Goal: Task Accomplishment & Management: Manage account settings

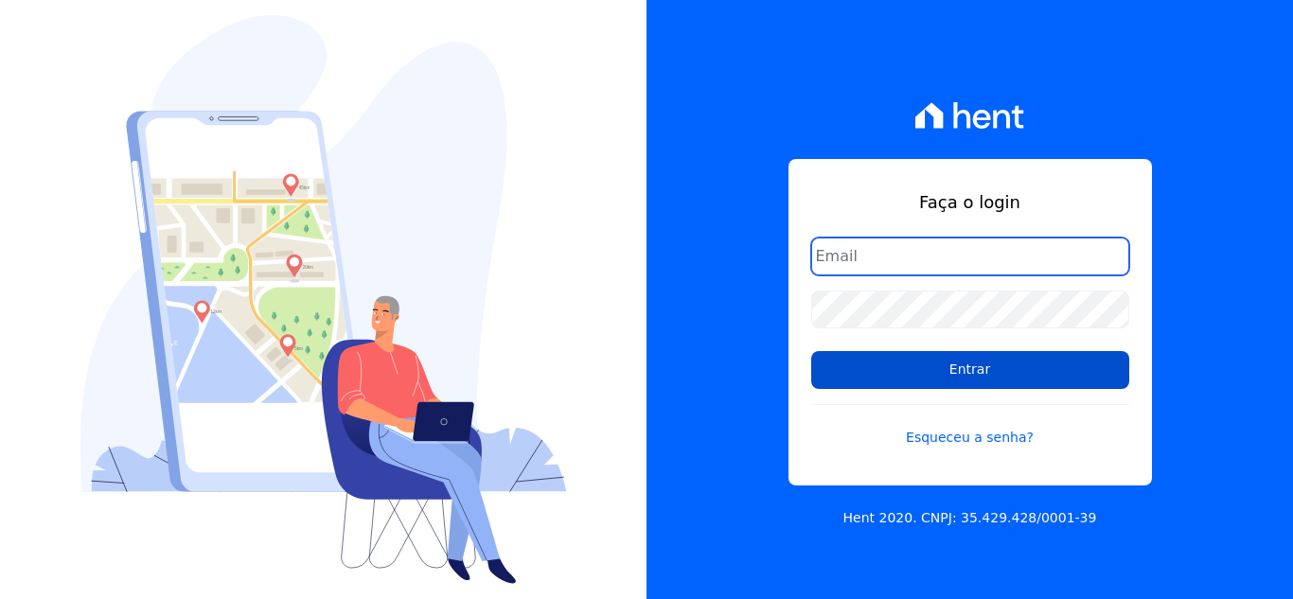
type input "thais@innovaempreendimentos.com"
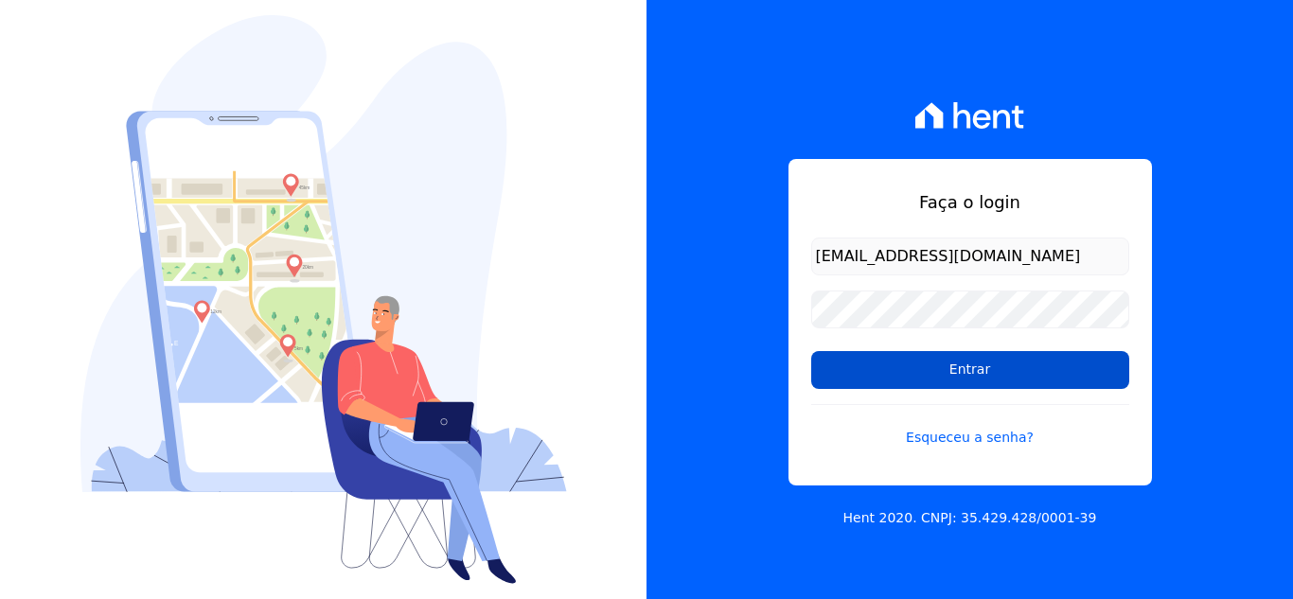
click at [916, 375] on input "Entrar" at bounding box center [970, 370] width 318 height 38
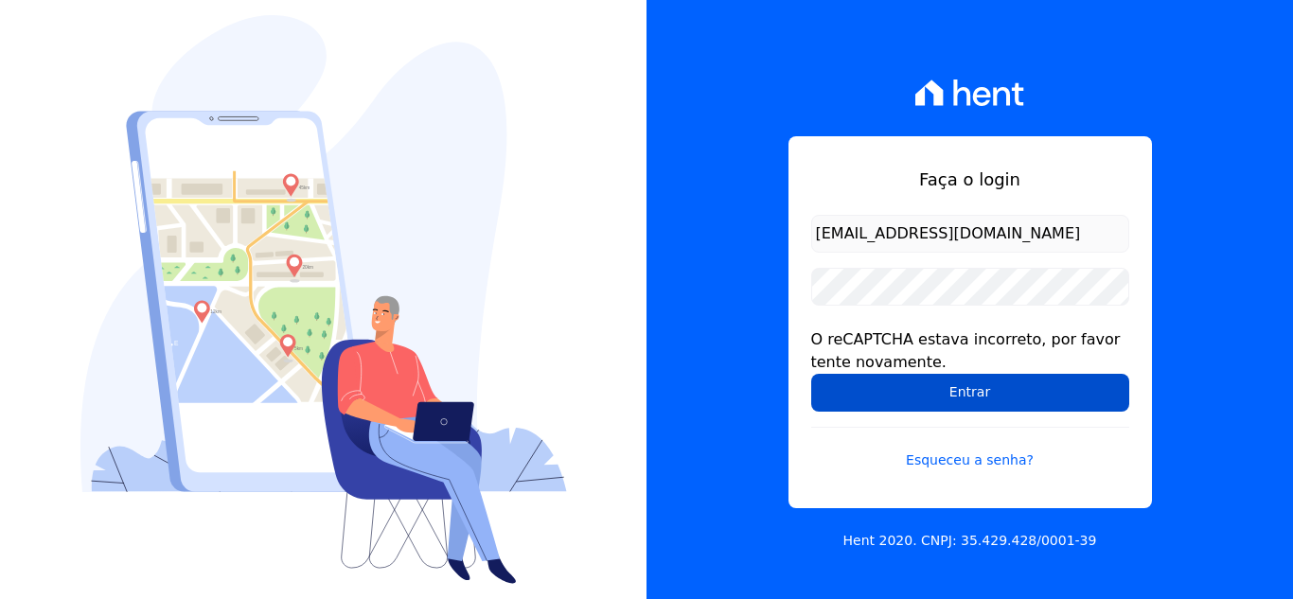
drag, startPoint x: 0, startPoint y: 0, endPoint x: 916, endPoint y: 375, distance: 989.9
click at [916, 375] on input "Entrar" at bounding box center [970, 393] width 318 height 38
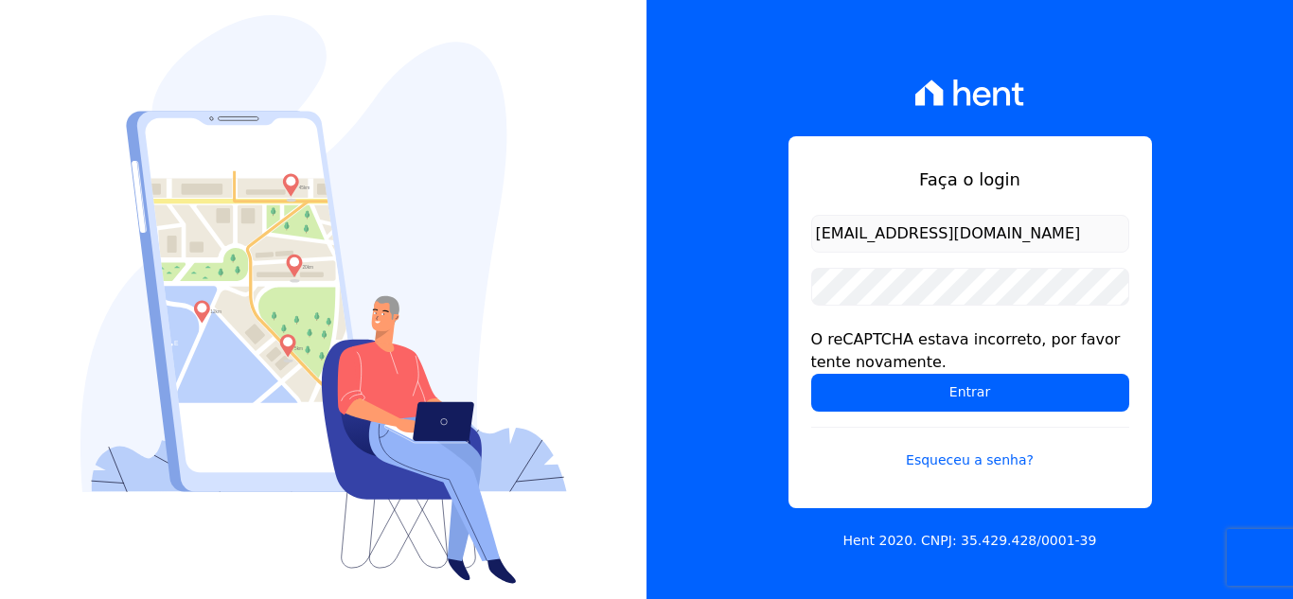
click at [818, 314] on form "thais@innovaempreendimentos.com O reCAPTCHA estava incorreto, por favor tente n…" at bounding box center [970, 354] width 318 height 278
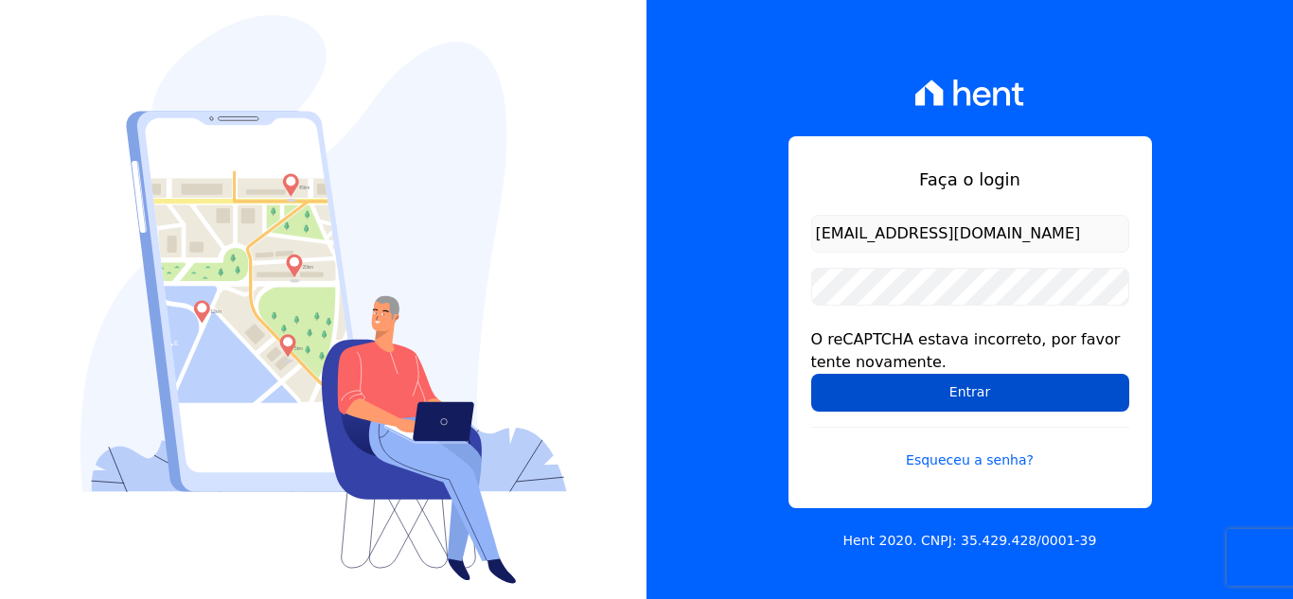
click at [860, 390] on input "Entrar" at bounding box center [970, 393] width 318 height 38
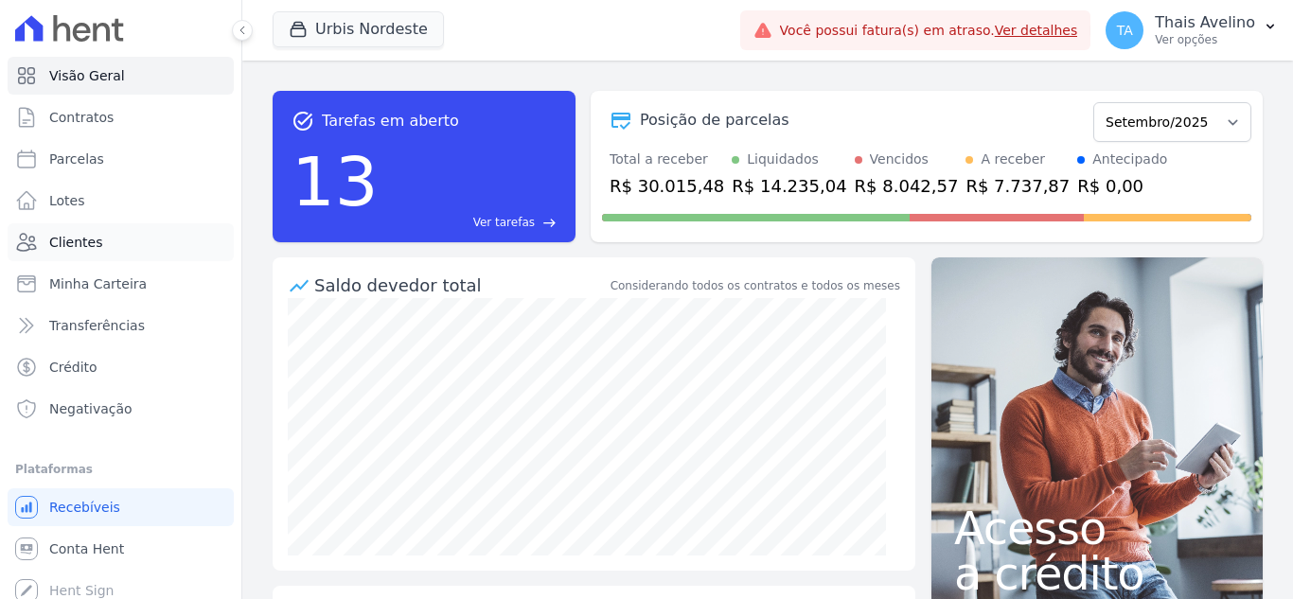
click at [118, 230] on link "Clientes" at bounding box center [121, 242] width 226 height 38
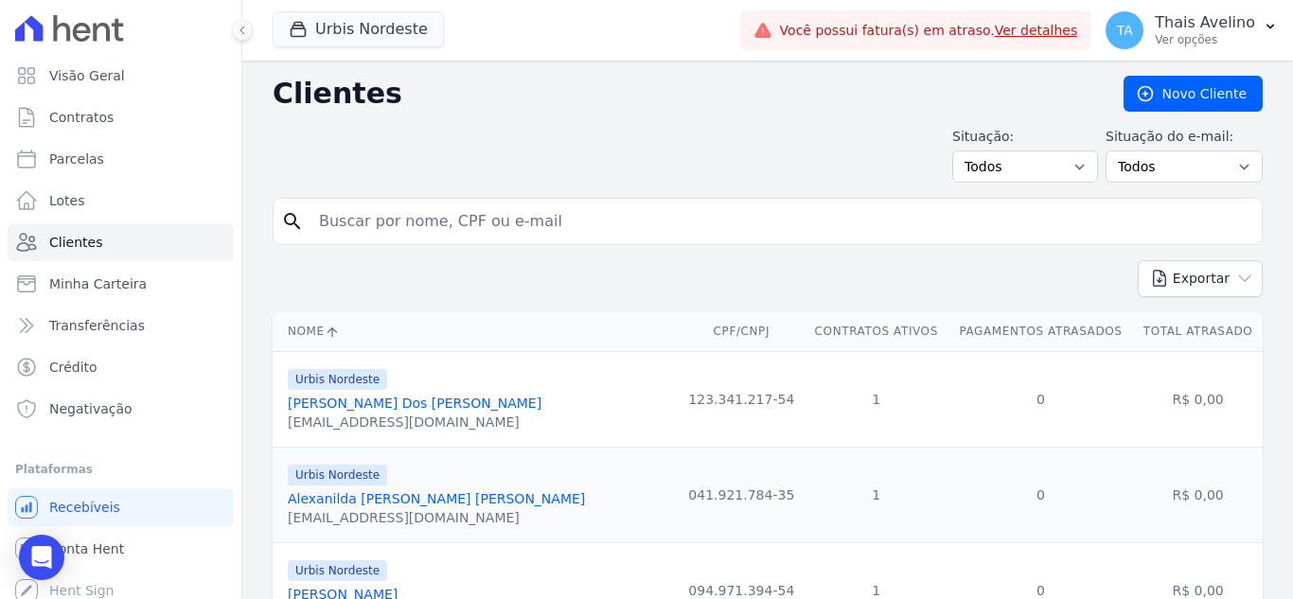
click at [348, 205] on input "search" at bounding box center [781, 222] width 946 height 38
type input "thaynan"
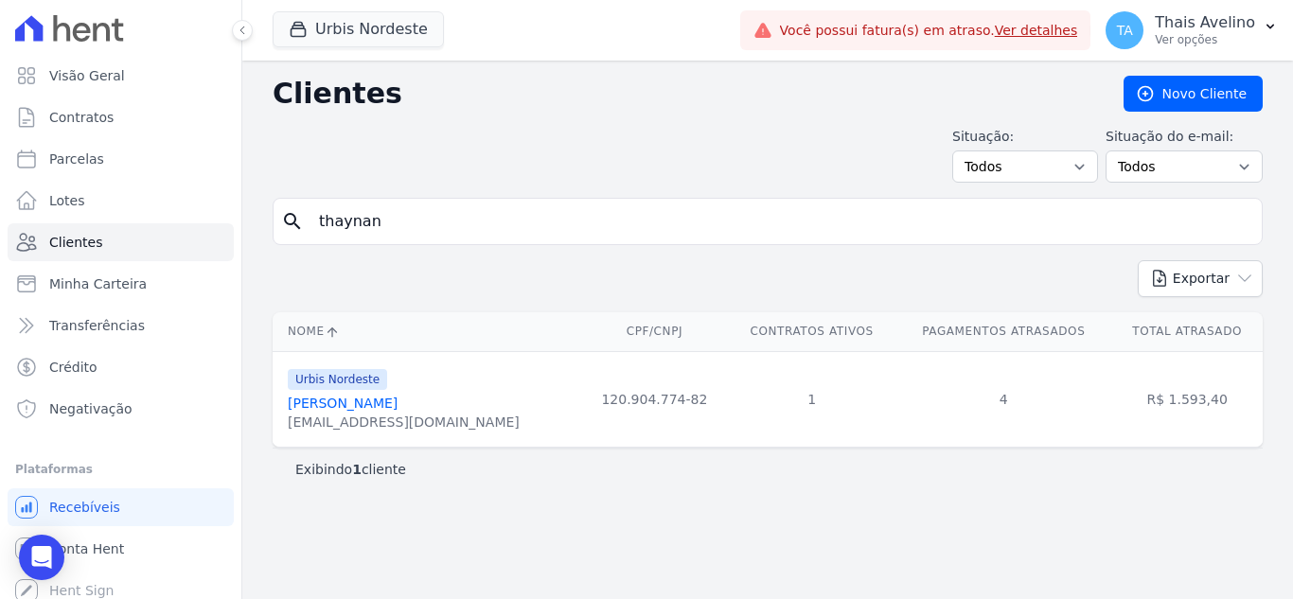
click at [325, 407] on link "Thaynan Araujo Silva" at bounding box center [343, 403] width 110 height 15
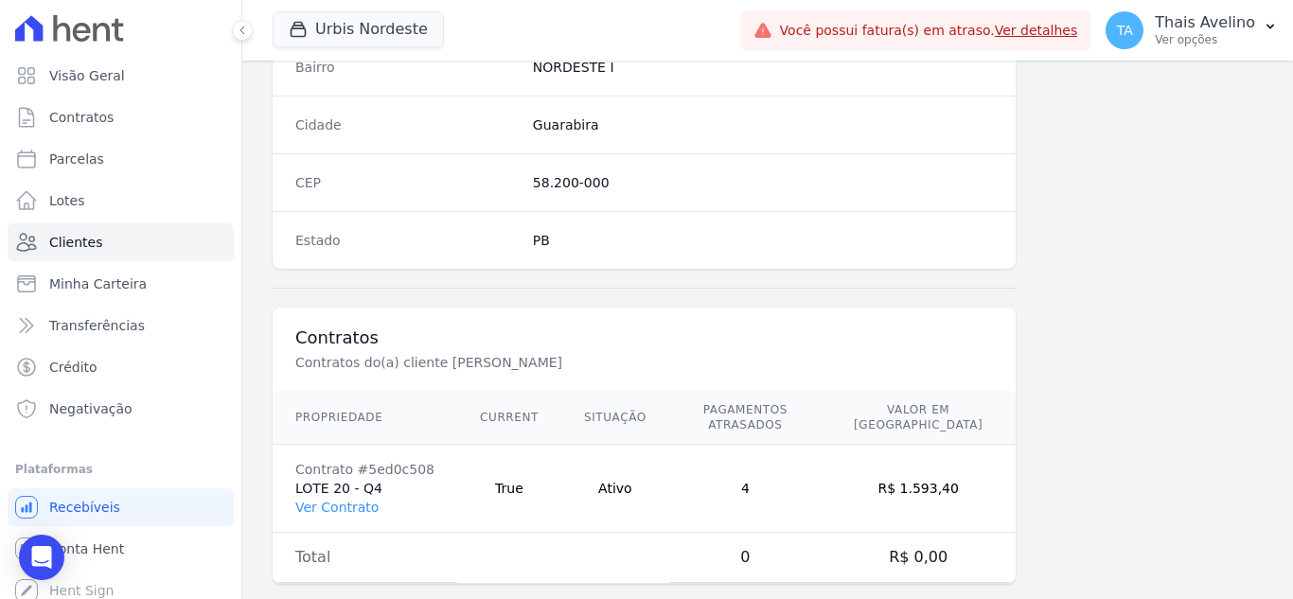
scroll to position [1172, 0]
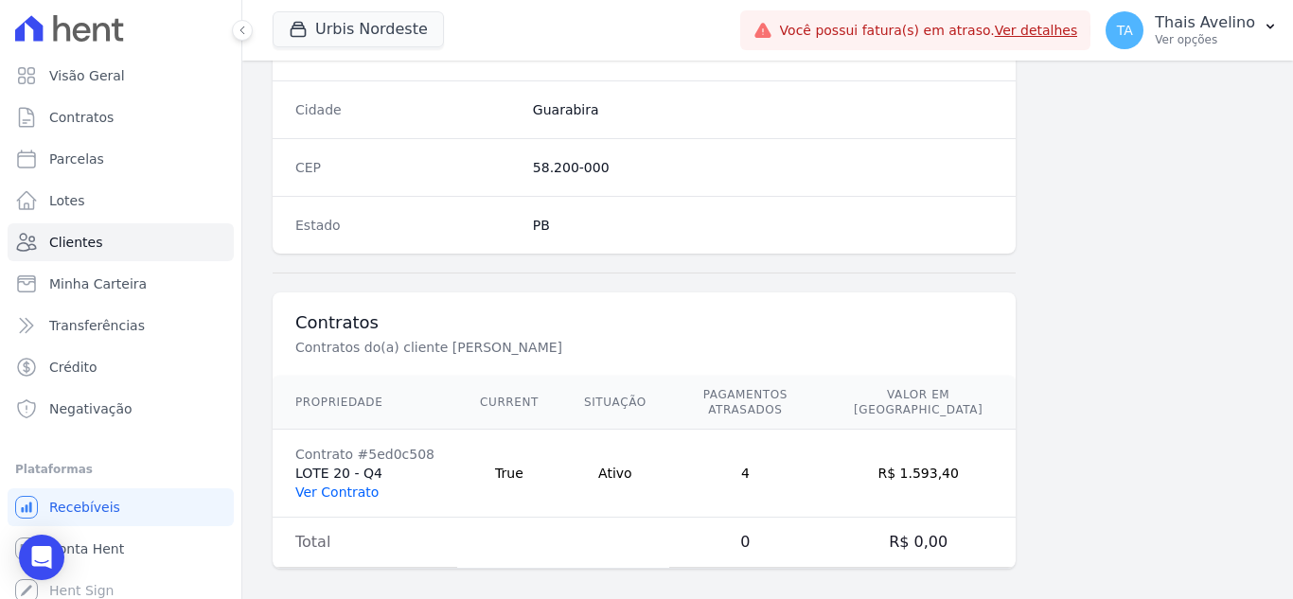
click at [324, 485] on link "Ver Contrato" at bounding box center [336, 492] width 83 height 15
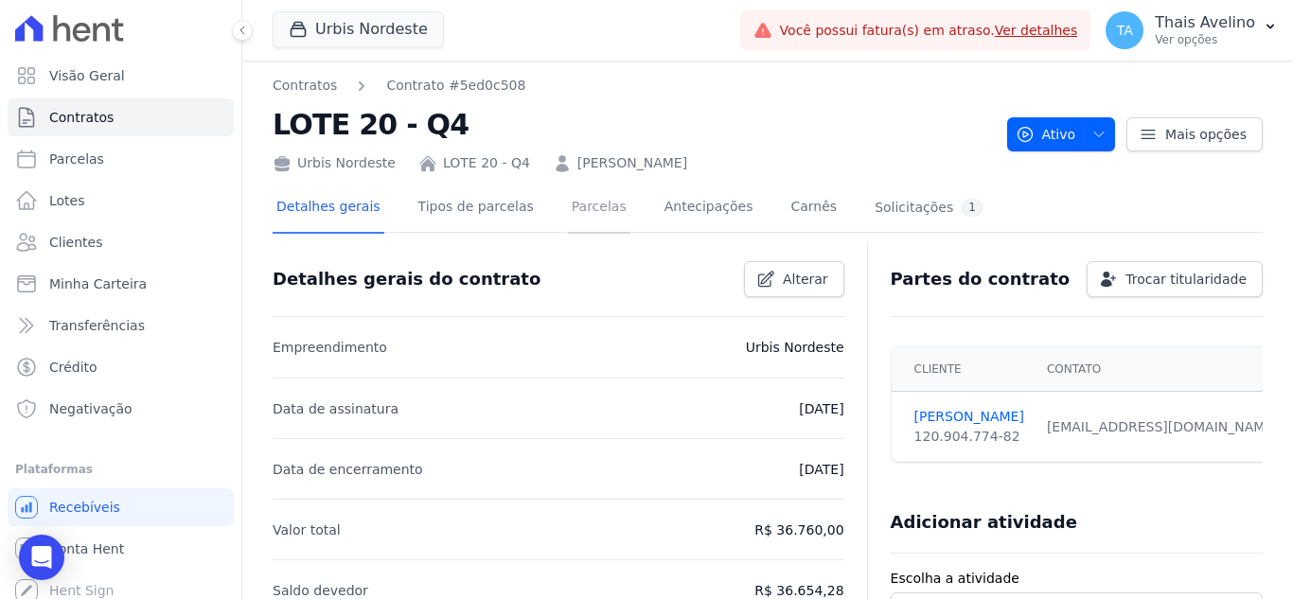
click at [596, 216] on link "Parcelas" at bounding box center [599, 209] width 62 height 50
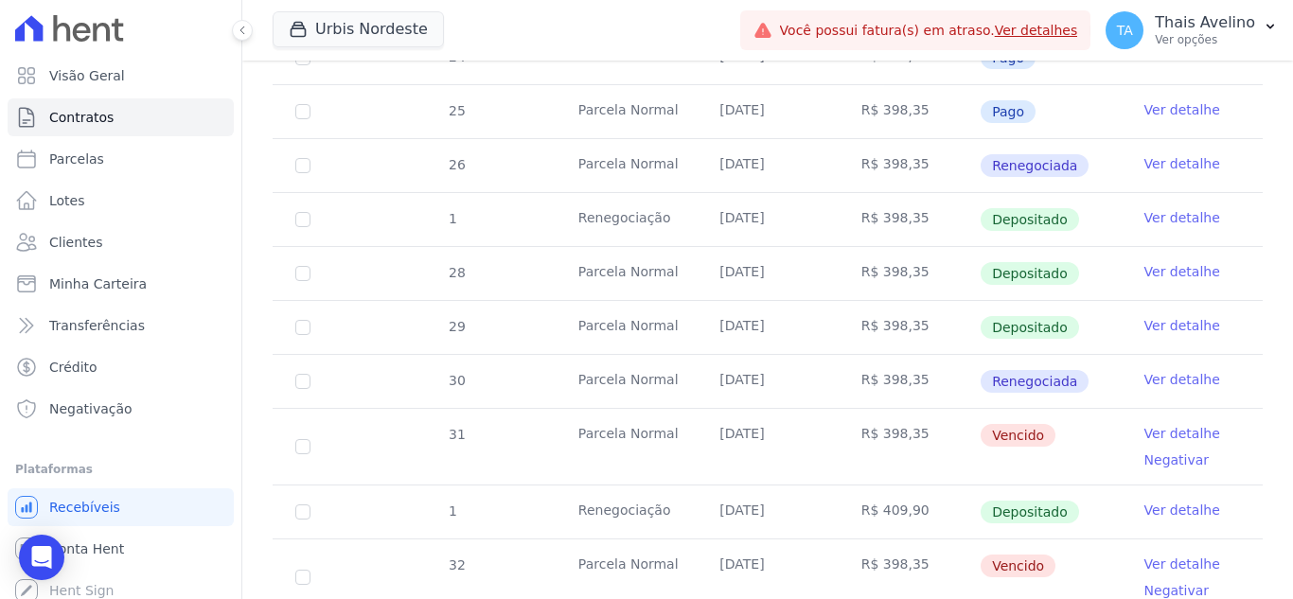
scroll to position [572, 0]
click at [1159, 423] on link "Ver detalhe" at bounding box center [1182, 432] width 76 height 19
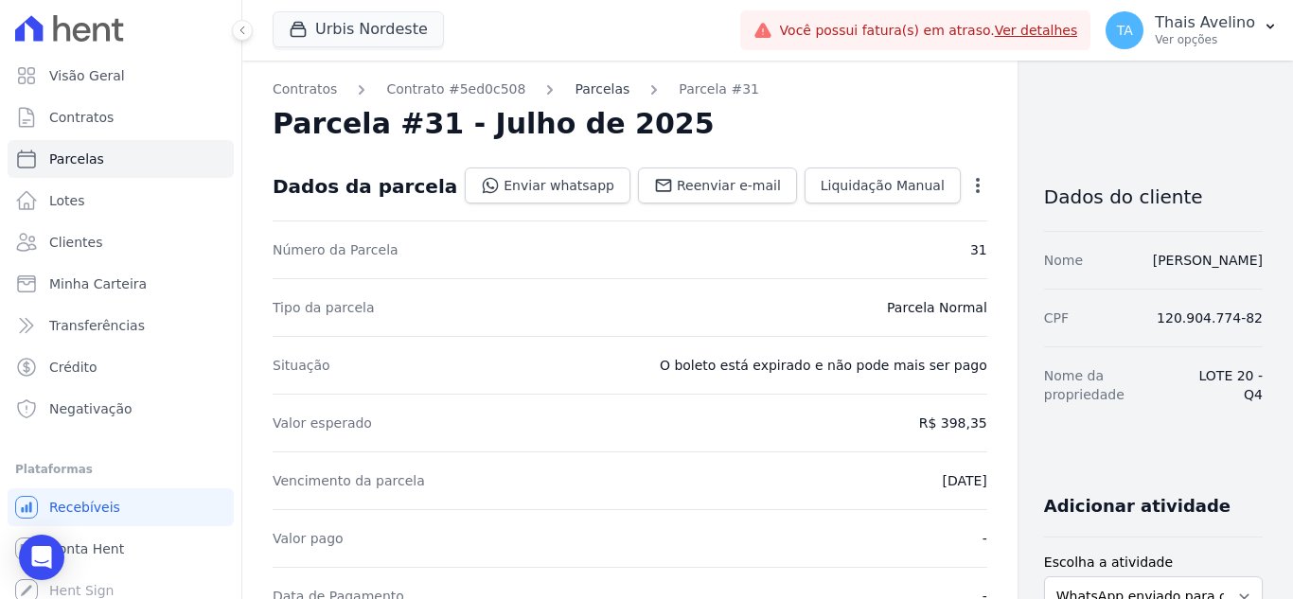
click at [591, 84] on link "Parcelas" at bounding box center [602, 90] width 55 height 20
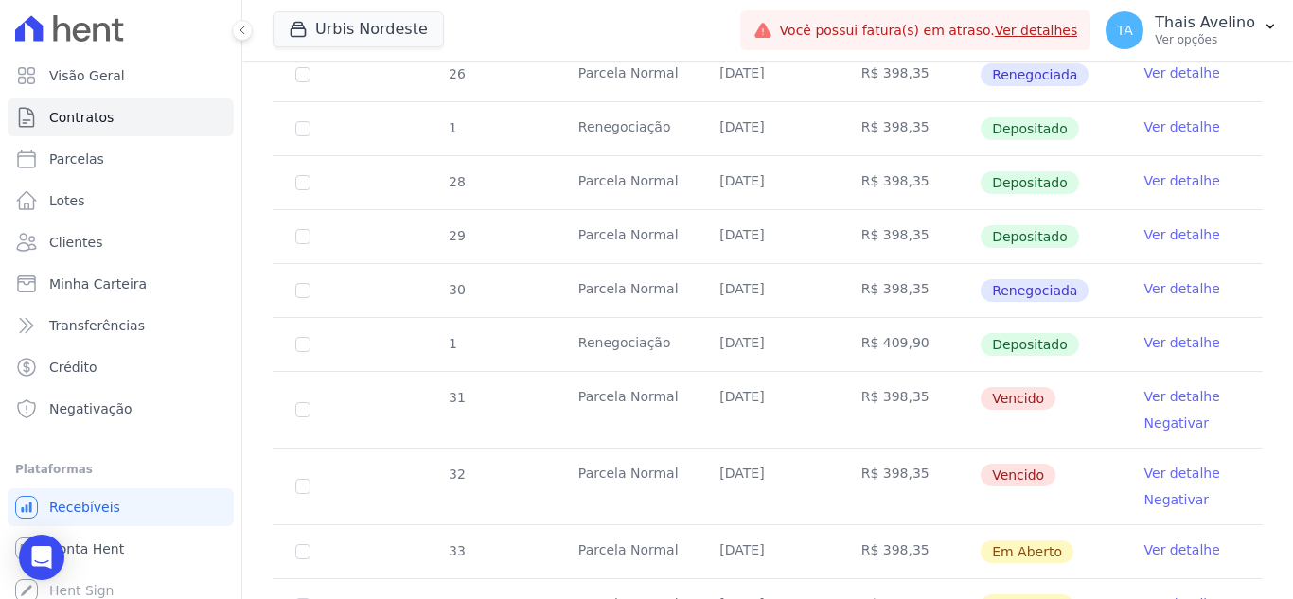
scroll to position [663, 0]
click at [295, 401] on input "checkbox" at bounding box center [302, 408] width 15 height 15
checkbox input "true"
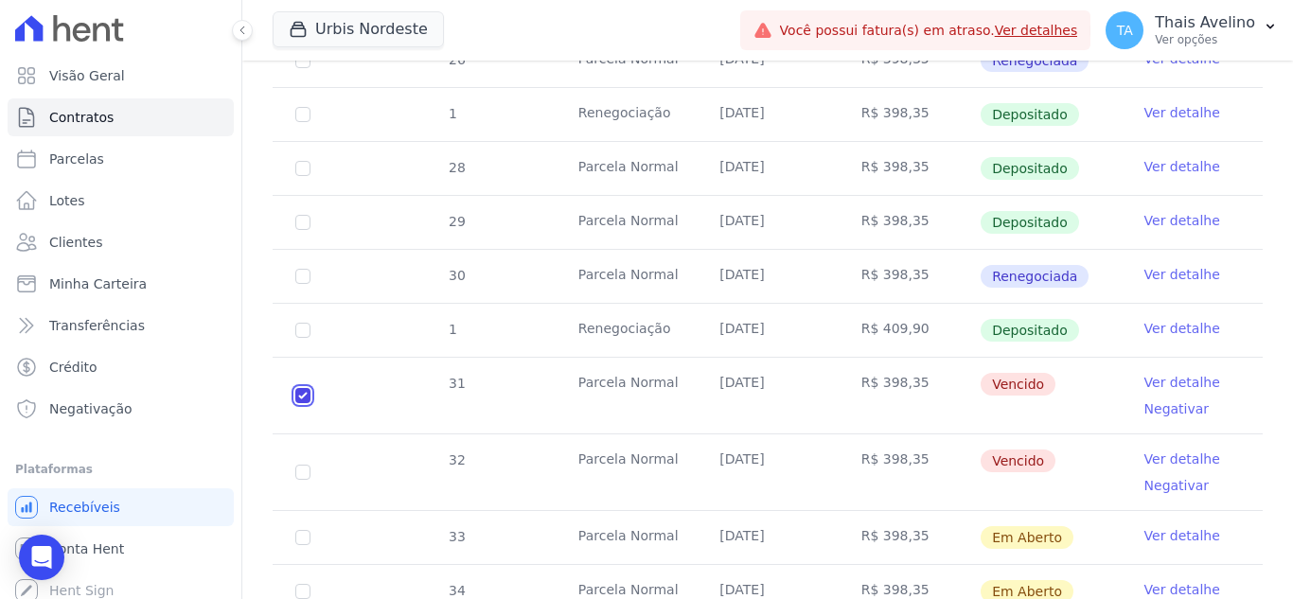
scroll to position [0, 0]
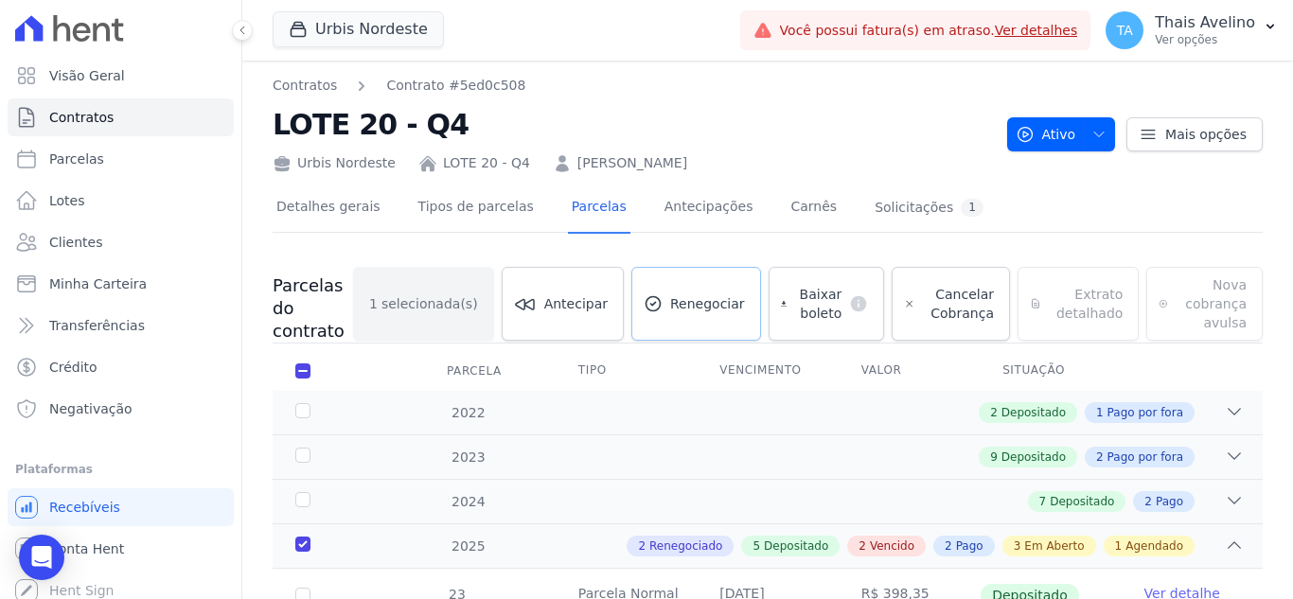
click at [680, 311] on link "Renegociar" at bounding box center [696, 304] width 130 height 74
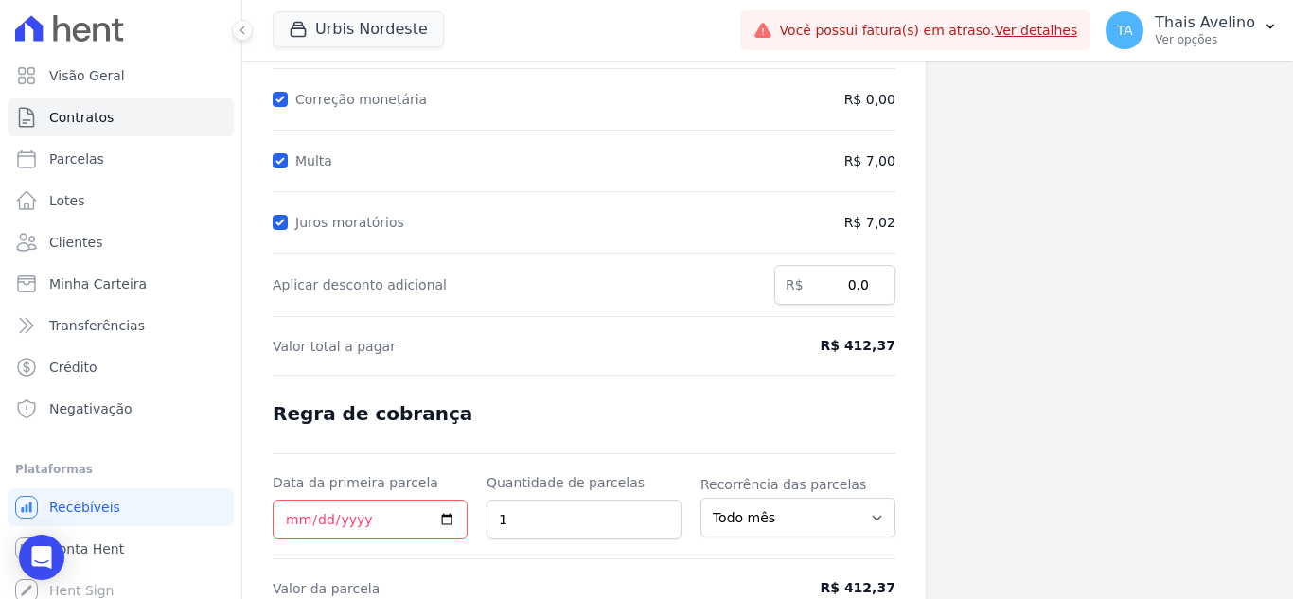
scroll to position [349, 0]
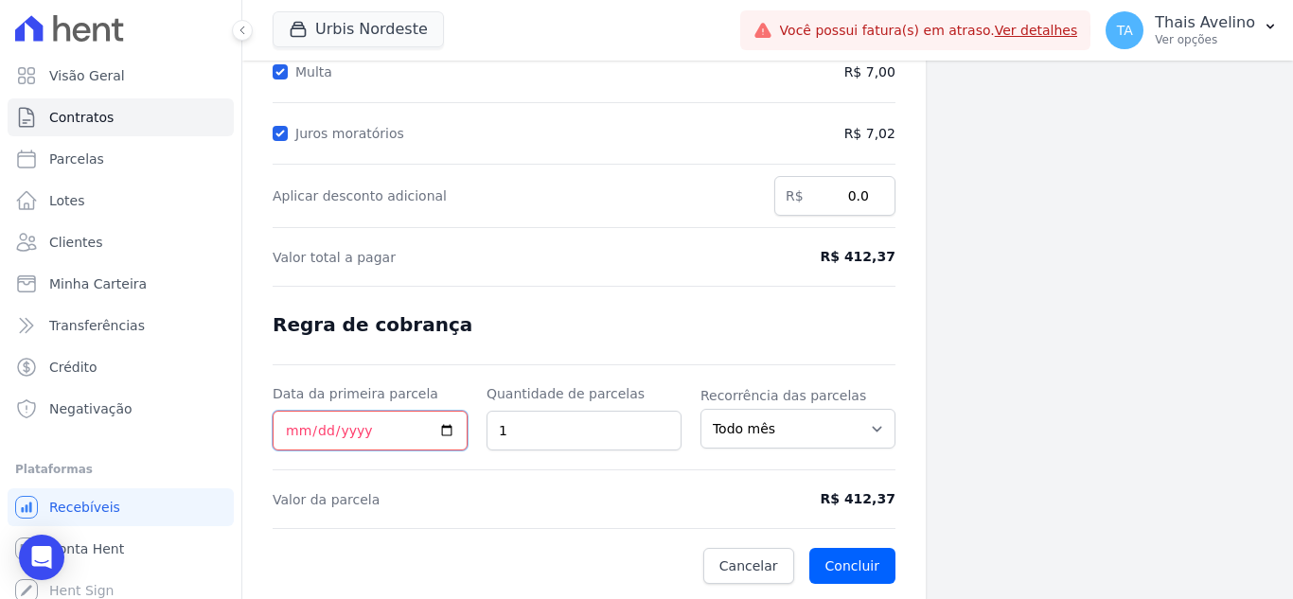
drag, startPoint x: 281, startPoint y: 431, endPoint x: 292, endPoint y: 432, distance: 10.5
click at [292, 432] on input "Data da primeira parcela" at bounding box center [370, 431] width 195 height 40
type input "[DATE]"
click at [845, 553] on button "Concluir" at bounding box center [852, 566] width 86 height 36
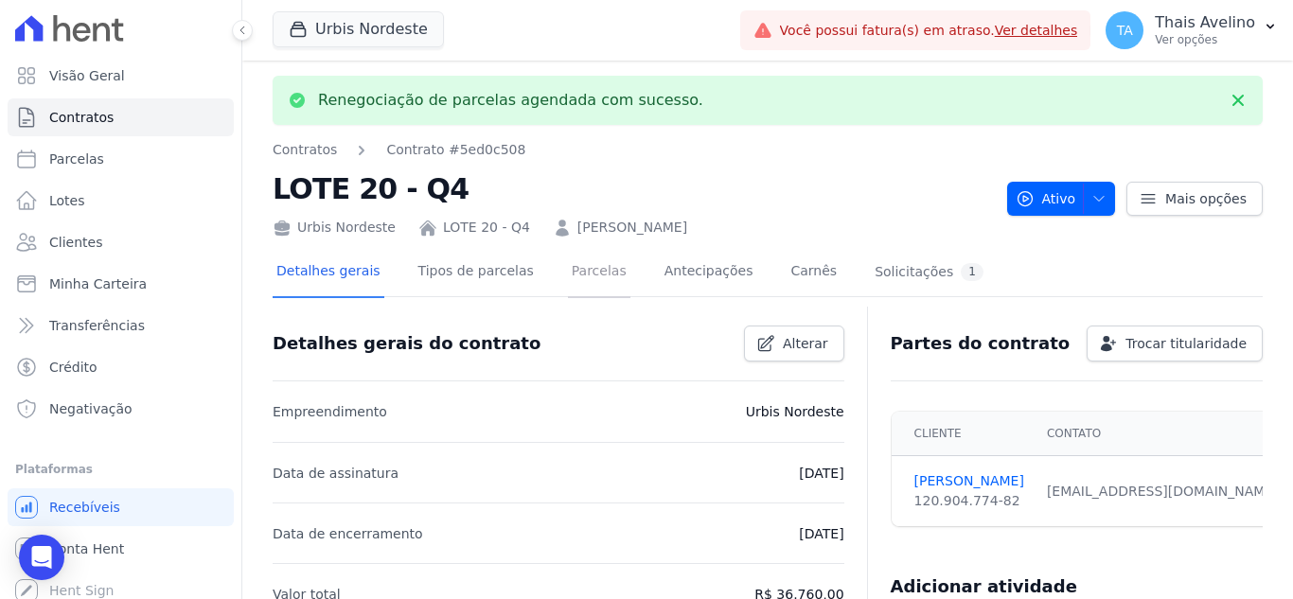
click at [568, 287] on link "Parcelas" at bounding box center [599, 273] width 62 height 50
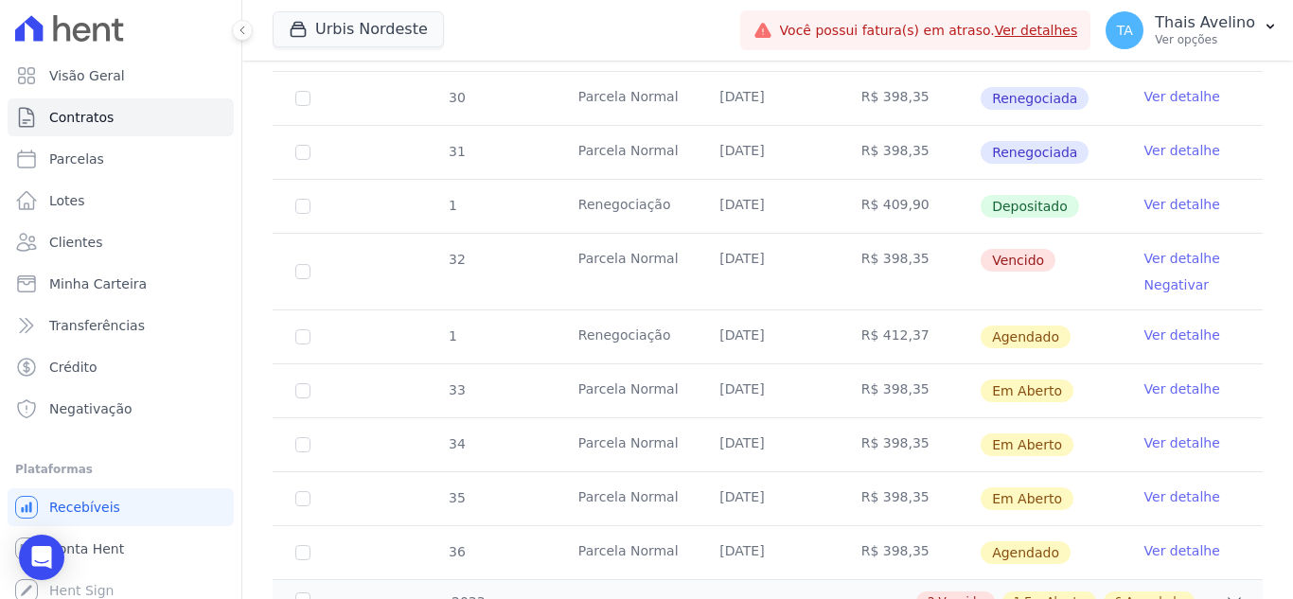
scroll to position [855, 0]
click at [1159, 325] on link "Ver detalhe" at bounding box center [1182, 334] width 76 height 19
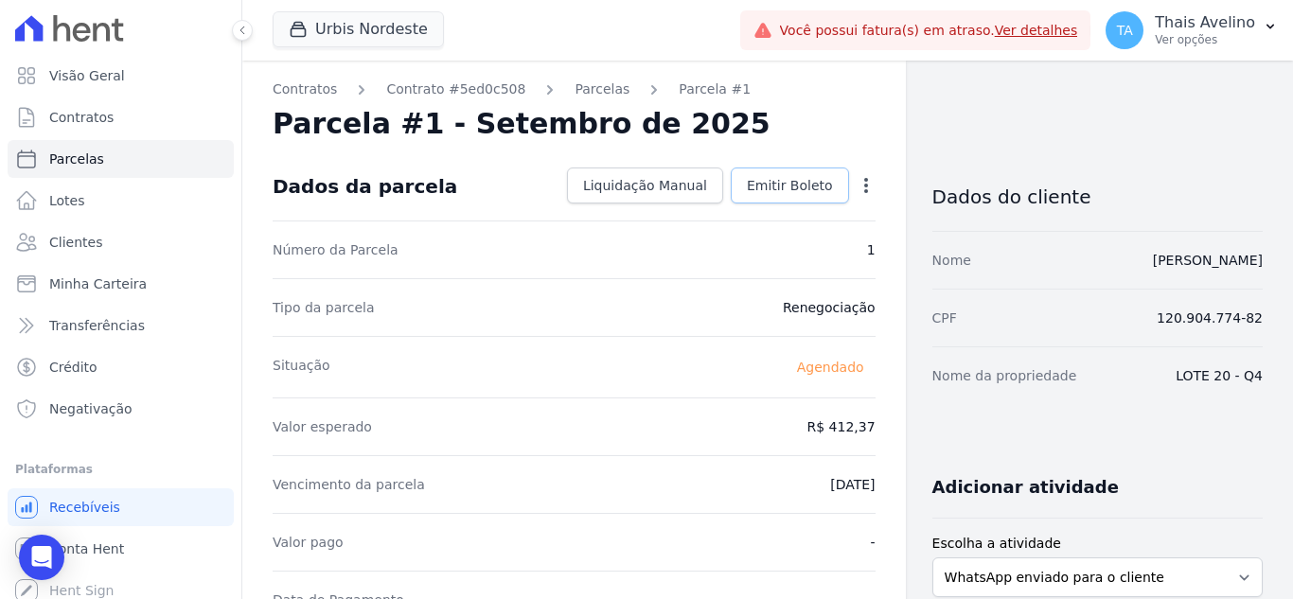
click at [788, 186] on span "Emitir Boleto" at bounding box center [790, 185] width 86 height 19
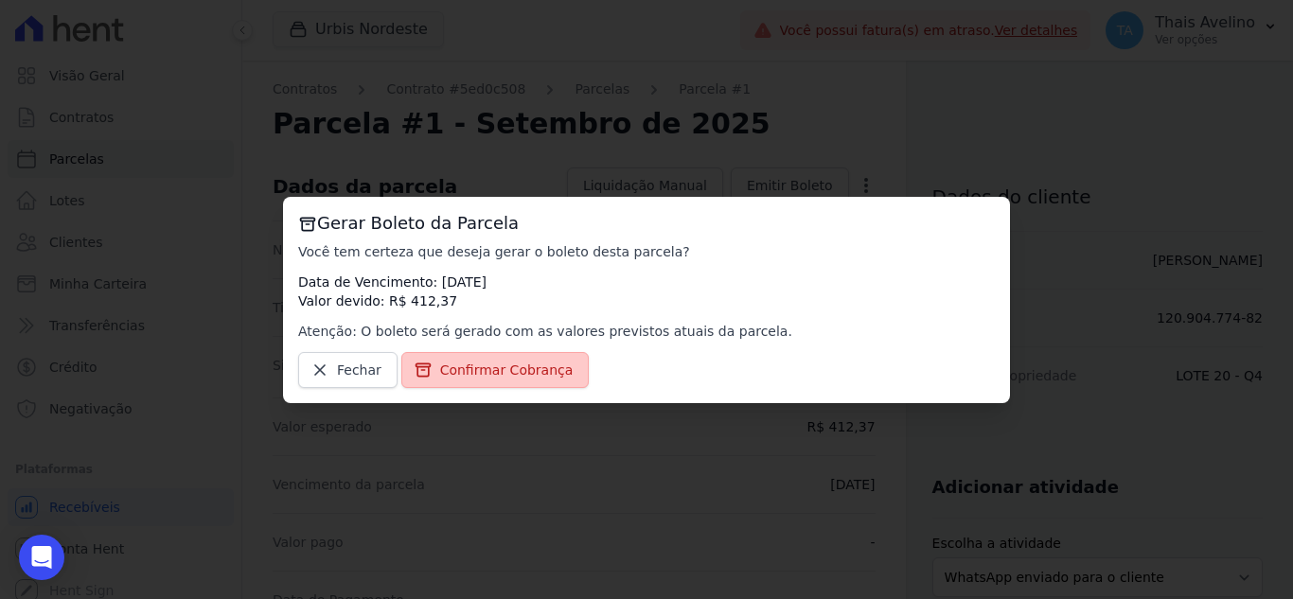
click at [518, 365] on span "Confirmar Cobrança" at bounding box center [506, 370] width 133 height 19
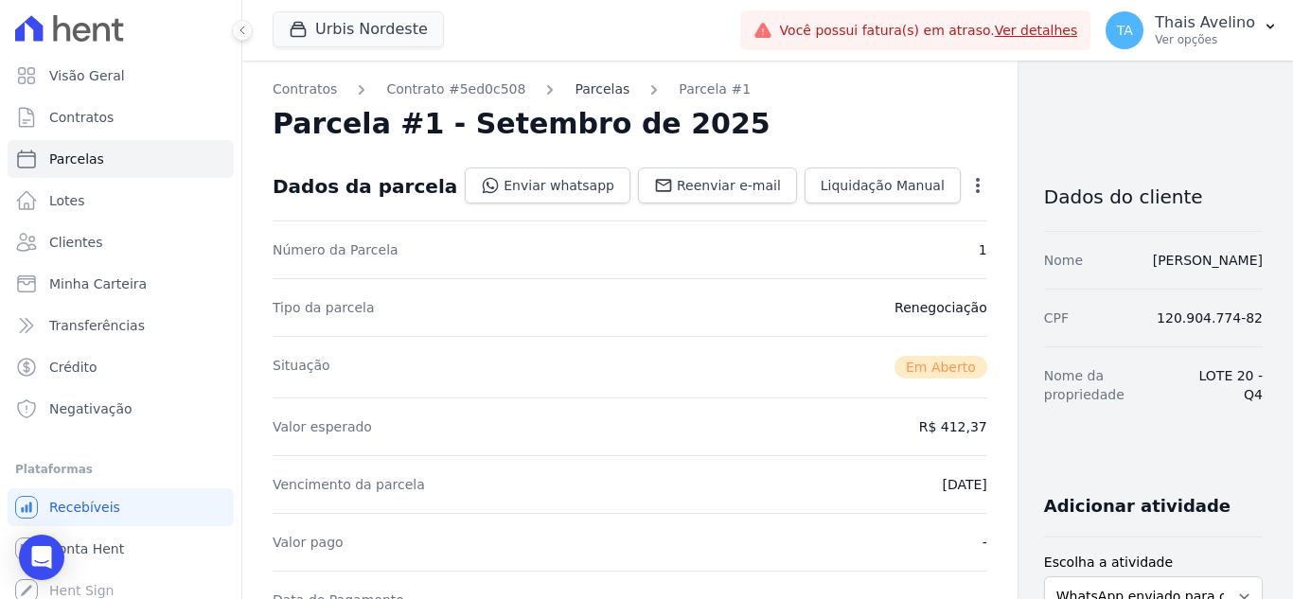
click at [585, 88] on link "Parcelas" at bounding box center [602, 90] width 55 height 20
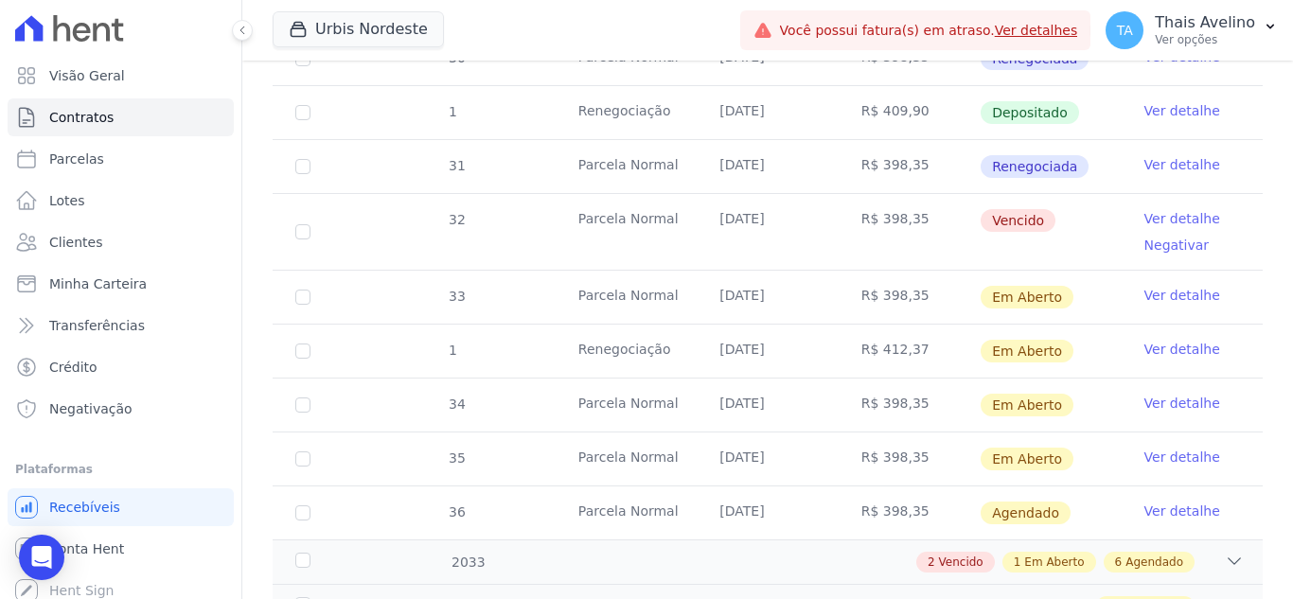
scroll to position [894, 0]
click at [1161, 339] on link "Ver detalhe" at bounding box center [1182, 348] width 76 height 19
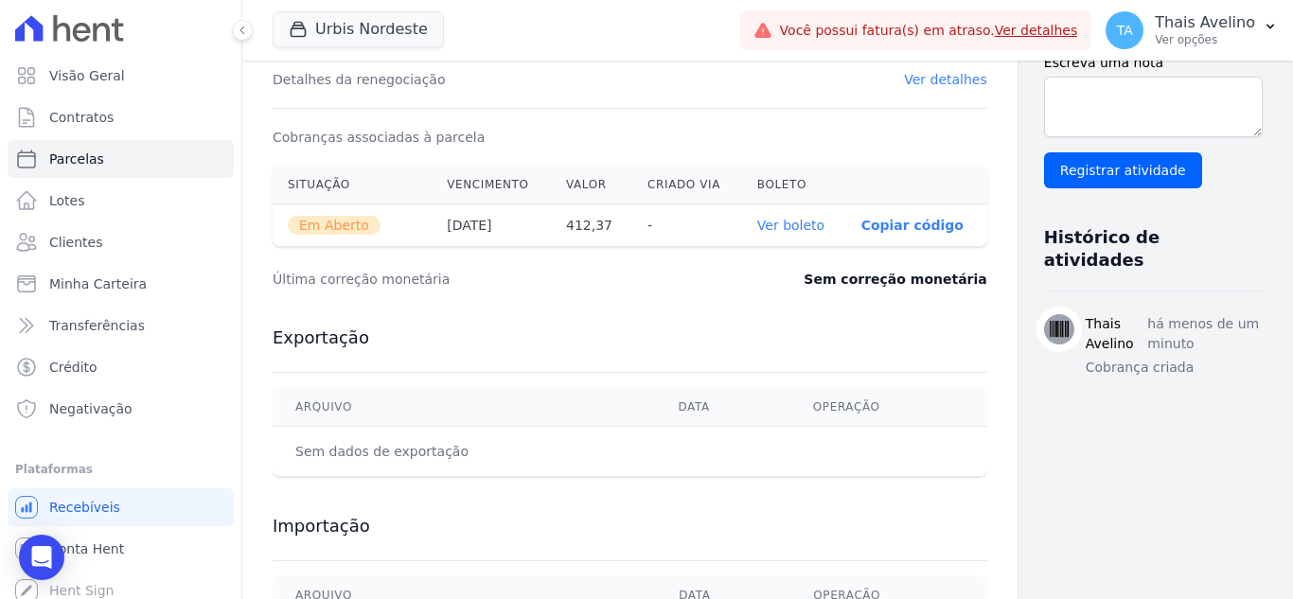
scroll to position [582, 0]
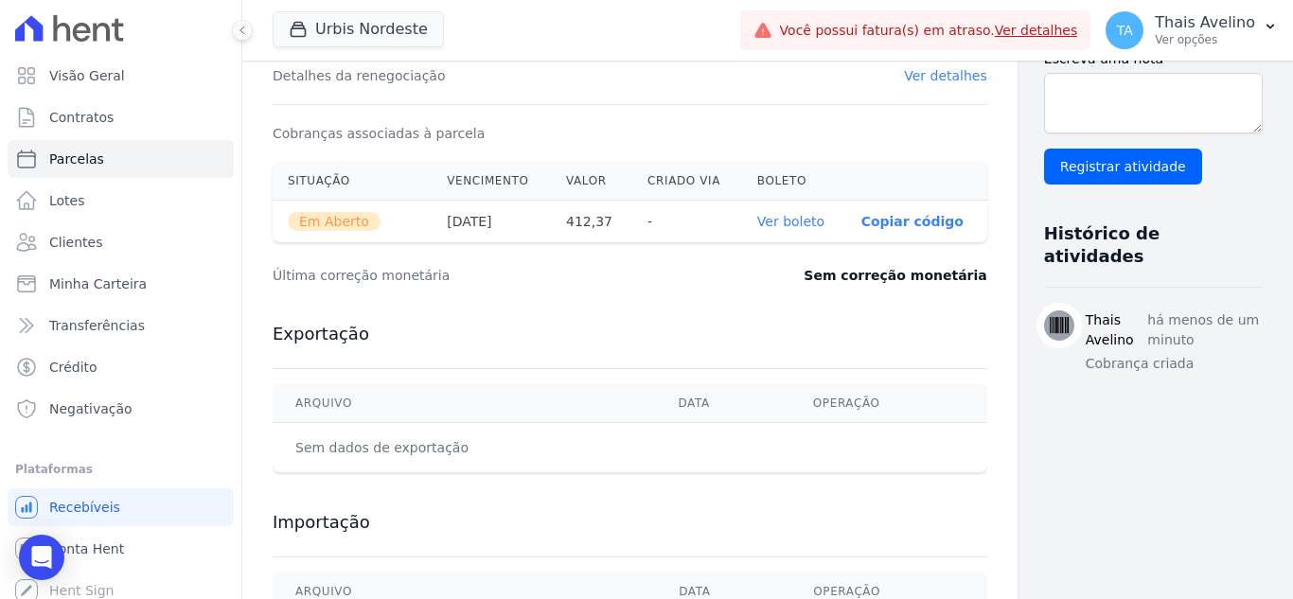
click at [757, 219] on link "Ver boleto" at bounding box center [790, 221] width 67 height 15
click at [120, 232] on link "Clientes" at bounding box center [121, 242] width 226 height 38
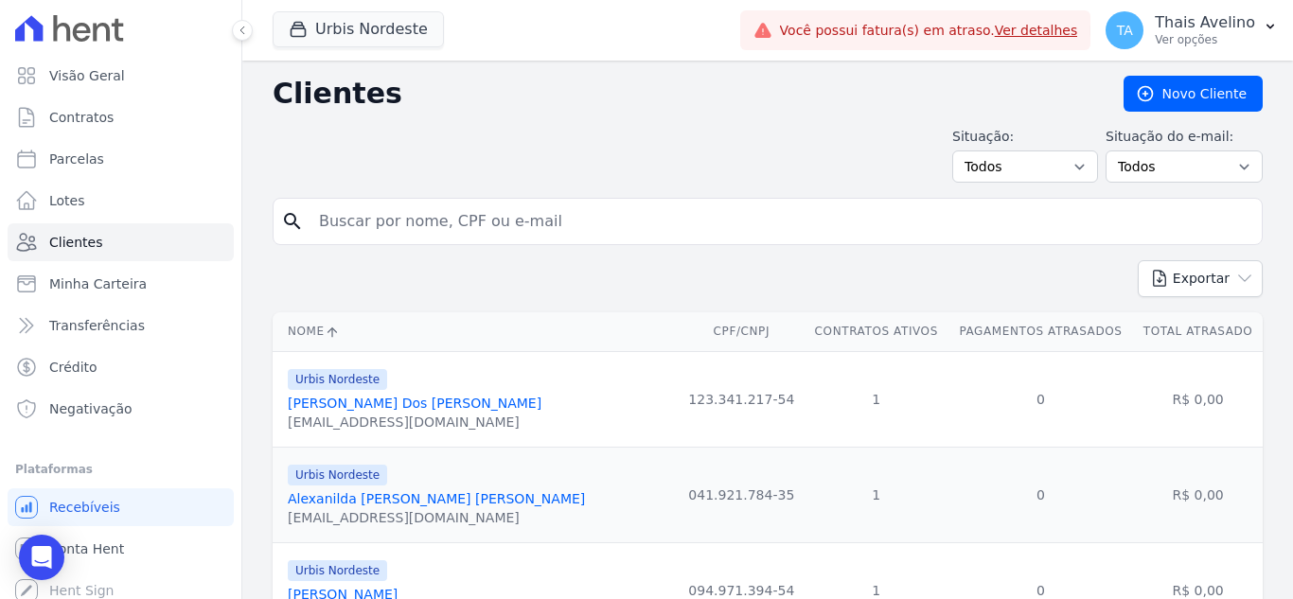
click at [429, 198] on div "search" at bounding box center [768, 221] width 990 height 47
click at [427, 203] on input "search" at bounding box center [781, 222] width 946 height 38
type input "idalberto"
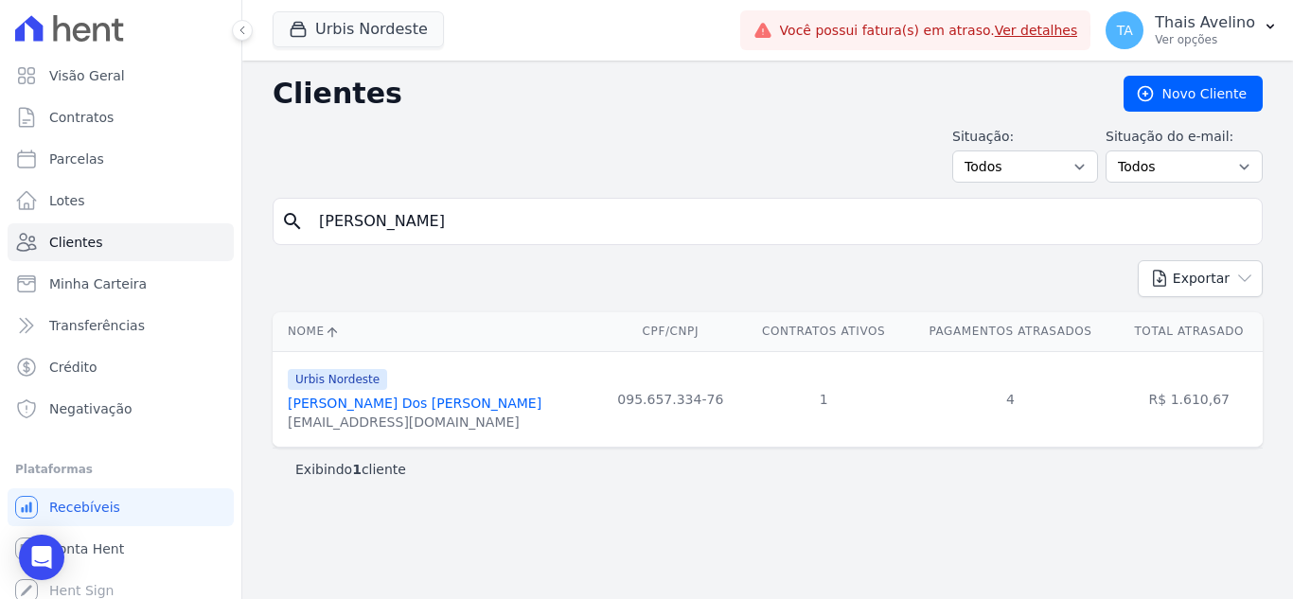
click at [406, 408] on link "Idalberto Dos Santos Dias" at bounding box center [415, 403] width 254 height 15
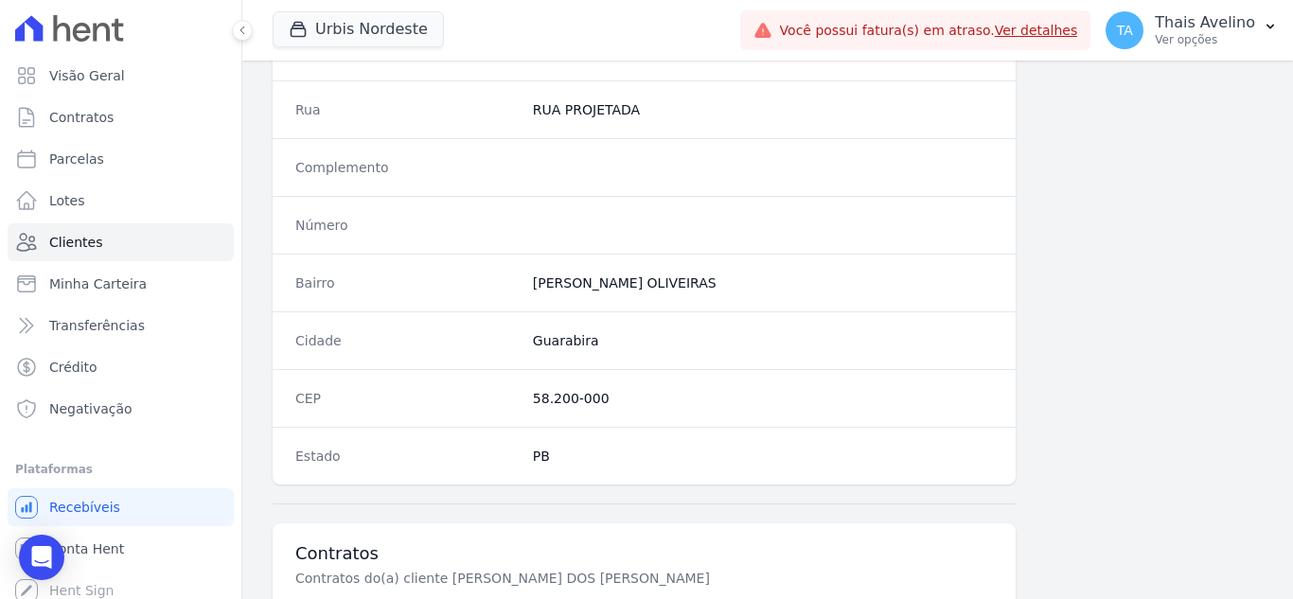
scroll to position [1172, 0]
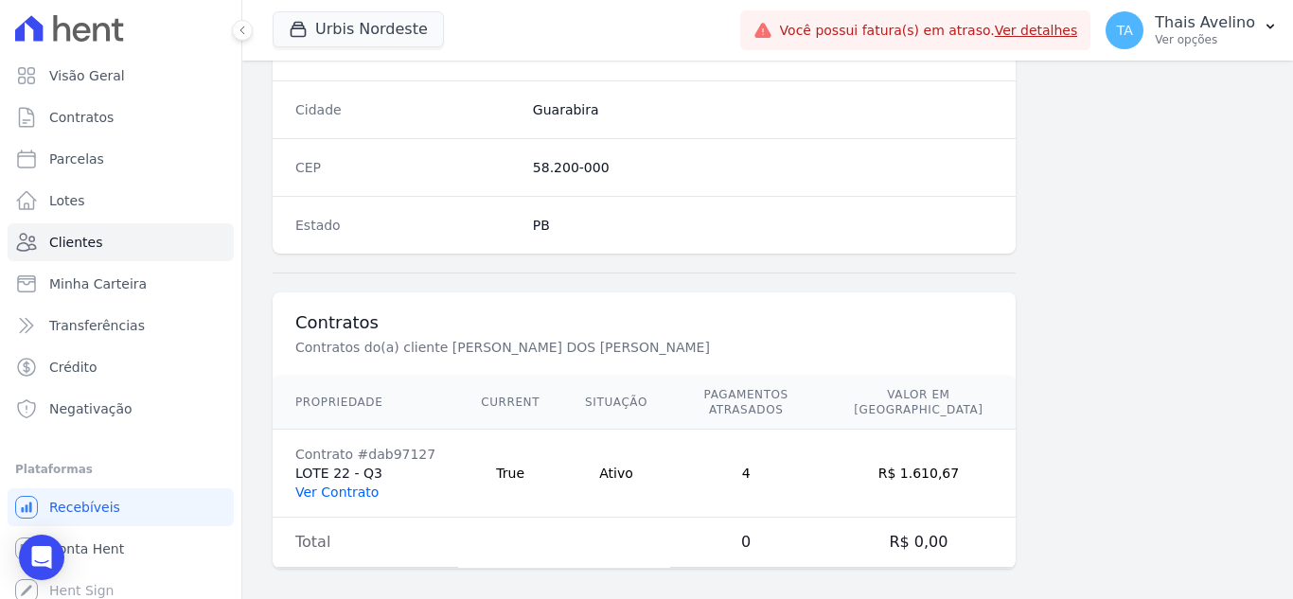
click at [324, 485] on link "Ver Contrato" at bounding box center [336, 492] width 83 height 15
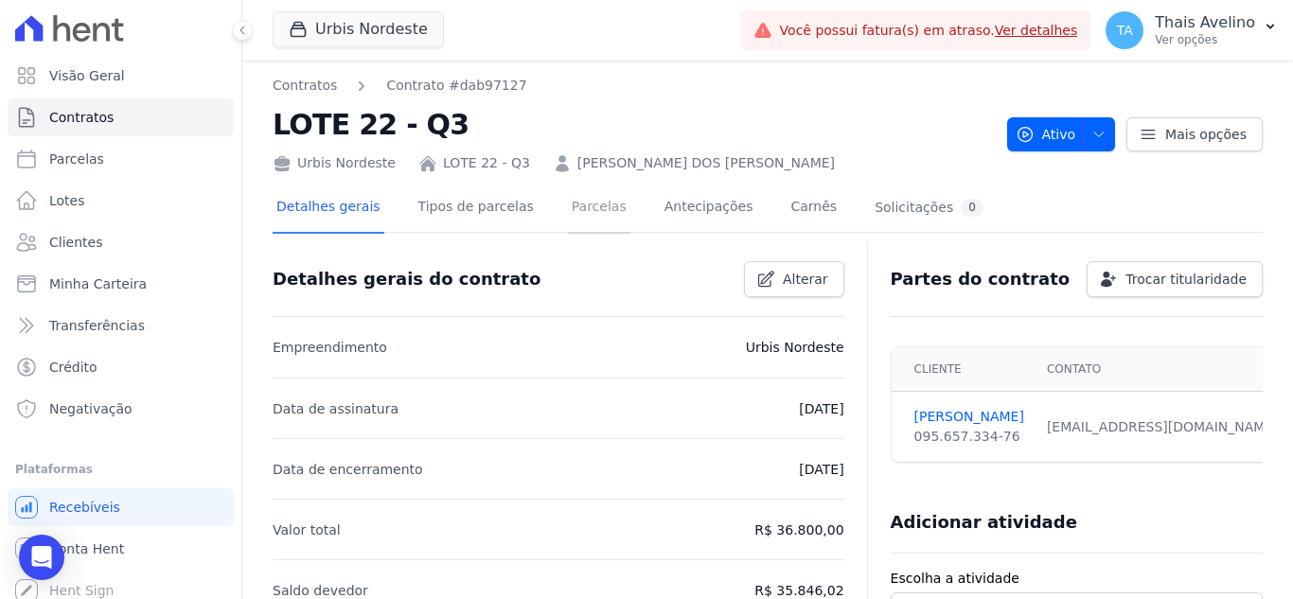
click at [590, 203] on link "Parcelas" at bounding box center [599, 209] width 62 height 50
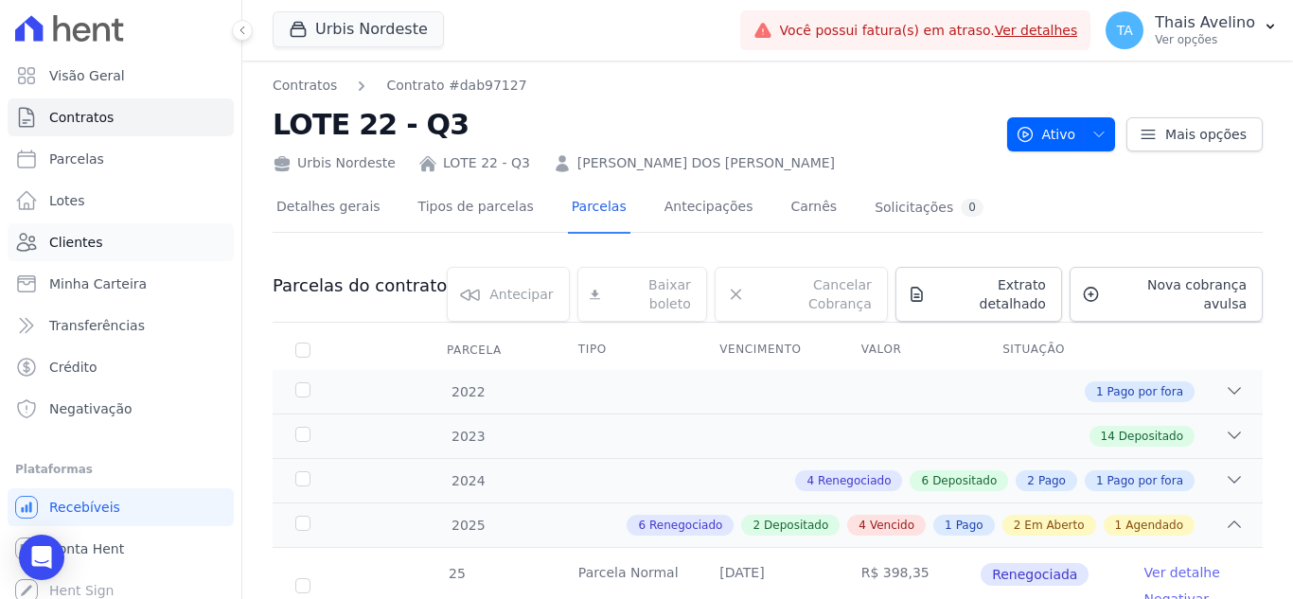
click at [112, 250] on link "Clientes" at bounding box center [121, 242] width 226 height 38
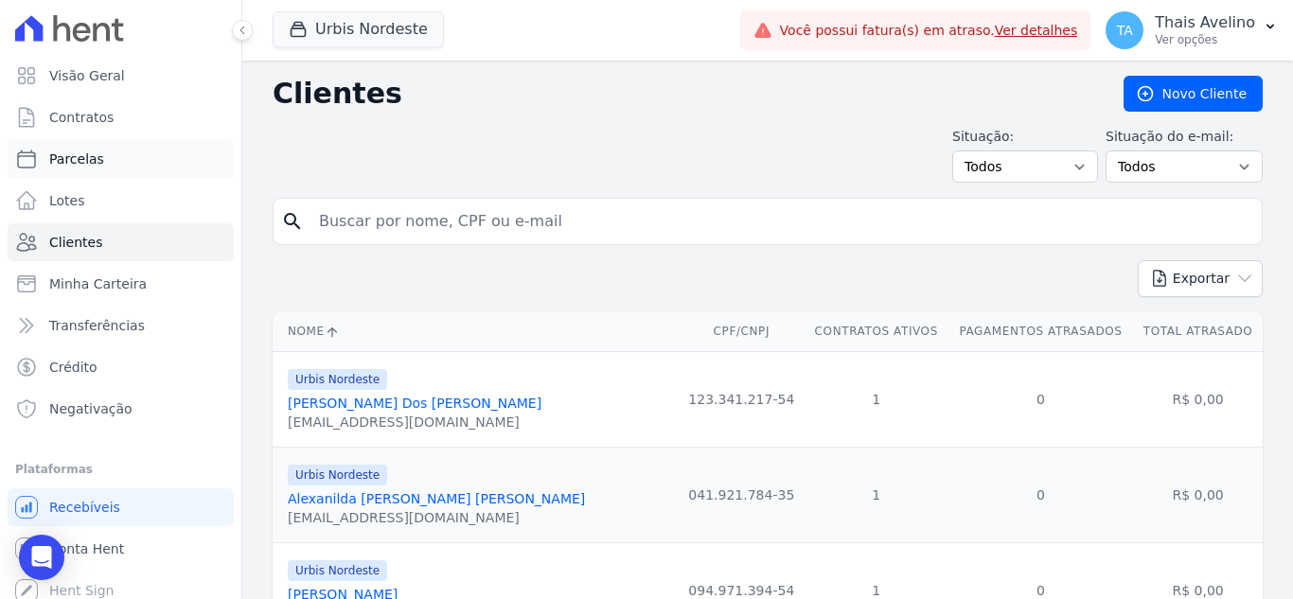
click at [139, 158] on link "Parcelas" at bounding box center [121, 159] width 226 height 38
select select
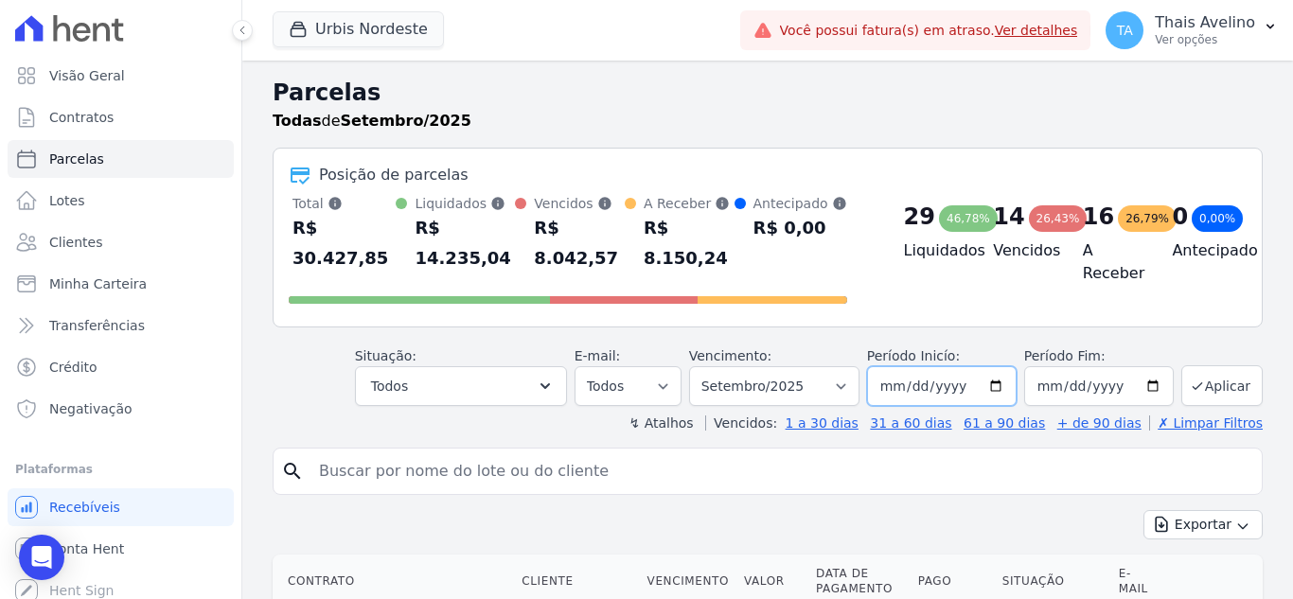
click at [942, 366] on input "2025-09-01" at bounding box center [942, 386] width 150 height 40
type input "2024-09-01"
click at [1232, 365] on button "Aplicar" at bounding box center [1221, 385] width 81 height 41
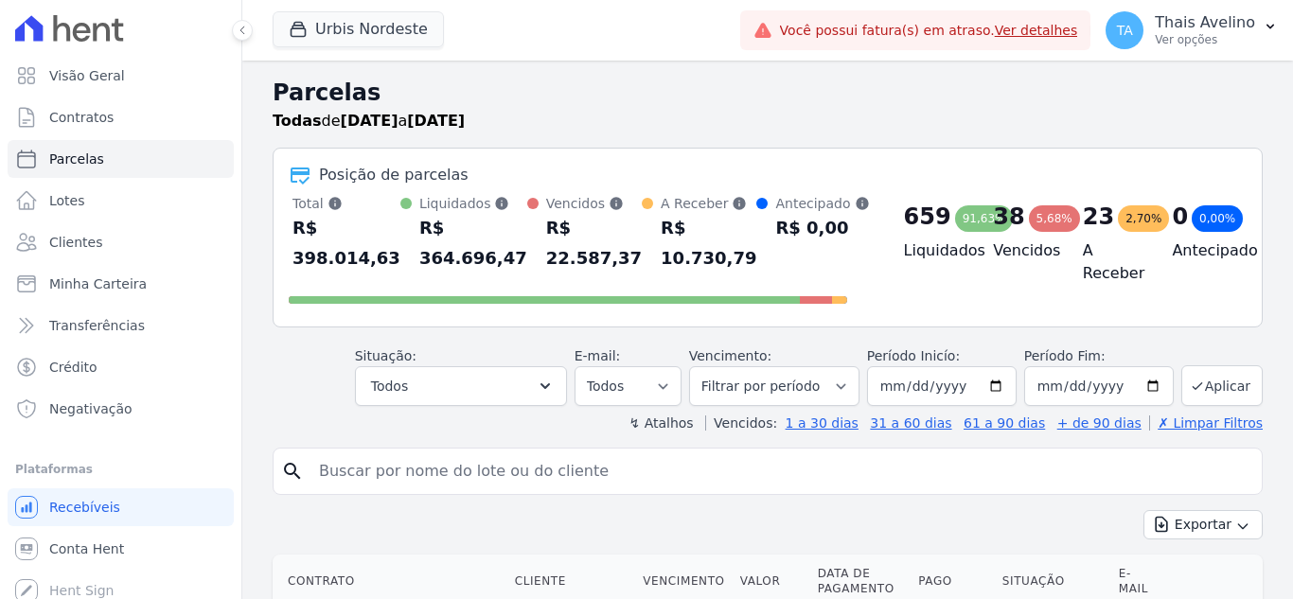
select select
click at [422, 384] on button "Todos" at bounding box center [461, 386] width 212 height 40
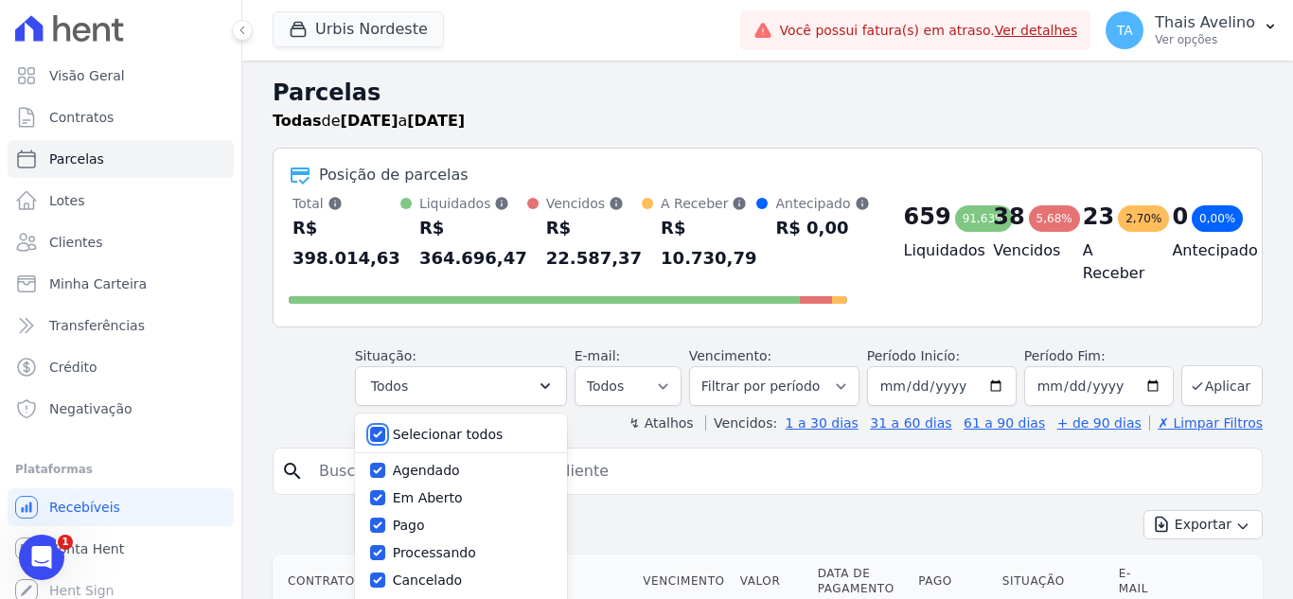
click at [385, 440] on input "Selecionar todos" at bounding box center [377, 434] width 15 height 15
checkbox input "false"
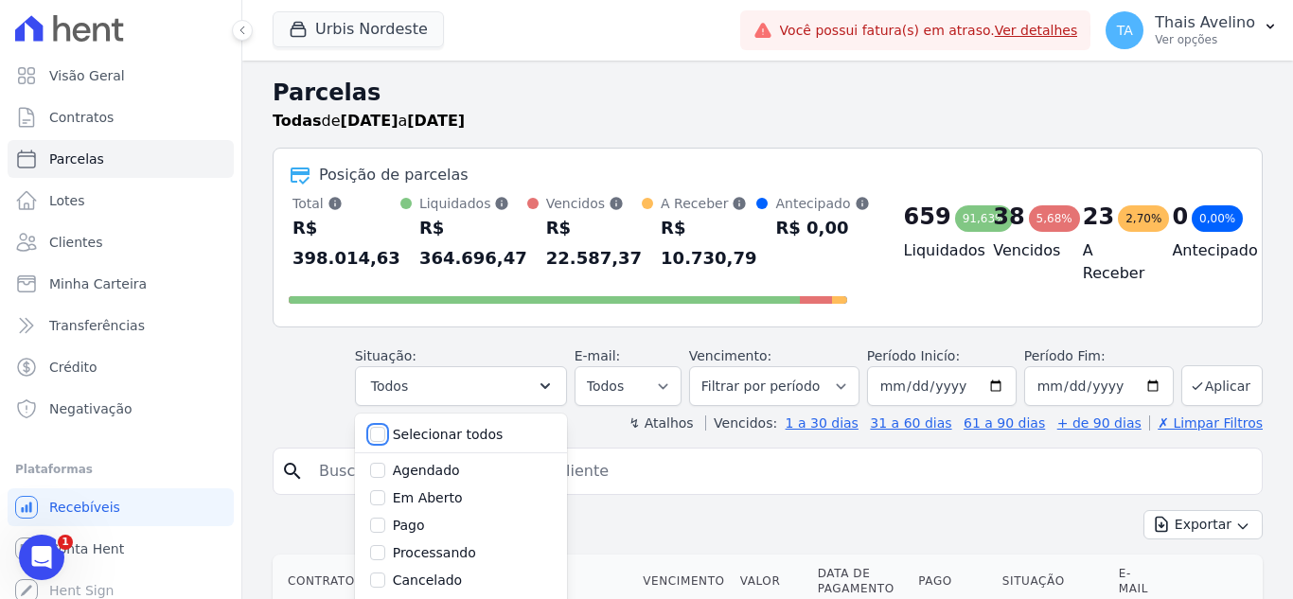
checkbox input "false"
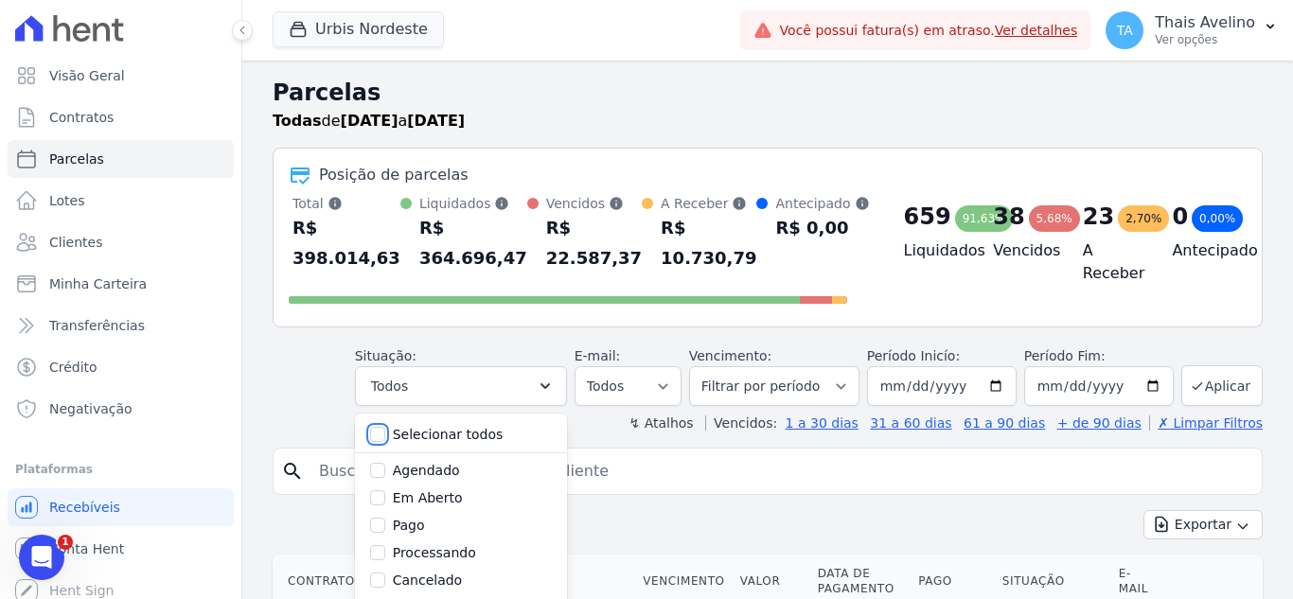
checkbox input "false"
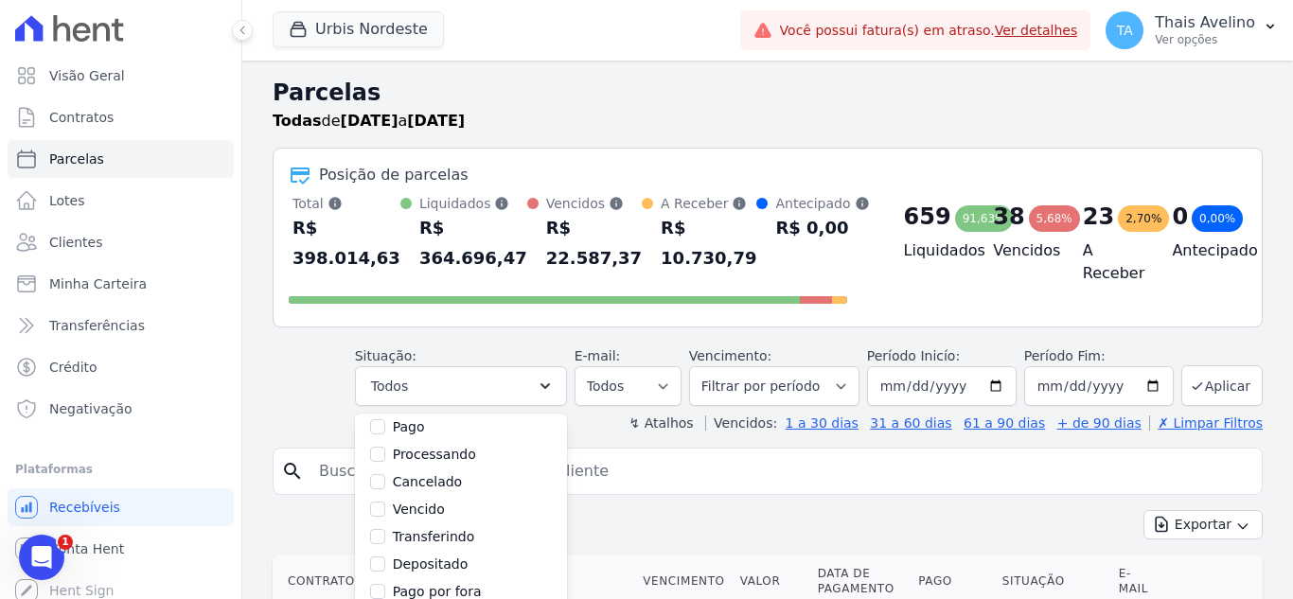
scroll to position [127, 0]
click at [385, 485] on input "Vencido" at bounding box center [377, 480] width 15 height 15
checkbox input "true"
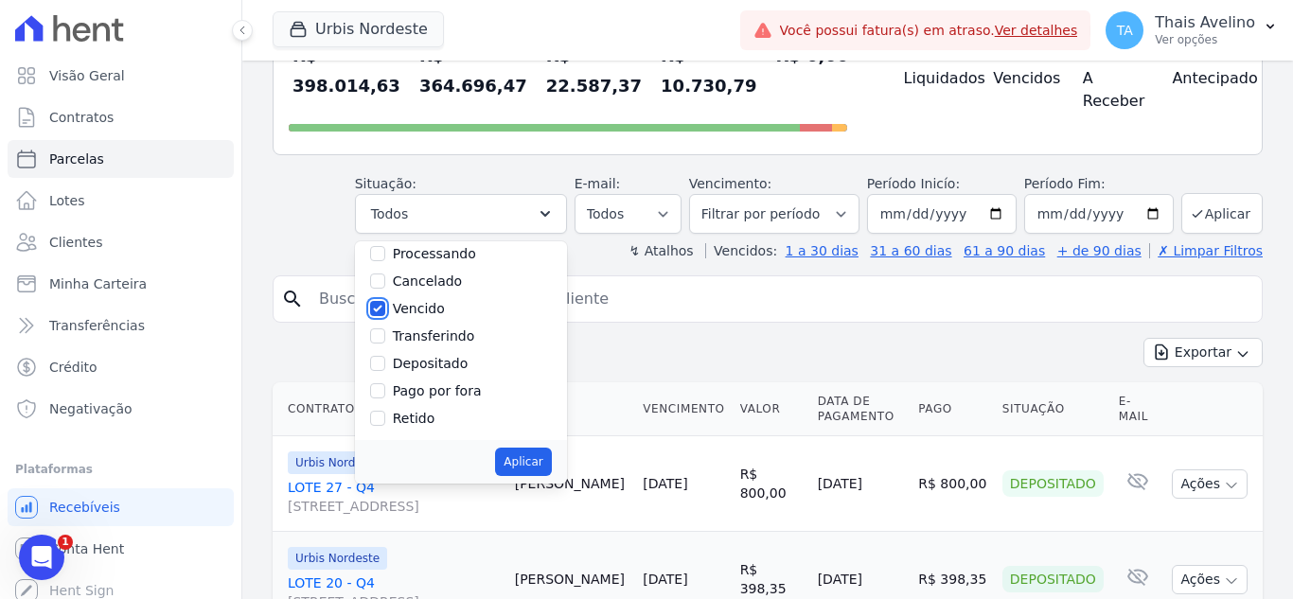
scroll to position [173, 0]
click at [540, 469] on button "Aplicar" at bounding box center [523, 461] width 56 height 28
select select "overdue"
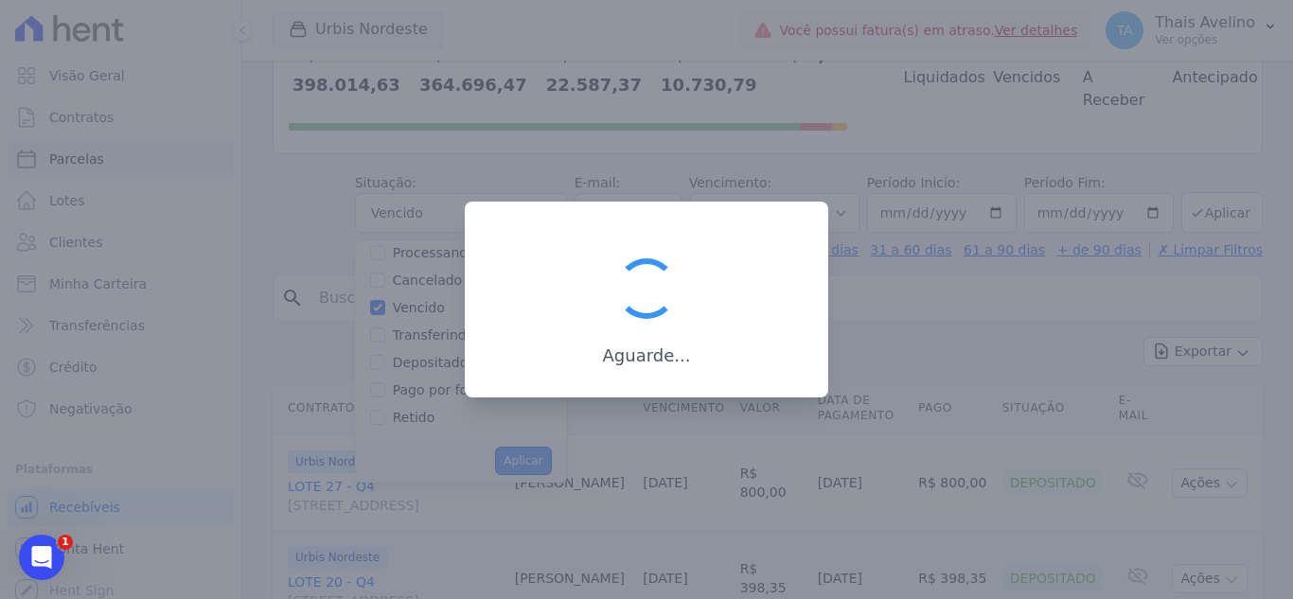
scroll to position [34, 0]
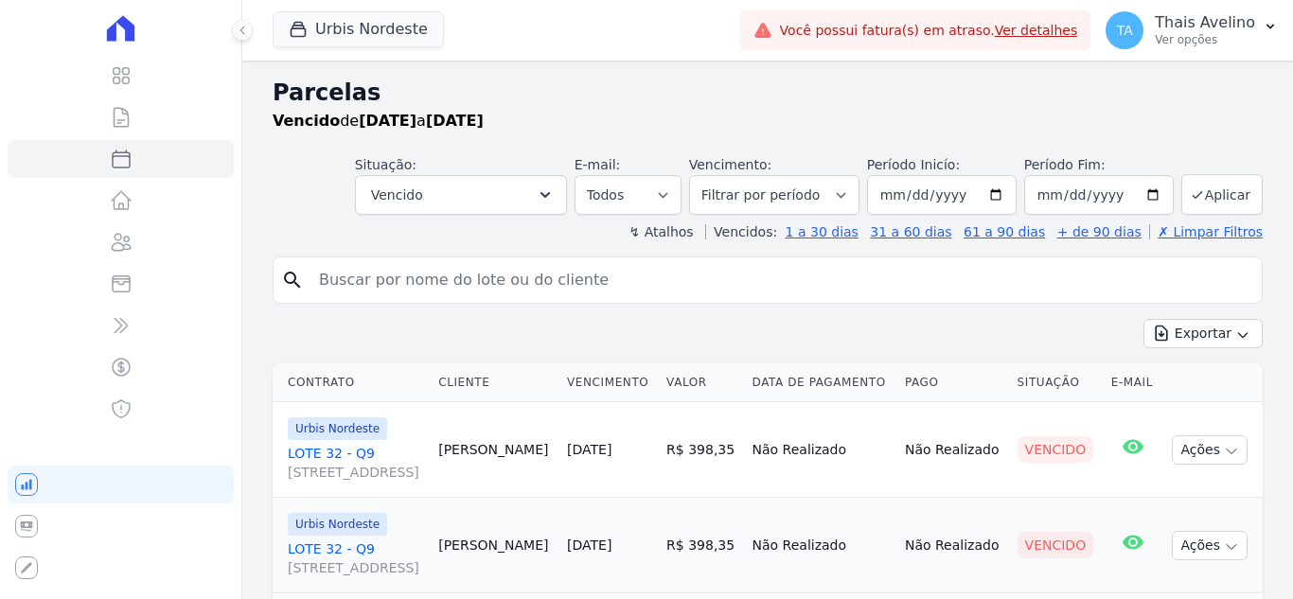
select select
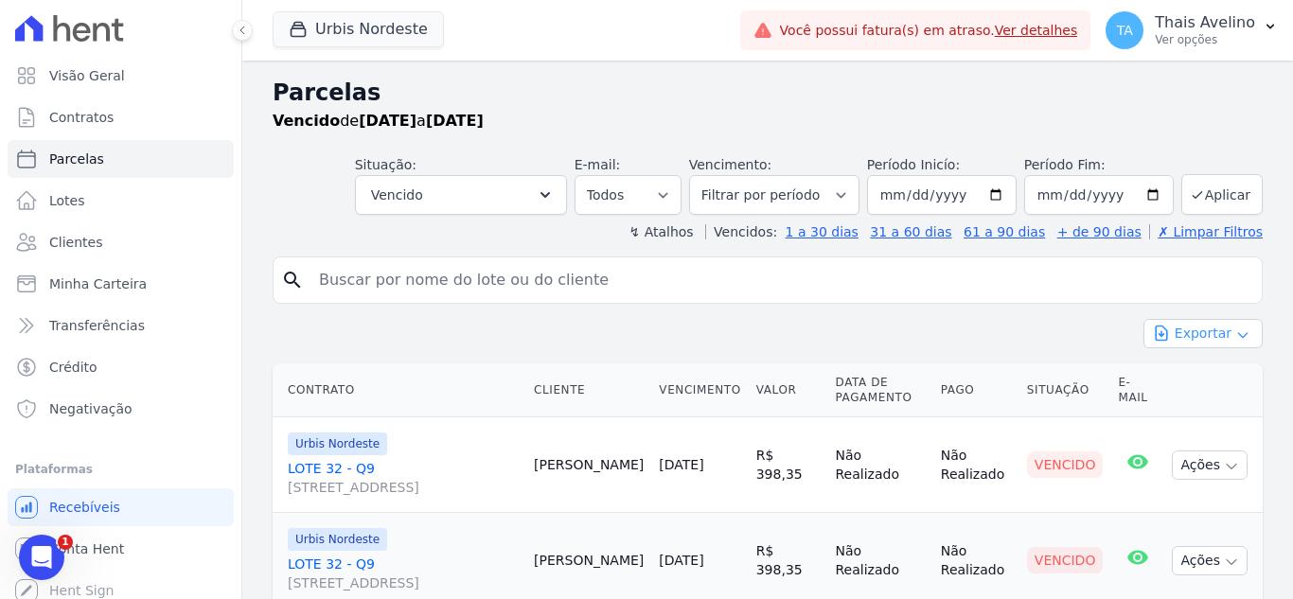
click at [1192, 335] on button "Exportar" at bounding box center [1202, 333] width 119 height 29
click at [1211, 413] on span "Exportar CSV" at bounding box center [1201, 410] width 100 height 19
click at [133, 256] on link "Clientes" at bounding box center [121, 242] width 226 height 38
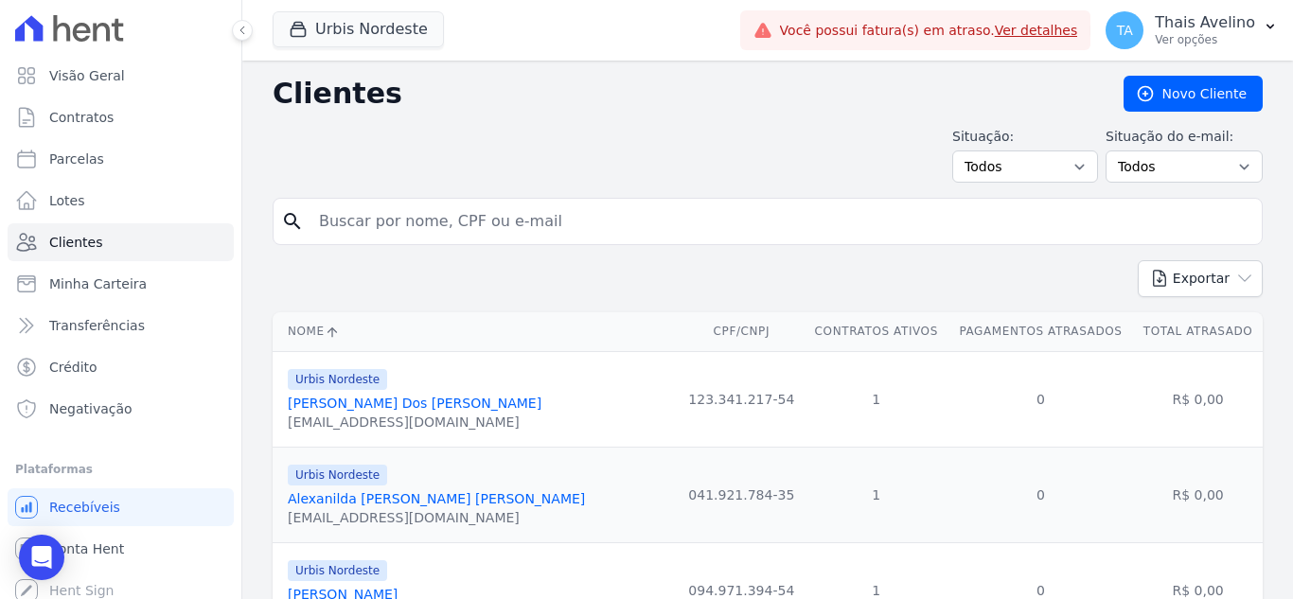
click at [352, 220] on input "search" at bounding box center [781, 222] width 946 height 38
type input "LAURIELLY"
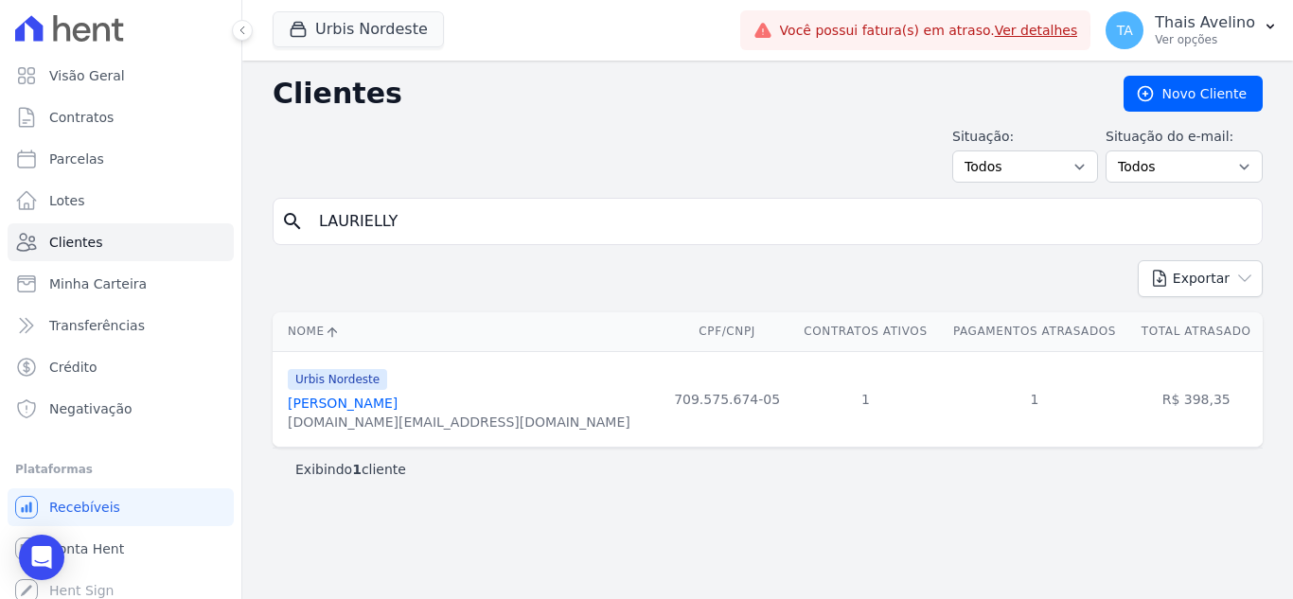
click at [398, 403] on link "Laurielly Da Silva Moura" at bounding box center [343, 403] width 110 height 15
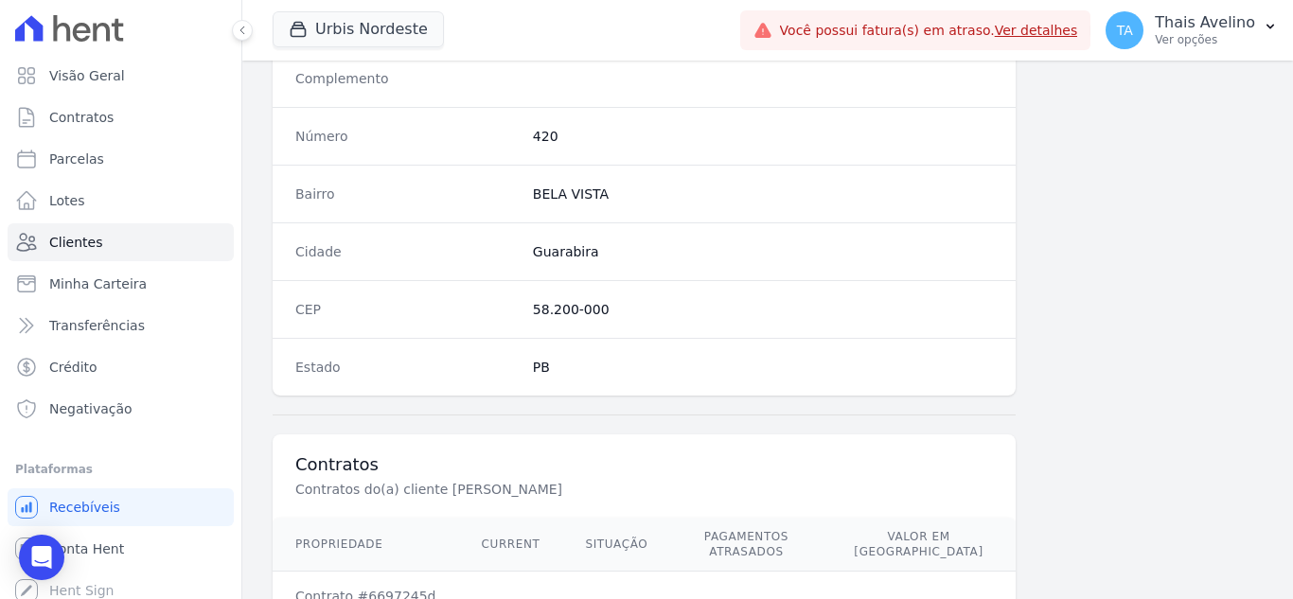
scroll to position [1172, 0]
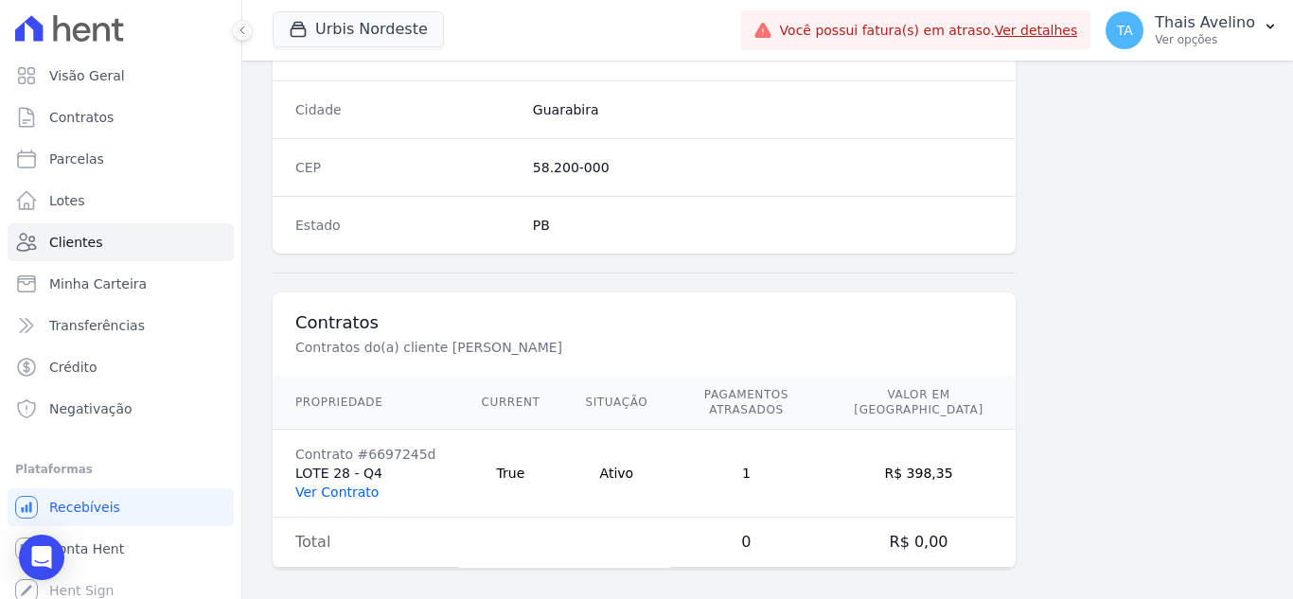
click at [319, 485] on link "Ver Contrato" at bounding box center [336, 492] width 83 height 15
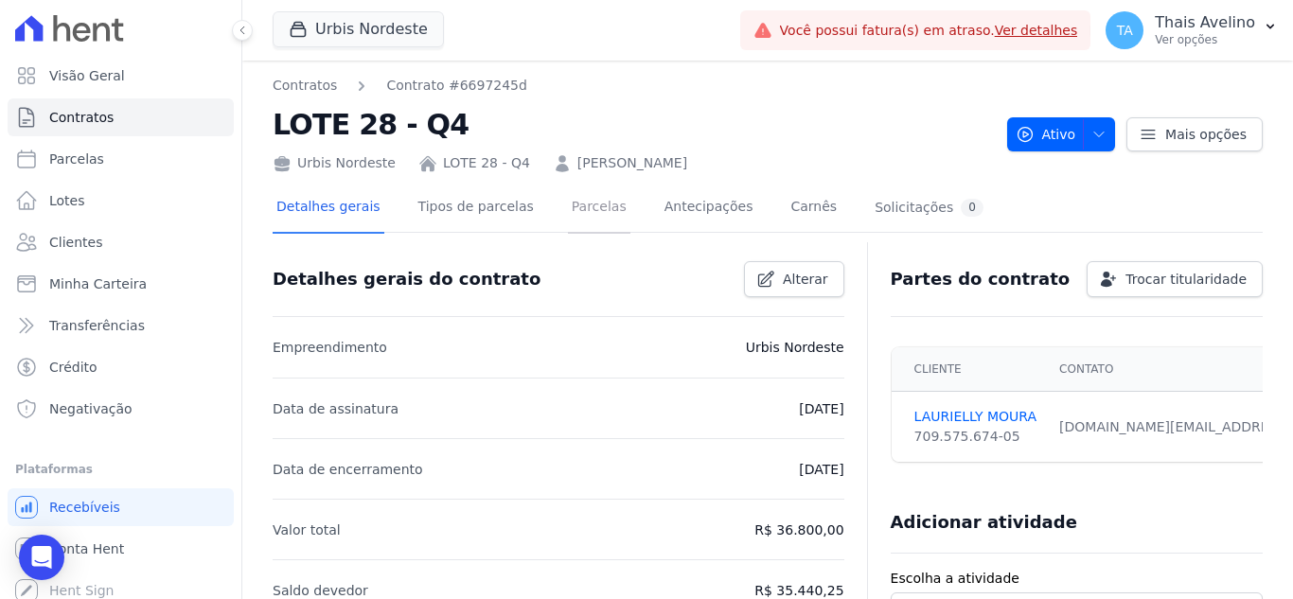
click at [593, 206] on link "Parcelas" at bounding box center [599, 209] width 62 height 50
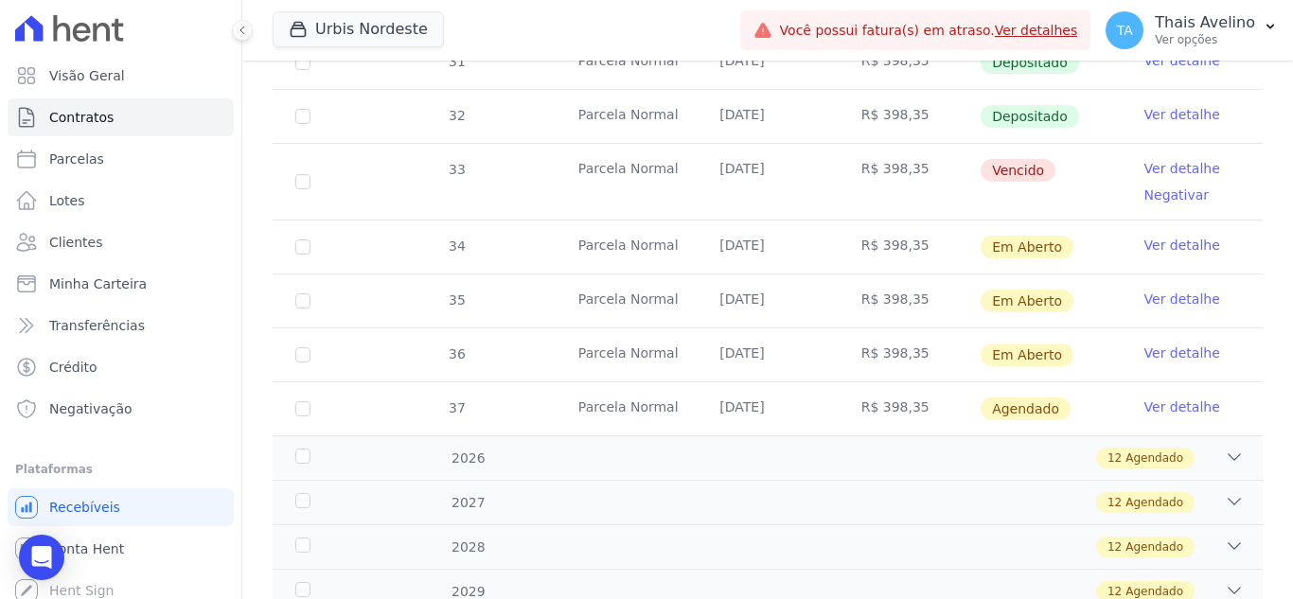
scroll to position [783, 0]
click at [303, 173] on input "checkbox" at bounding box center [302, 180] width 15 height 15
checkbox input "true"
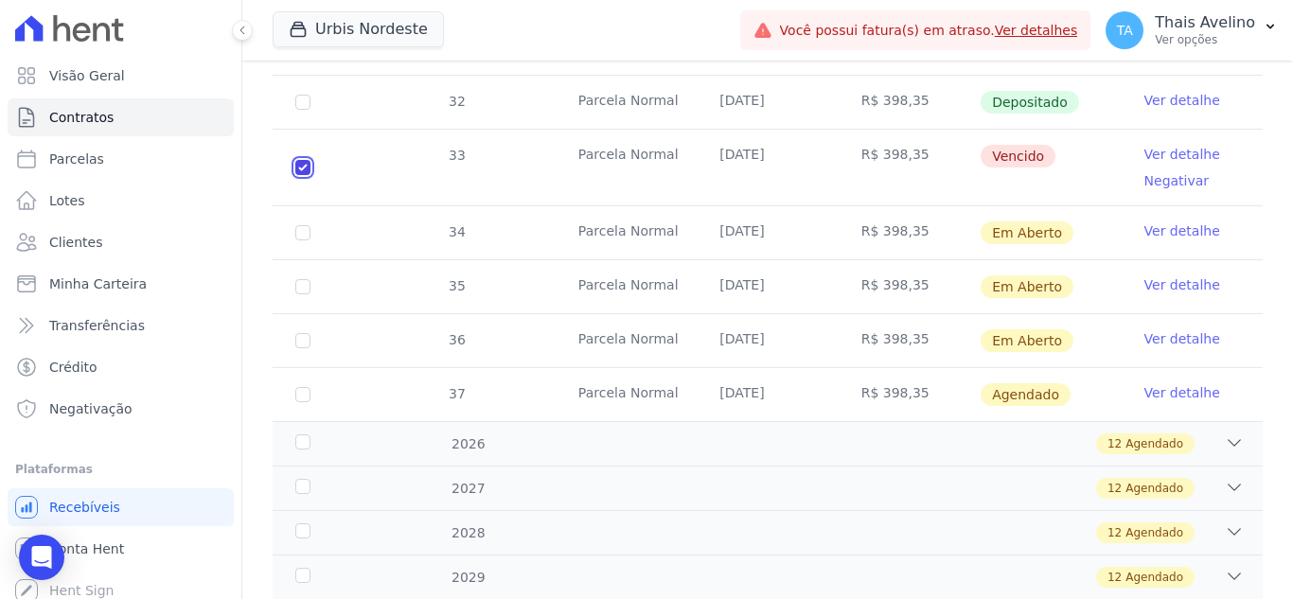
scroll to position [0, 0]
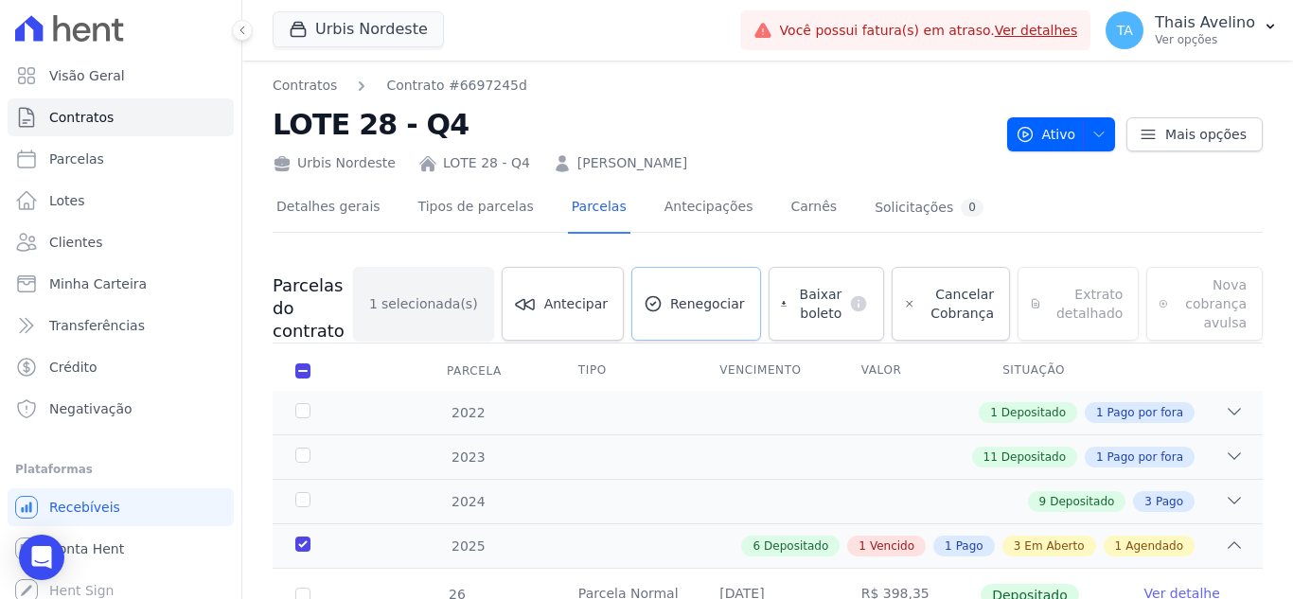
click at [694, 305] on span "Renegociar" at bounding box center [707, 303] width 75 height 19
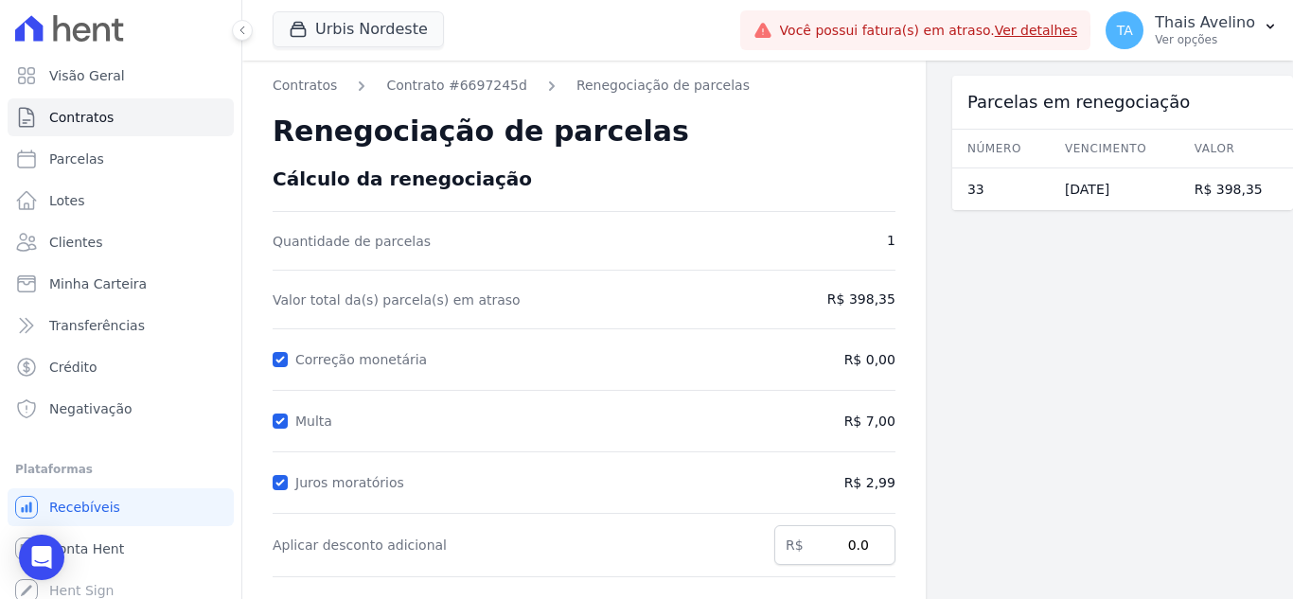
scroll to position [349, 0]
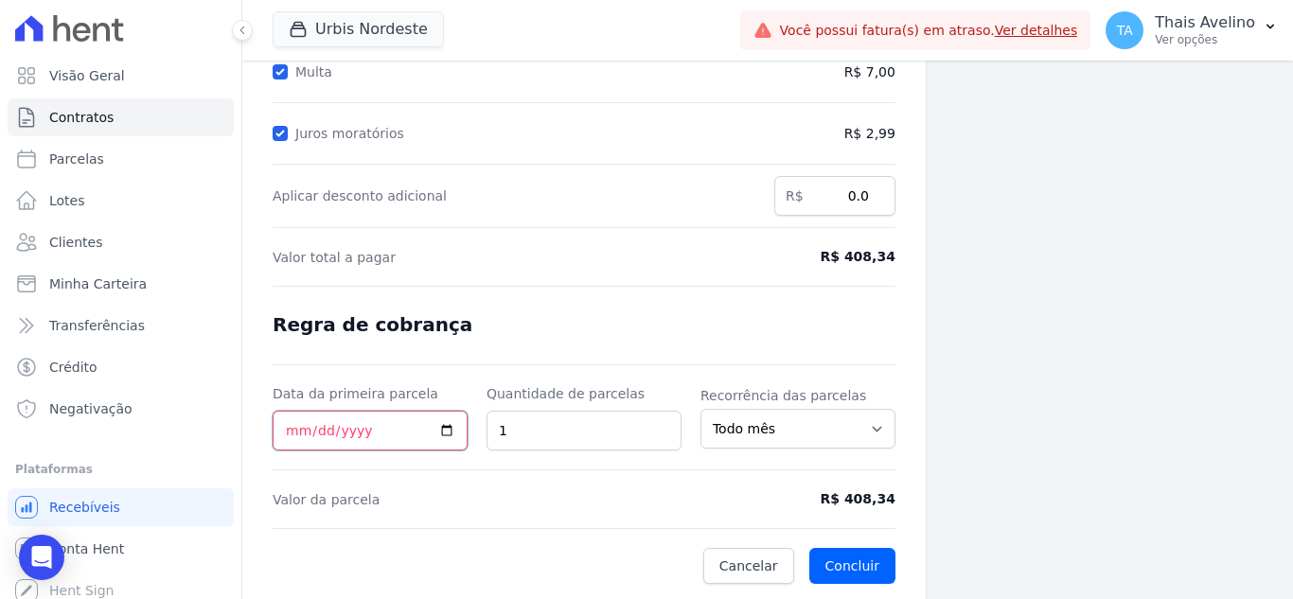
click at [289, 432] on input "Data da primeira parcela" at bounding box center [370, 431] width 195 height 40
type input "[DATE]"
click at [852, 572] on button "Concluir" at bounding box center [852, 566] width 86 height 36
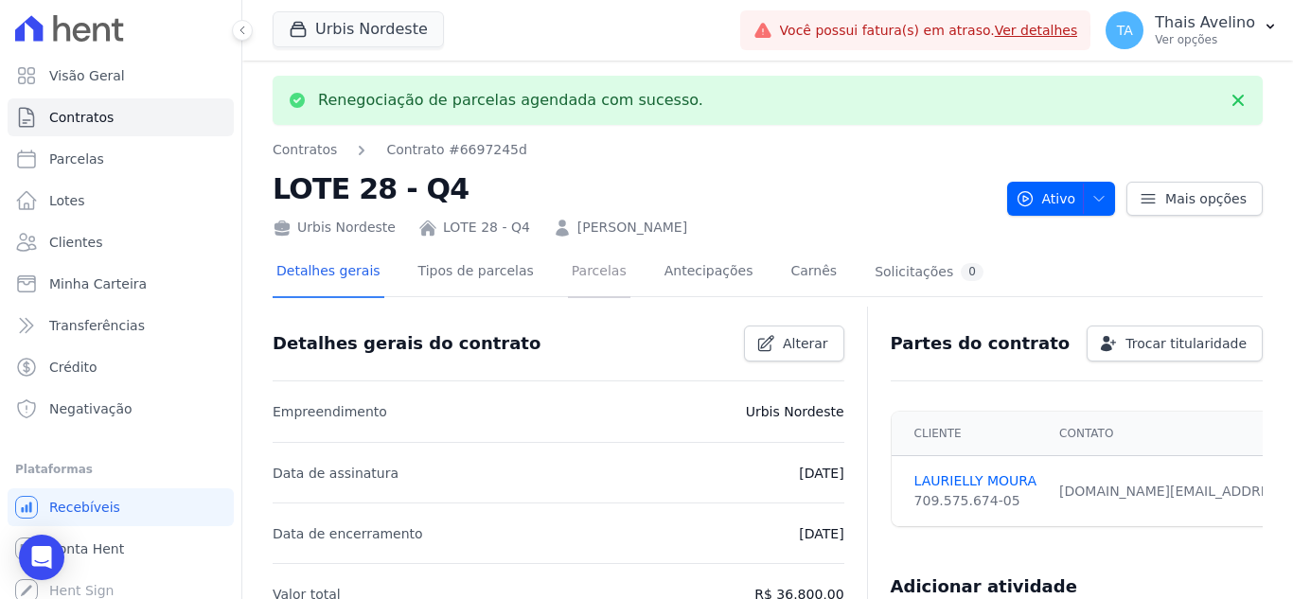
click at [585, 279] on link "Parcelas" at bounding box center [599, 273] width 62 height 50
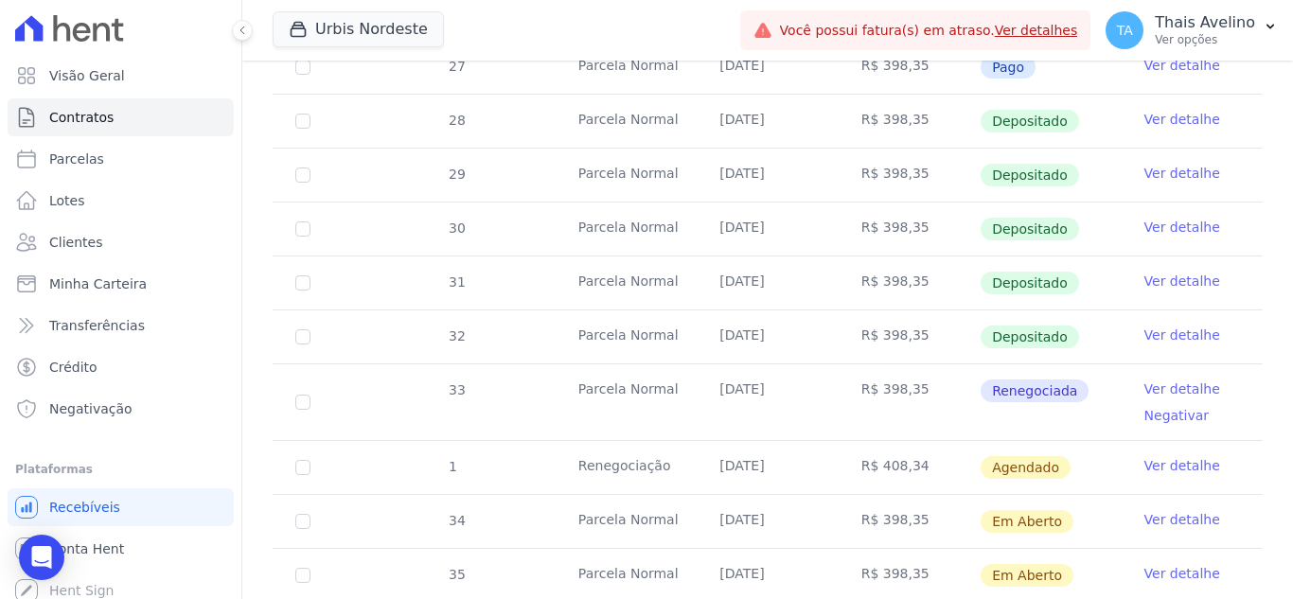
scroll to position [600, 0]
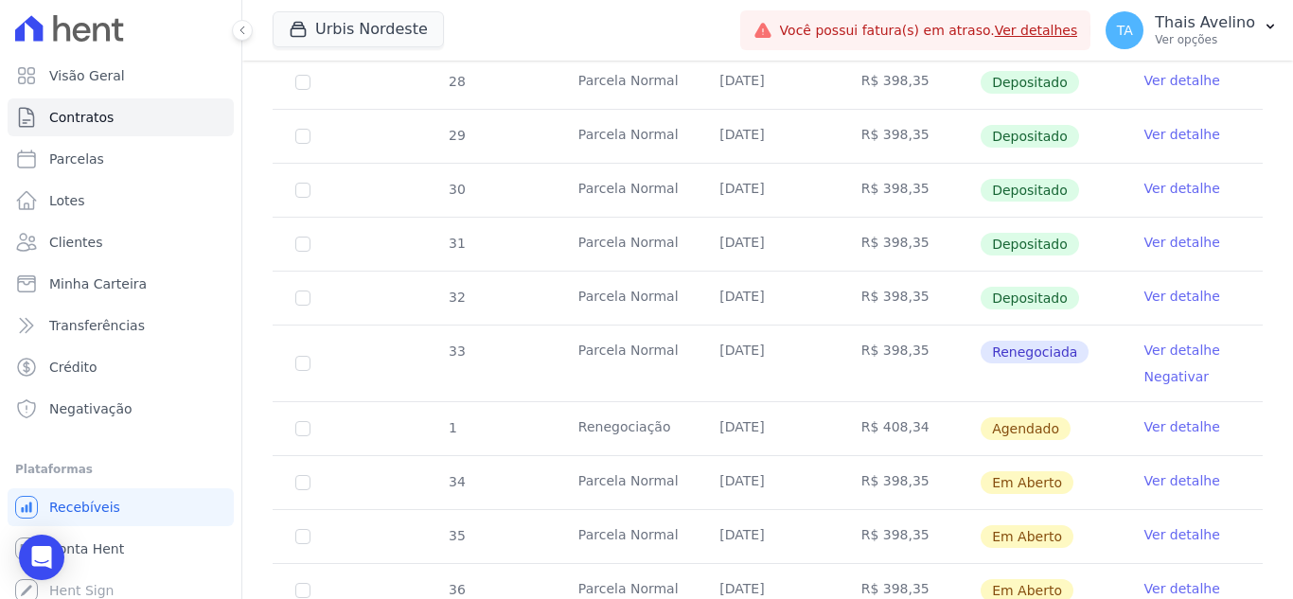
click at [1144, 417] on link "Ver detalhe" at bounding box center [1182, 426] width 76 height 19
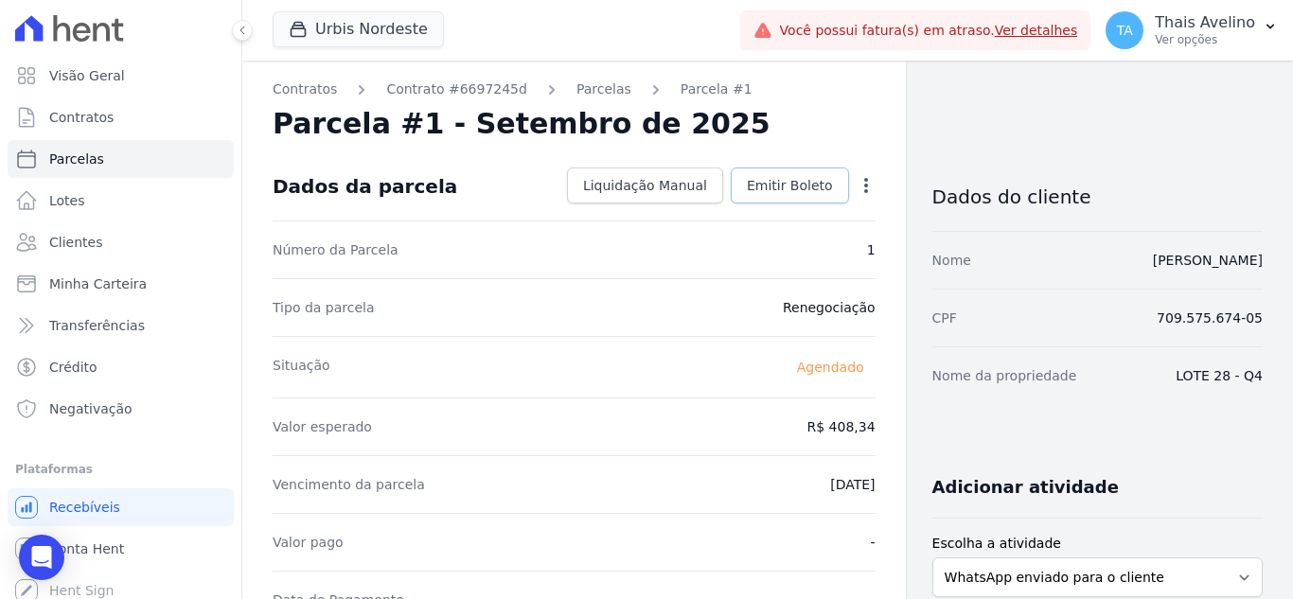
click at [806, 188] on span "Emitir Boleto" at bounding box center [790, 185] width 86 height 19
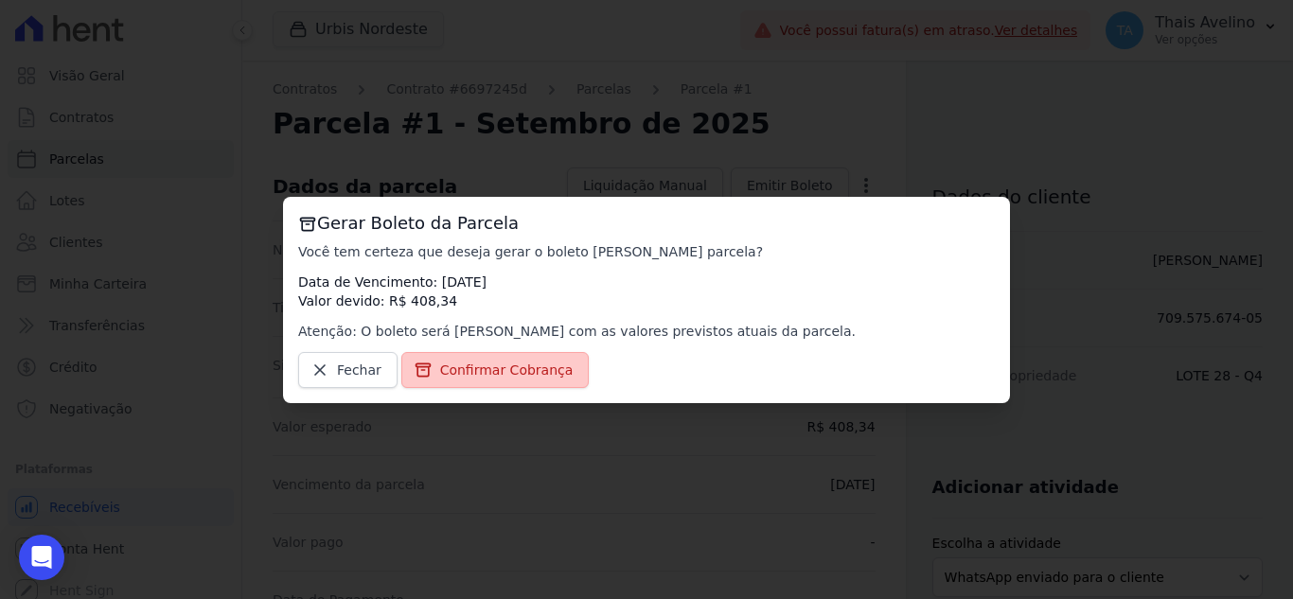
click at [507, 371] on span "Confirmar Cobrança" at bounding box center [506, 370] width 133 height 19
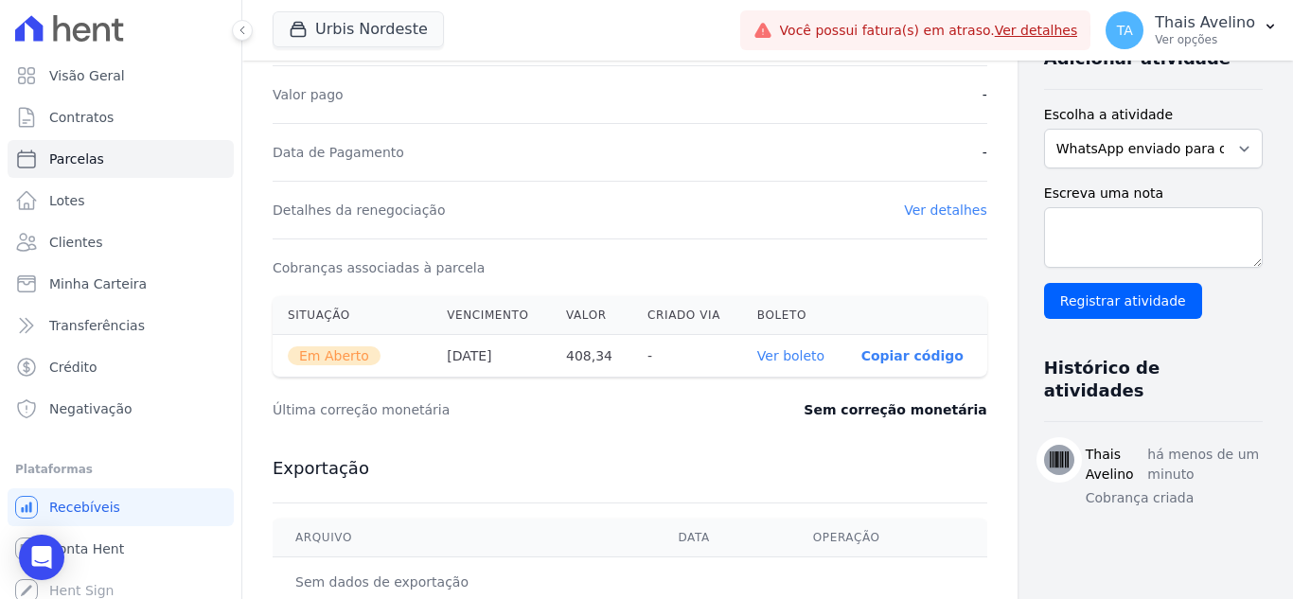
scroll to position [450, 0]
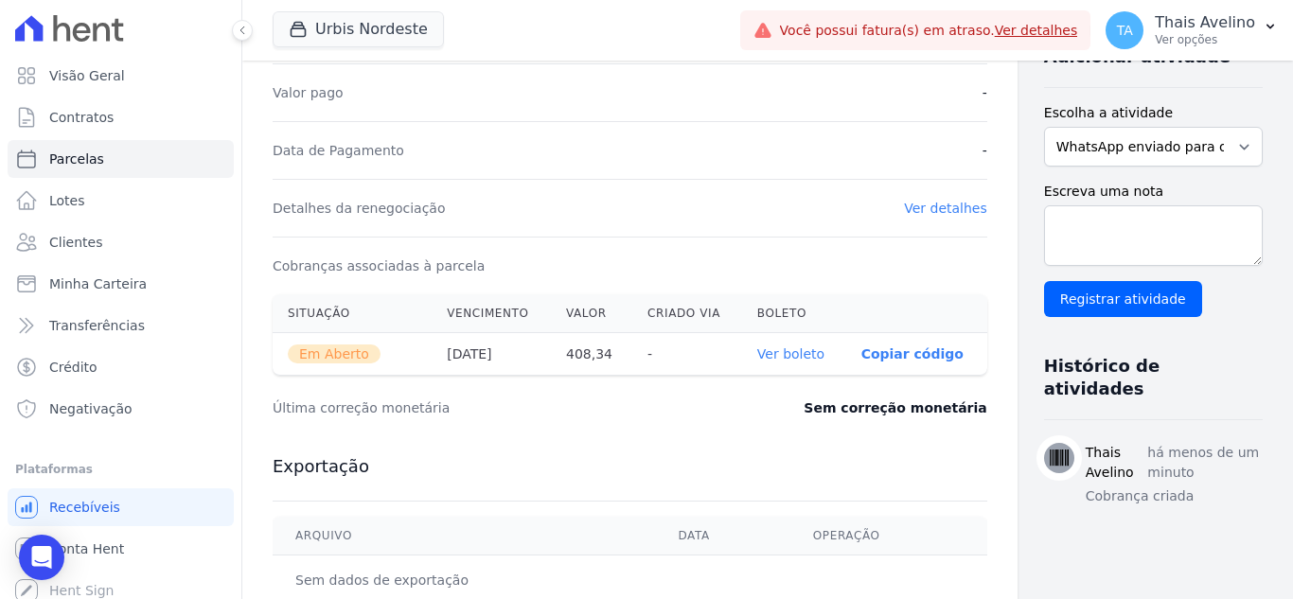
click at [769, 349] on link "Ver boleto" at bounding box center [790, 353] width 67 height 15
click at [164, 239] on link "Clientes" at bounding box center [121, 242] width 226 height 38
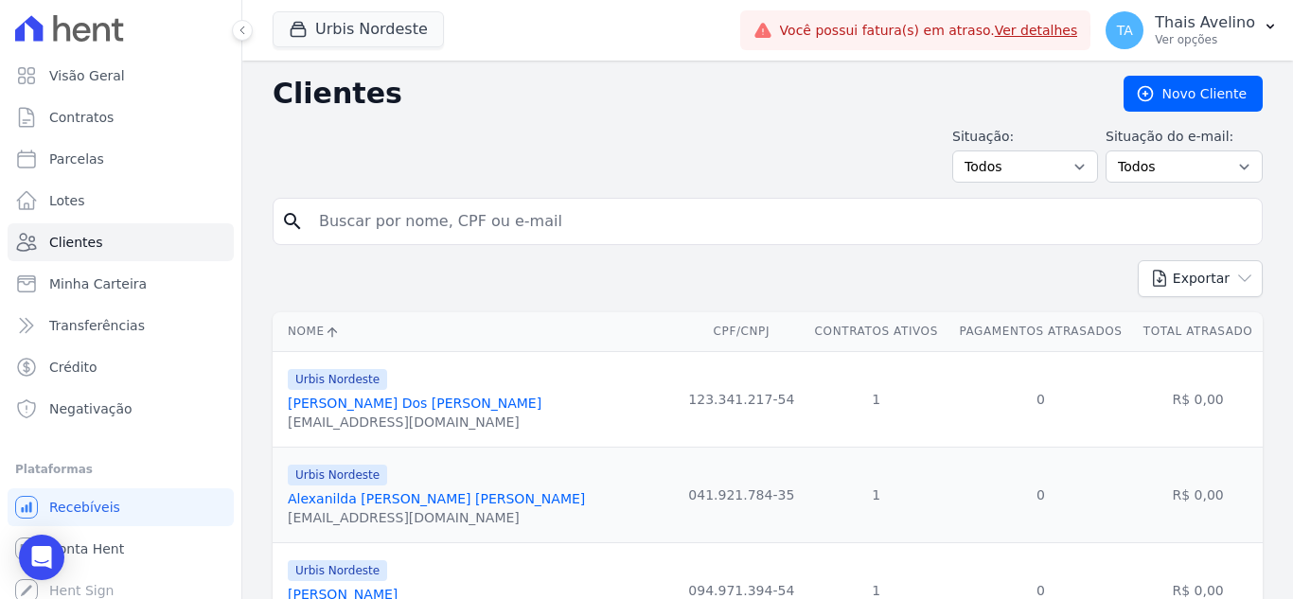
click at [389, 225] on input "search" at bounding box center [781, 222] width 946 height 38
type input "NETO"
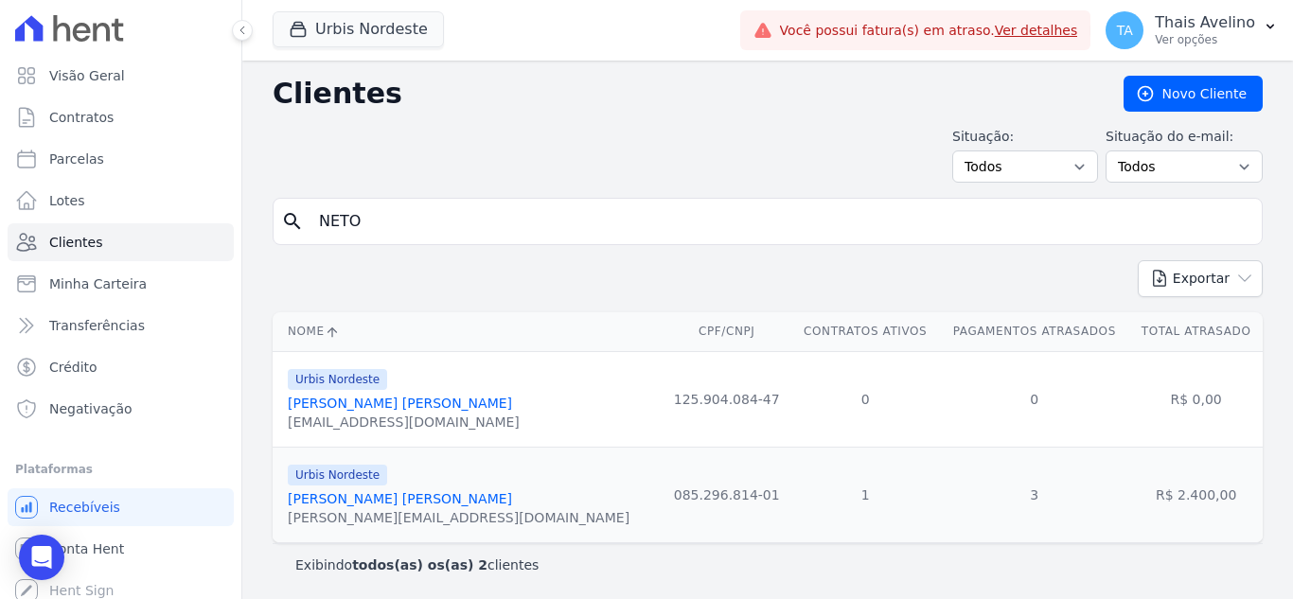
click at [336, 501] on link "José Severino Da Silva Neto" at bounding box center [400, 498] width 224 height 15
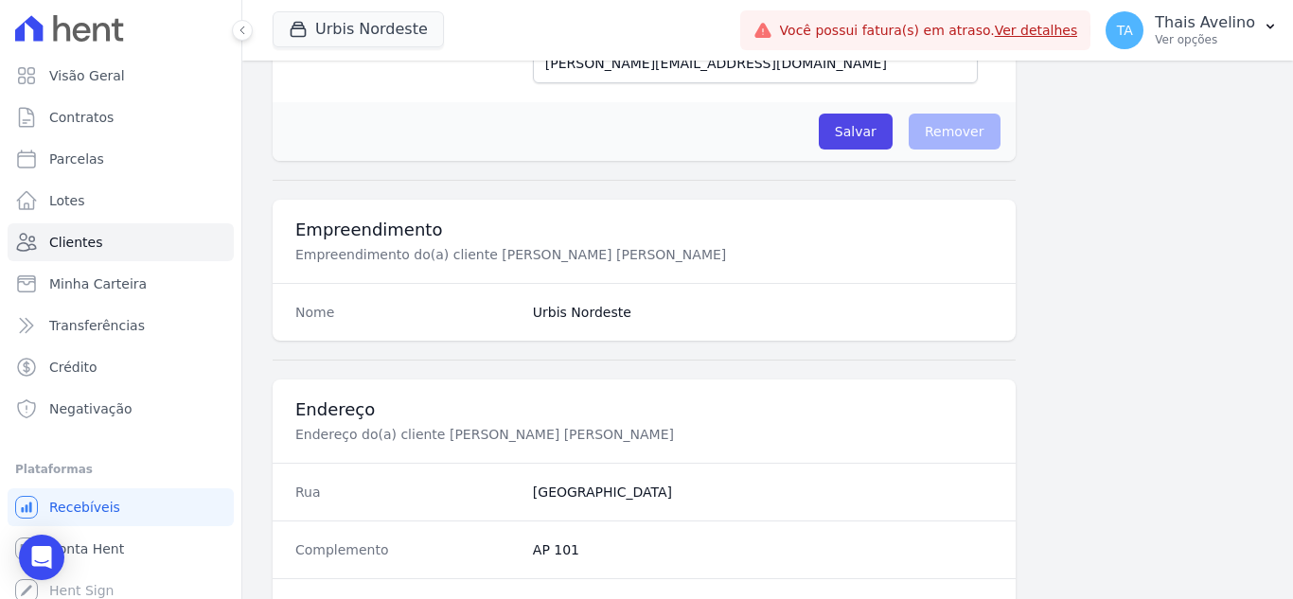
scroll to position [1172, 0]
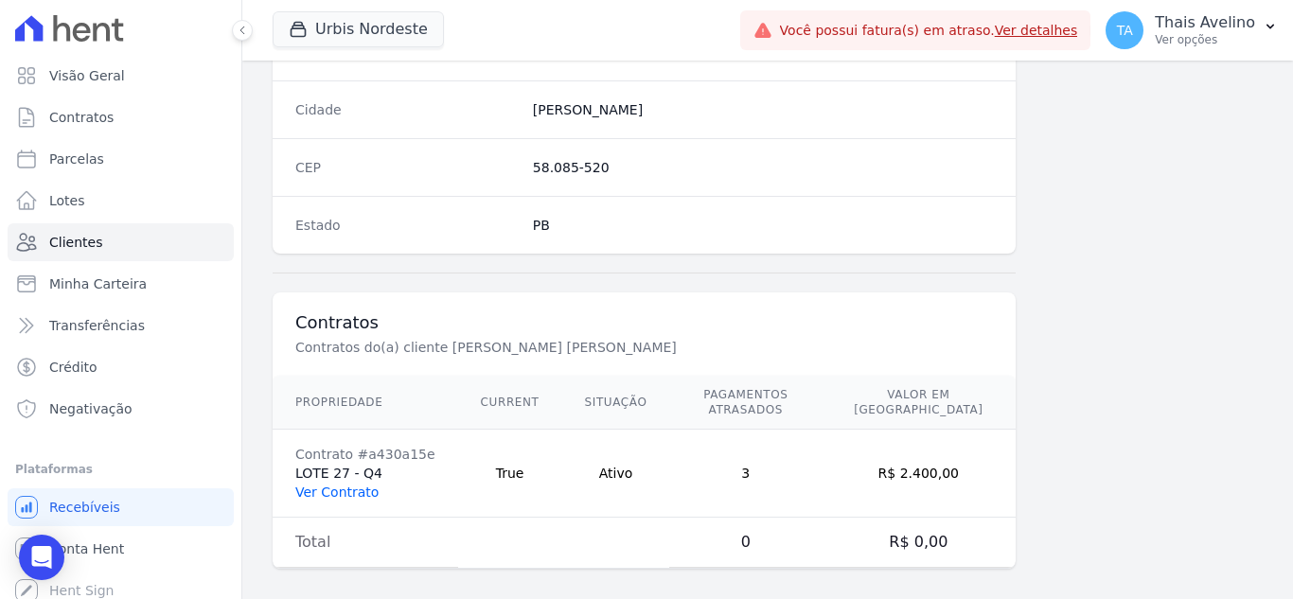
click at [308, 485] on link "Ver Contrato" at bounding box center [336, 492] width 83 height 15
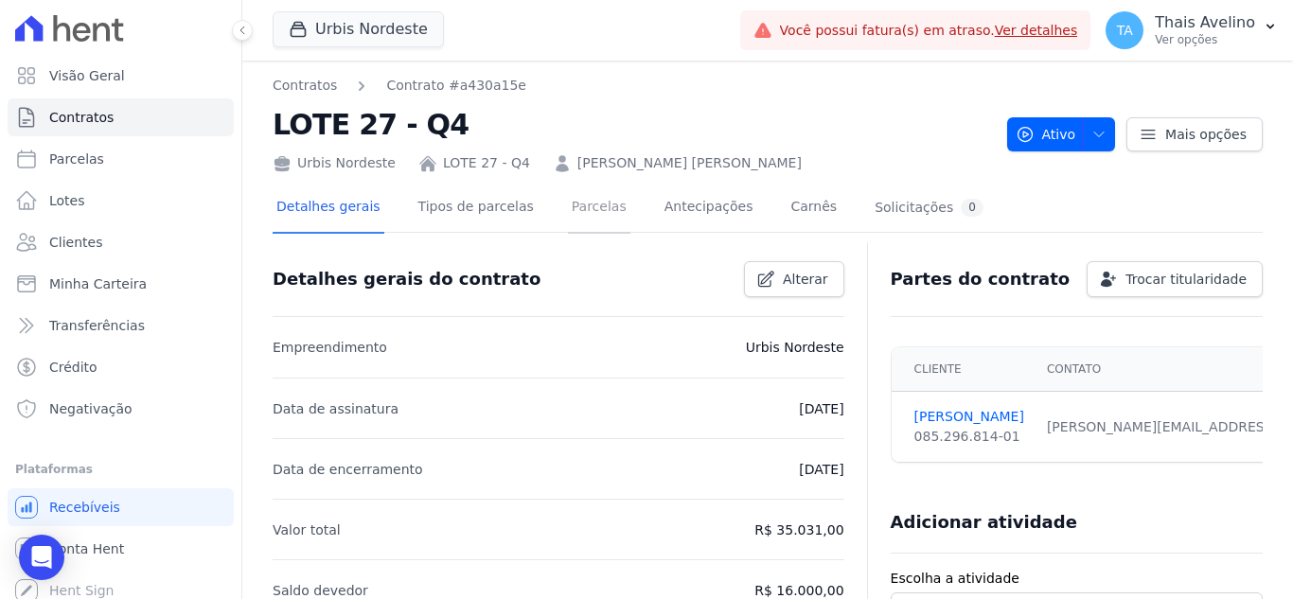
click at [585, 212] on link "Parcelas" at bounding box center [599, 209] width 62 height 50
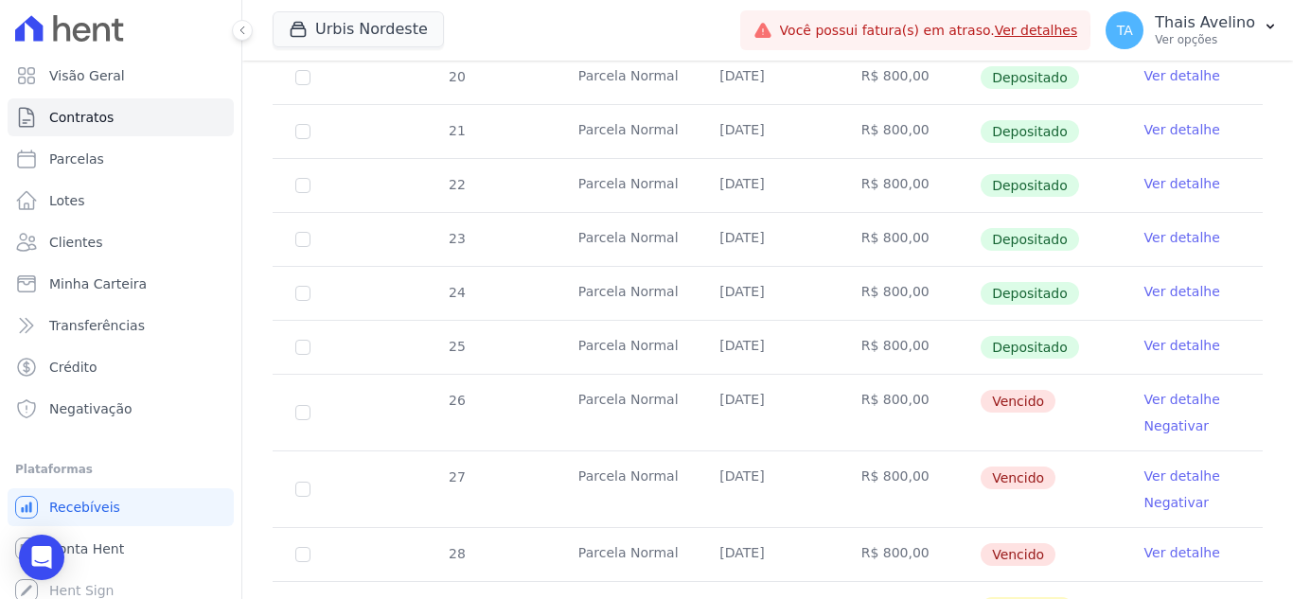
scroll to position [597, 0]
click at [301, 403] on input "checkbox" at bounding box center [302, 410] width 15 height 15
checkbox input "true"
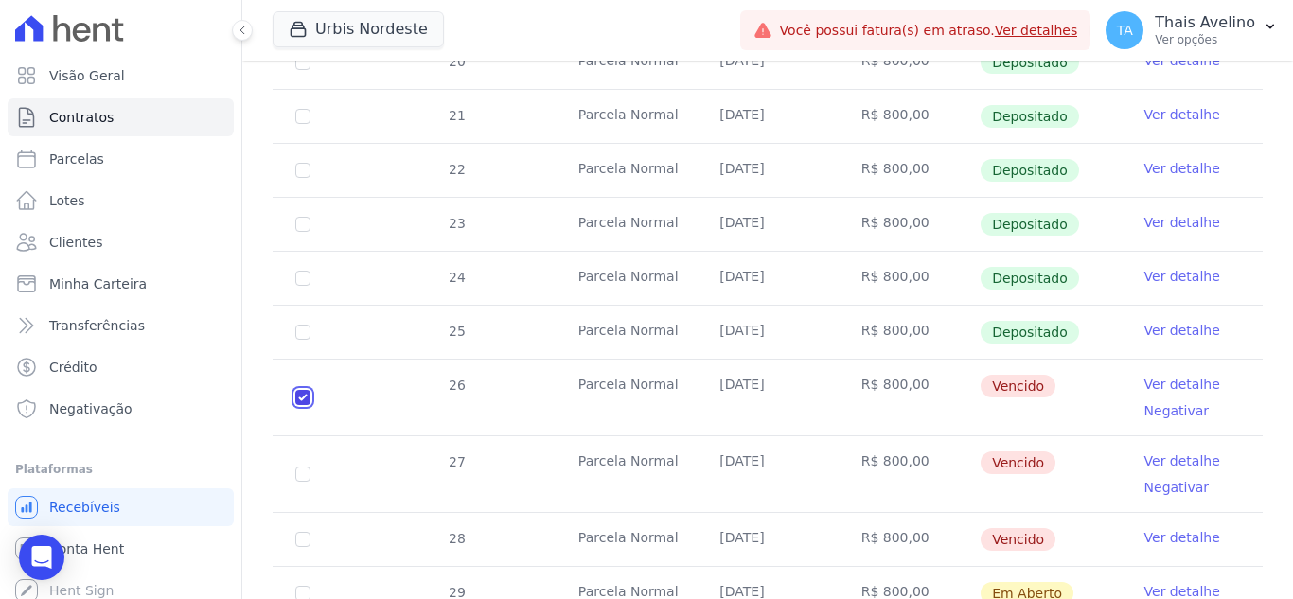
scroll to position [0, 0]
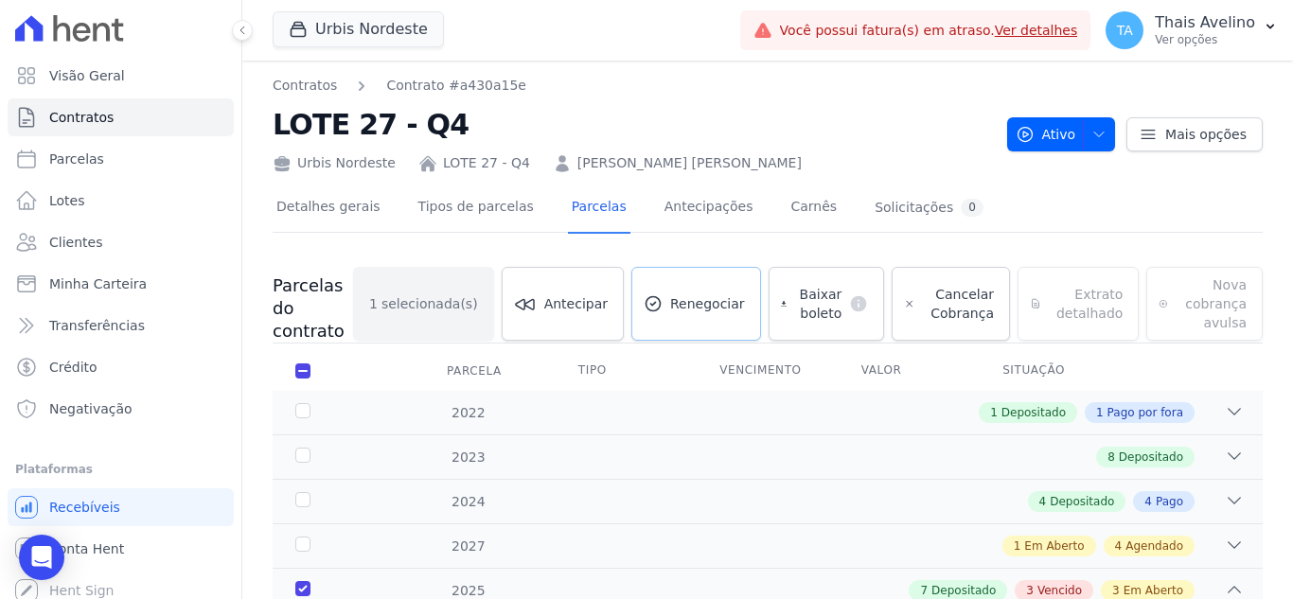
click at [727, 281] on link "Renegociar" at bounding box center [696, 304] width 130 height 74
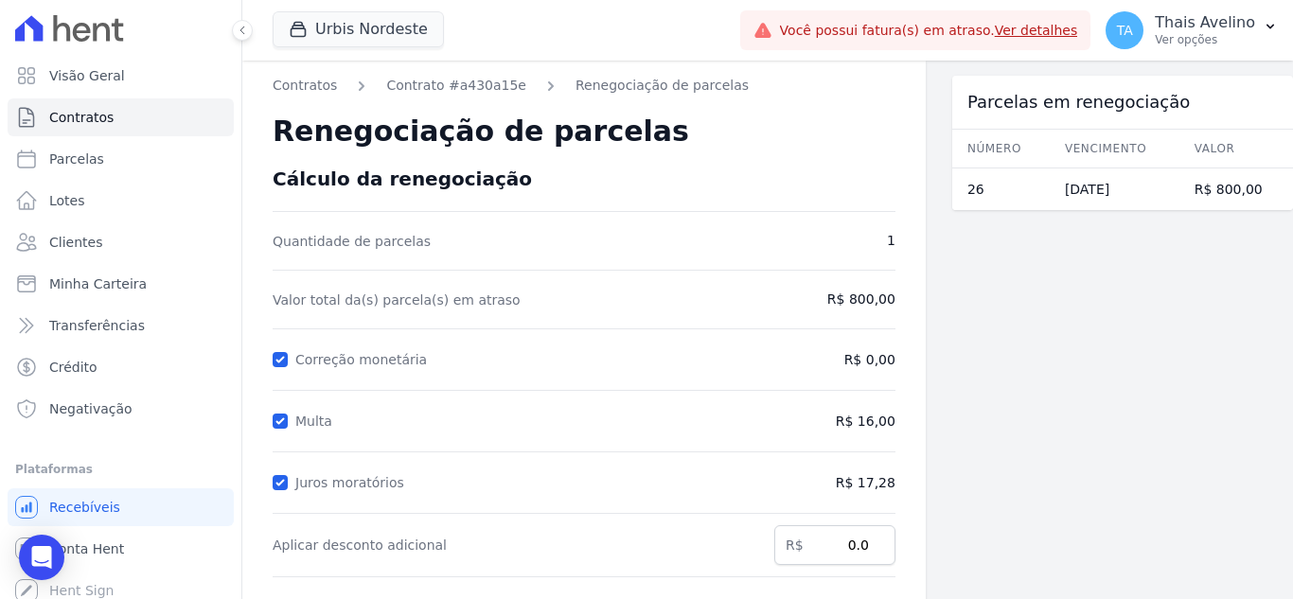
scroll to position [349, 0]
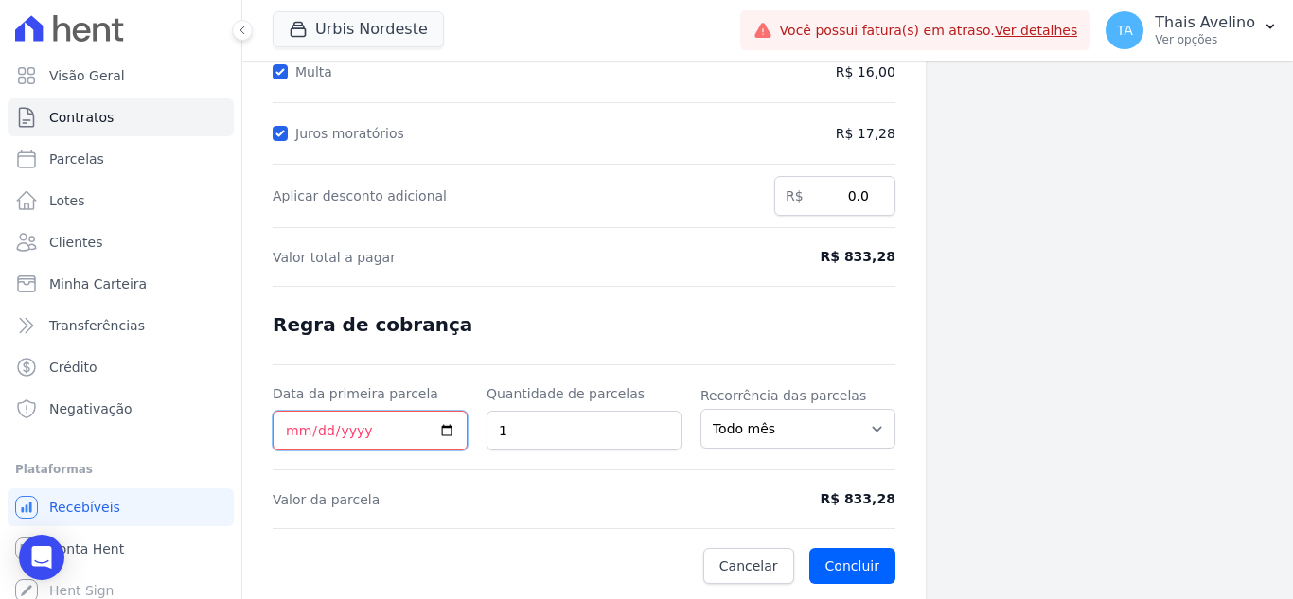
click at [293, 428] on input "Data da primeira parcela" at bounding box center [370, 431] width 195 height 40
type input "2025-09-18"
click at [580, 290] on form "Cálculo da renegociação Quantidade de parcelas 1 Valor total da(s) parcela(s) e…" at bounding box center [584, 201] width 623 height 766
click at [846, 561] on button "Concluir" at bounding box center [852, 566] width 86 height 36
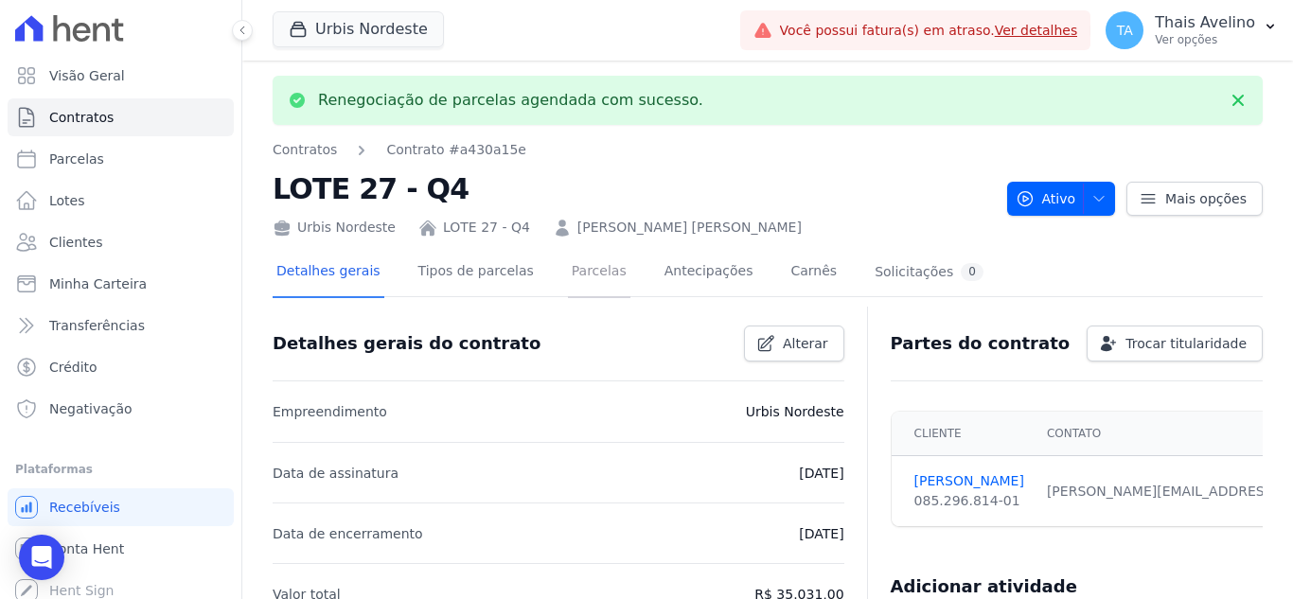
click at [572, 260] on link "Parcelas" at bounding box center [599, 273] width 62 height 50
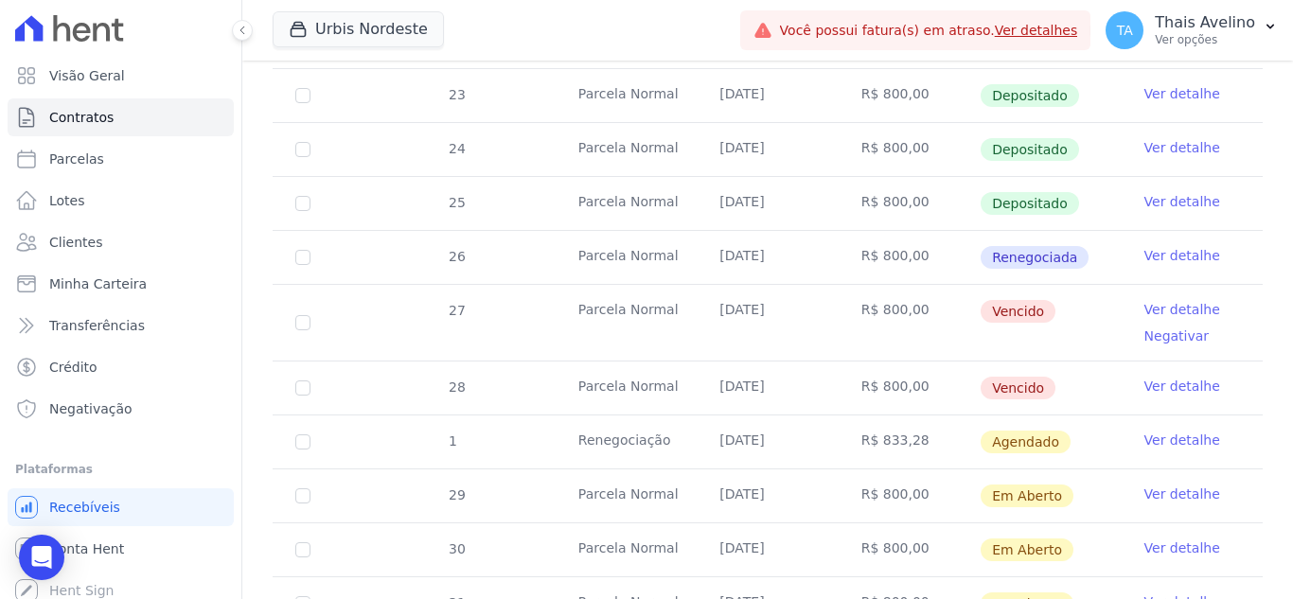
scroll to position [743, 0]
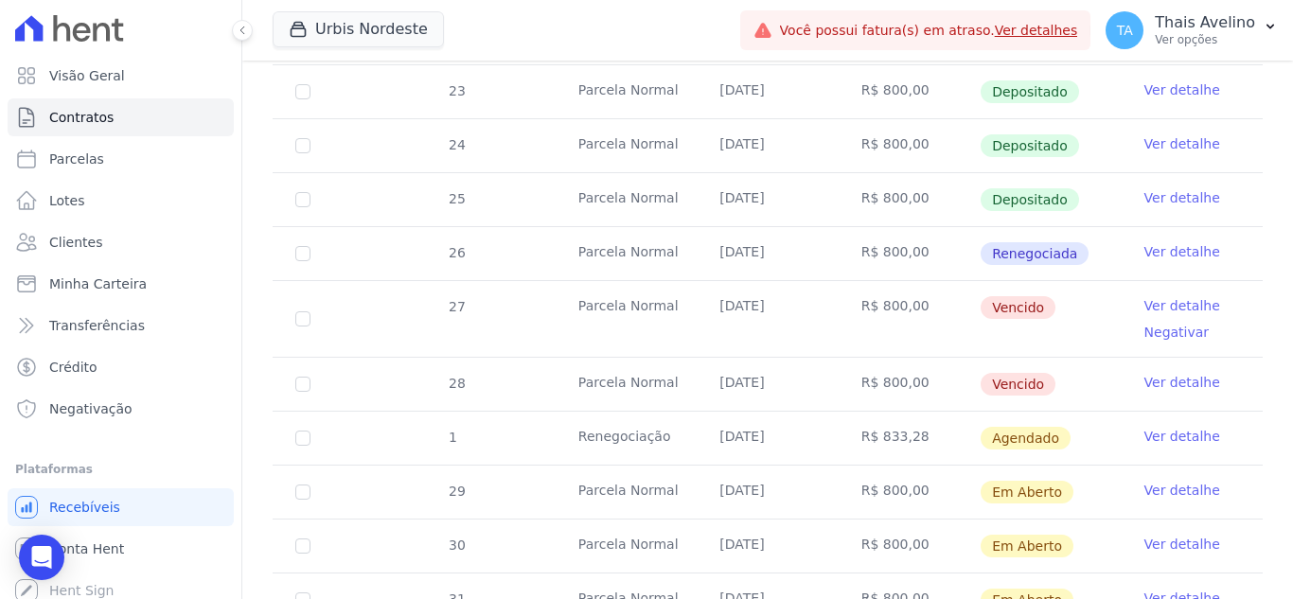
click at [1144, 427] on link "Ver detalhe" at bounding box center [1182, 436] width 76 height 19
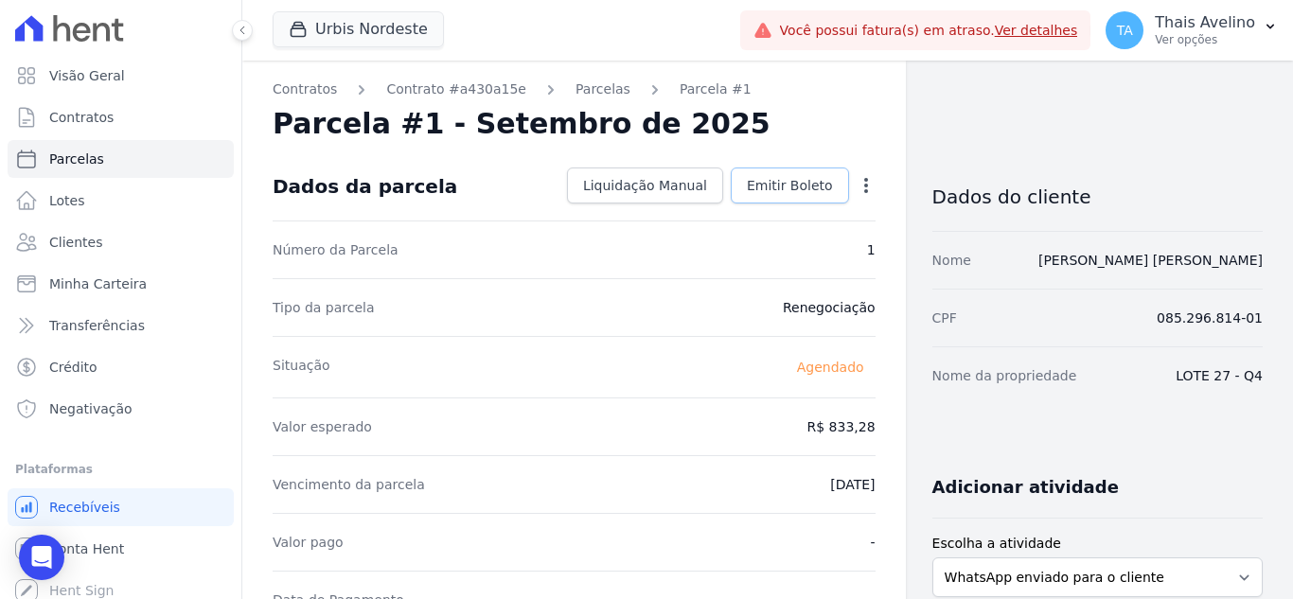
click at [797, 183] on span "Emitir Boleto" at bounding box center [790, 185] width 86 height 19
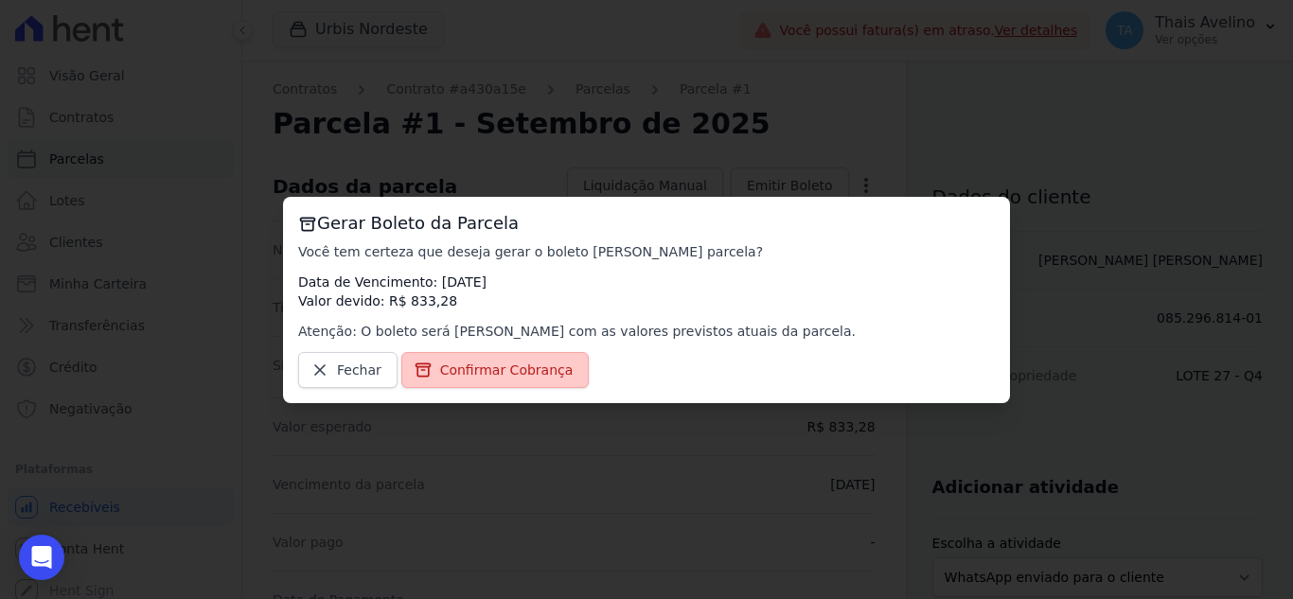
click at [520, 367] on span "Confirmar Cobrança" at bounding box center [506, 370] width 133 height 19
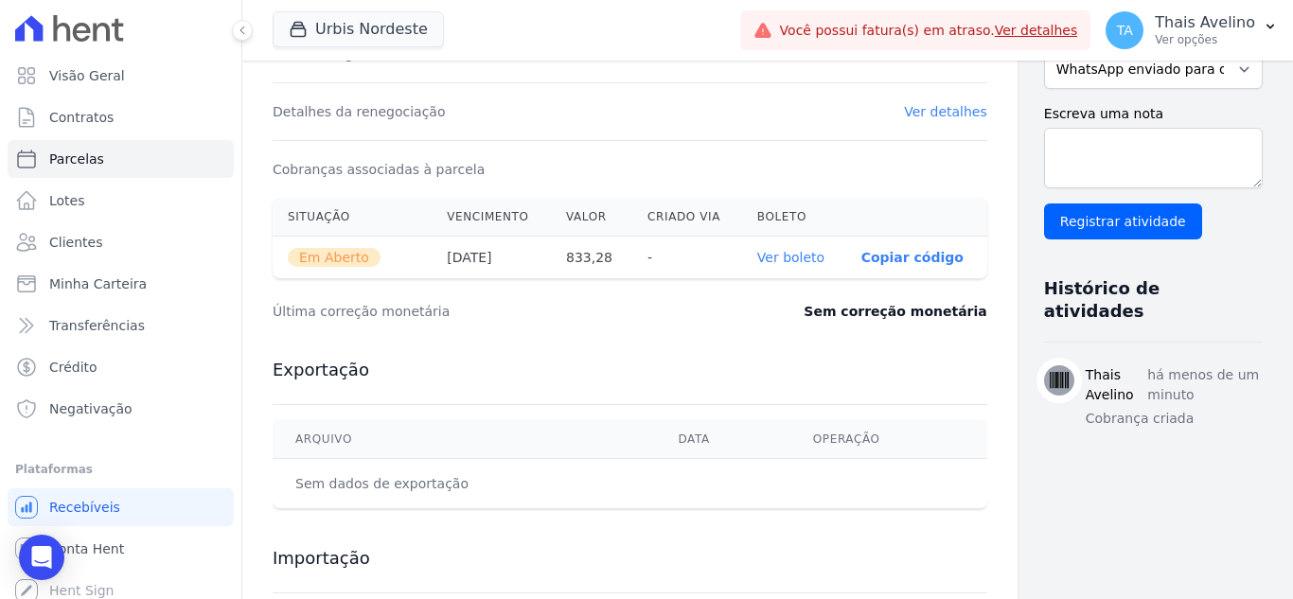
scroll to position [547, 0]
click at [765, 257] on link "Ver boleto" at bounding box center [790, 256] width 67 height 15
click at [87, 232] on link "Clientes" at bounding box center [121, 242] width 226 height 38
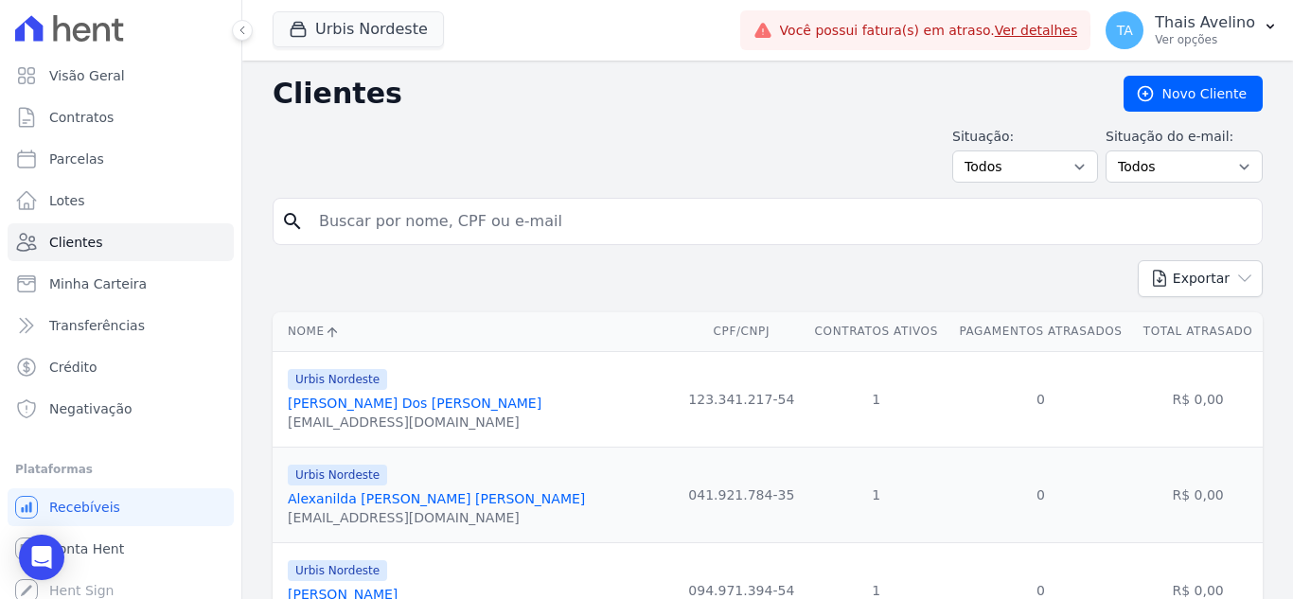
click at [595, 208] on input "search" at bounding box center [781, 222] width 946 height 38
type input "marcos"
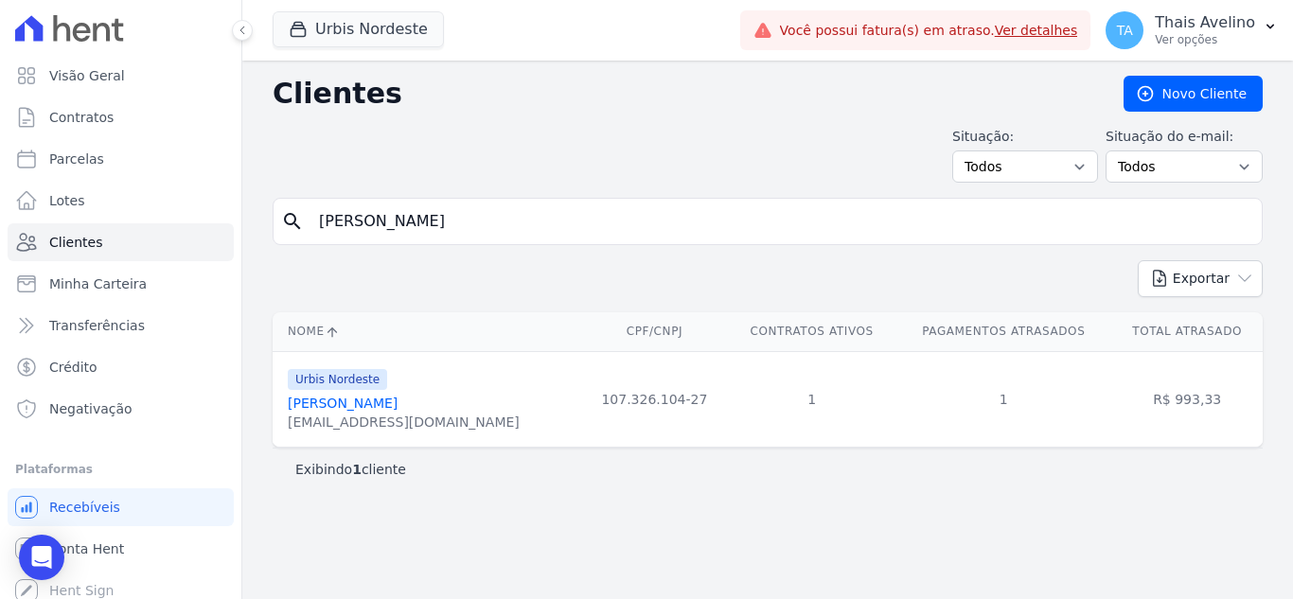
click at [398, 405] on link "José Marcos De Oliveira Targino" at bounding box center [343, 403] width 110 height 15
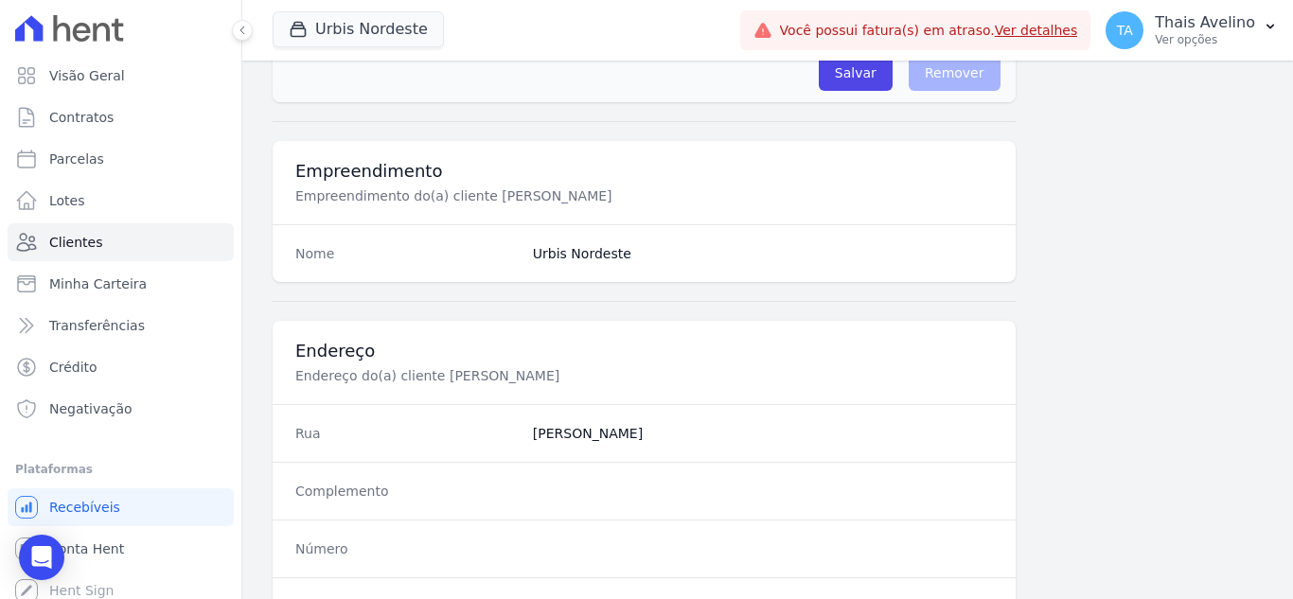
scroll to position [1172, 0]
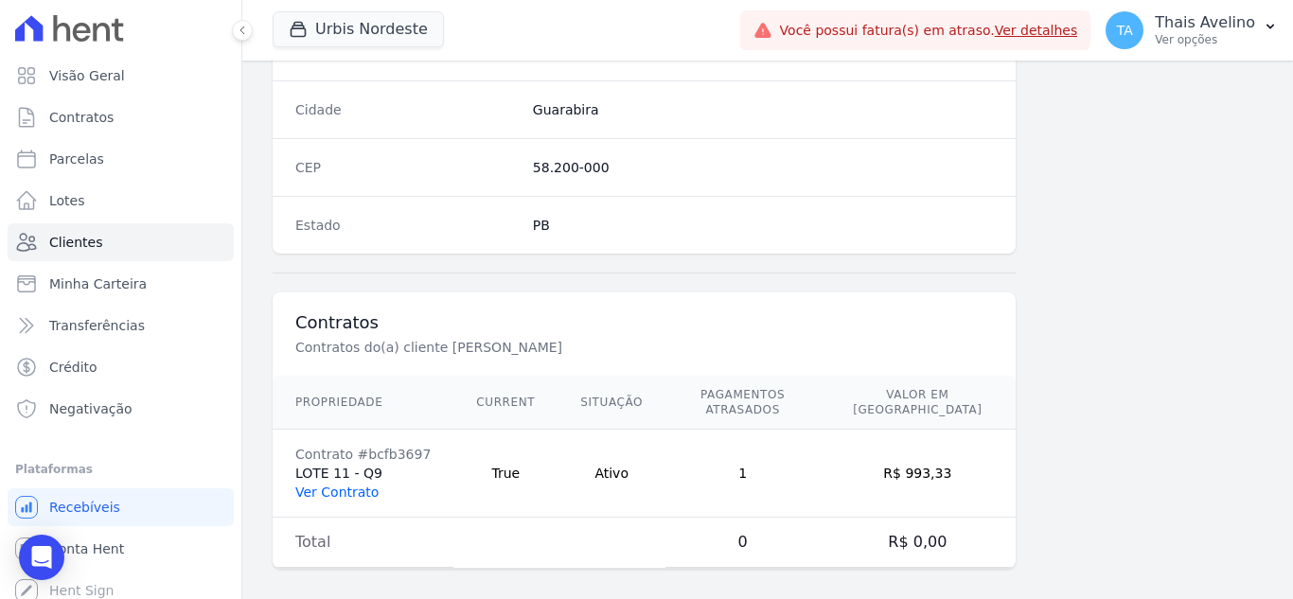
click at [350, 485] on link "Ver Contrato" at bounding box center [336, 492] width 83 height 15
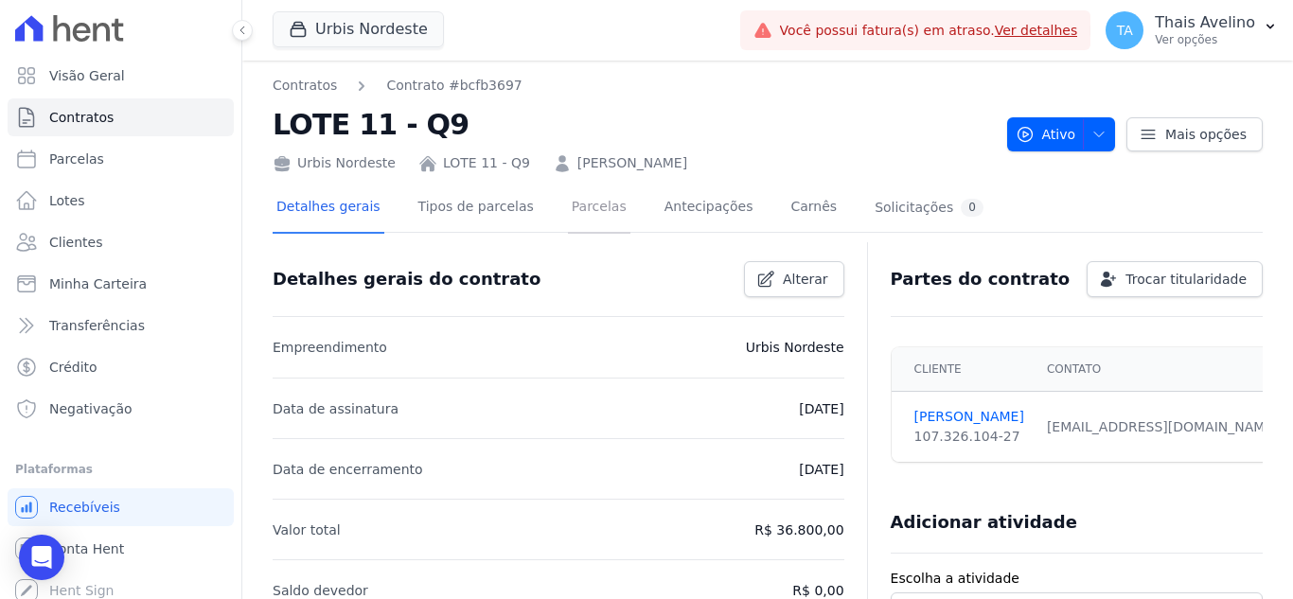
click at [578, 211] on link "Parcelas" at bounding box center [599, 209] width 62 height 50
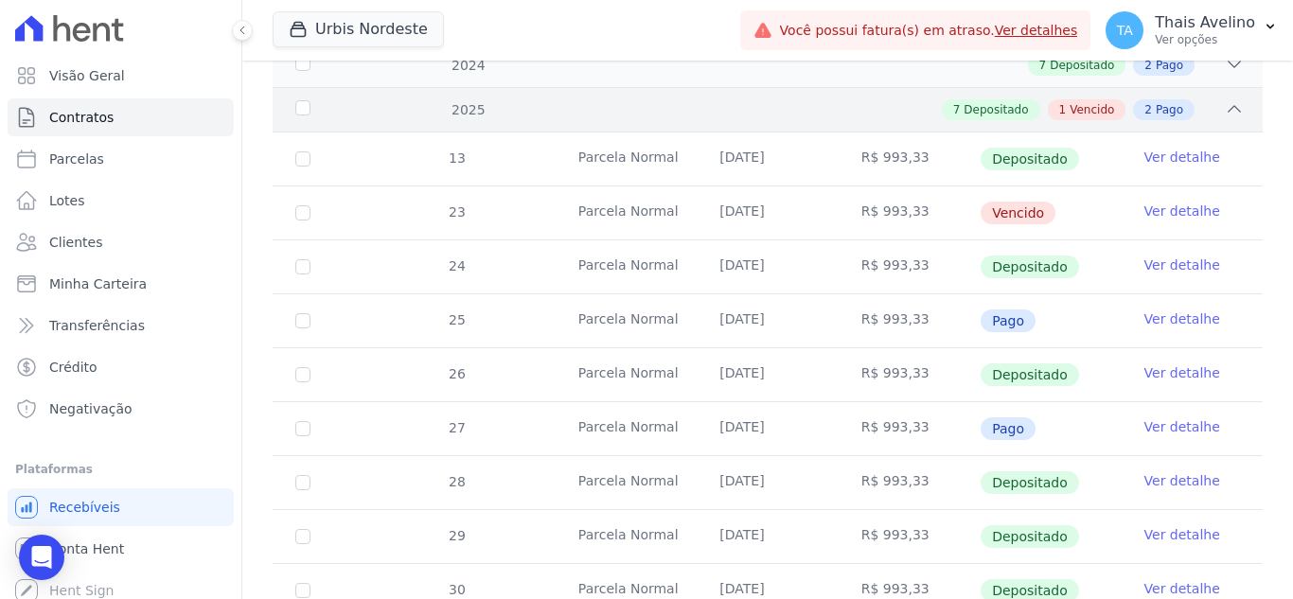
scroll to position [485, 0]
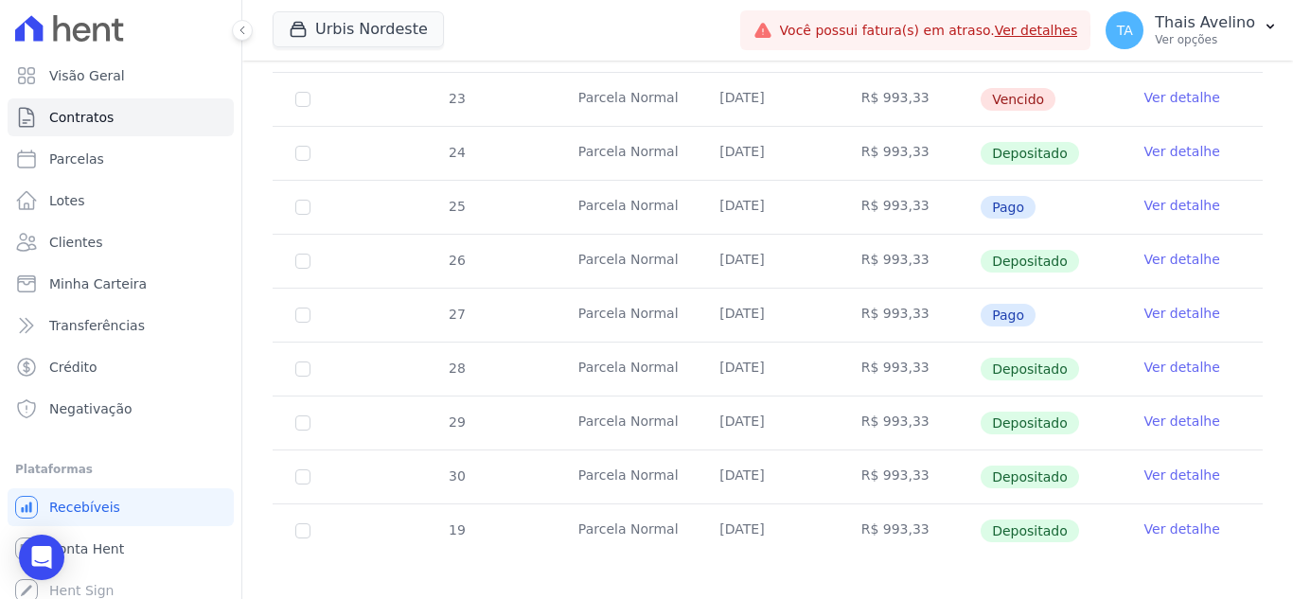
click at [1174, 88] on link "Ver detalhe" at bounding box center [1182, 97] width 76 height 19
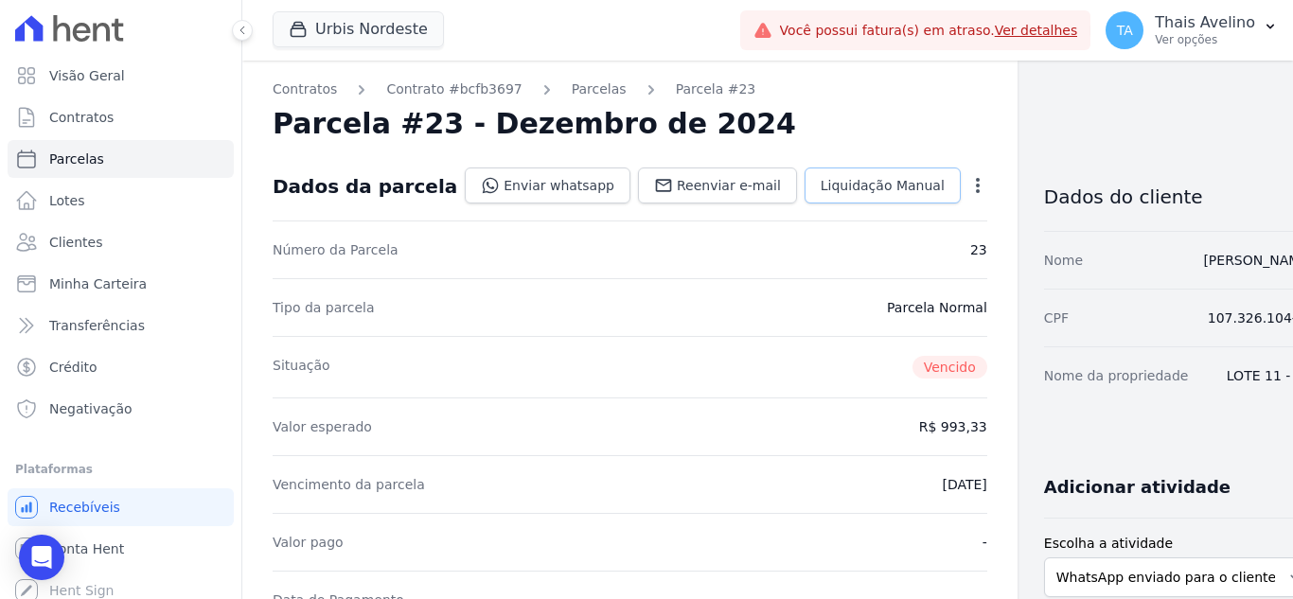
click at [839, 169] on link "Liquidação Manual" at bounding box center [883, 186] width 156 height 36
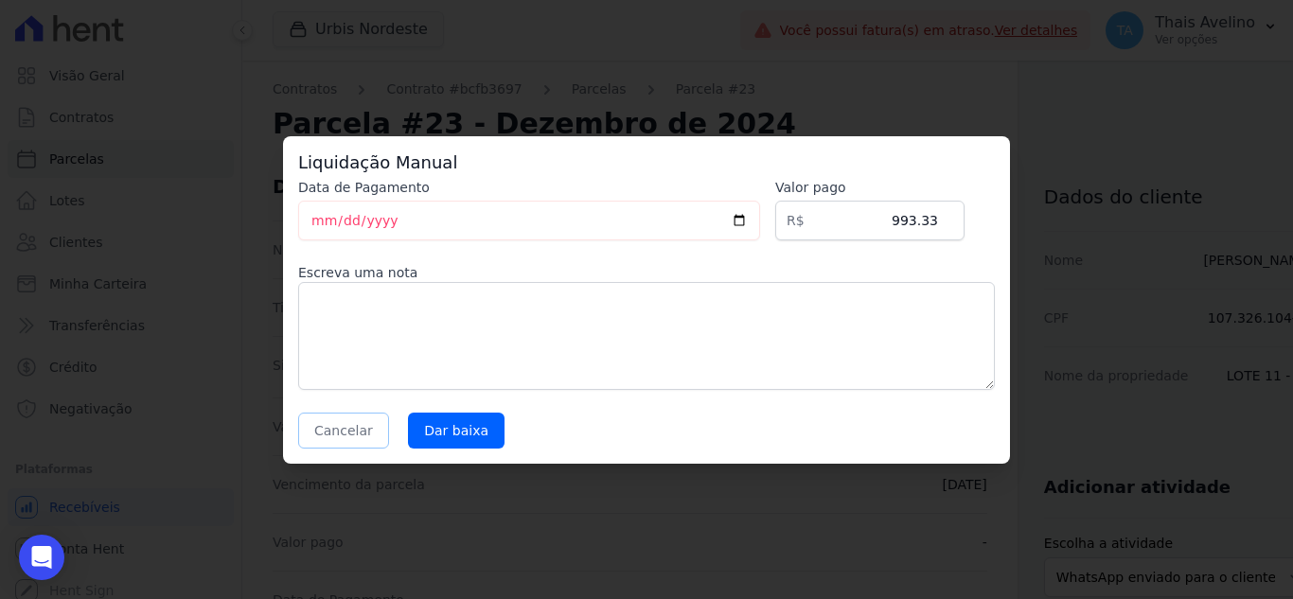
click at [345, 438] on button "Cancelar" at bounding box center [343, 431] width 91 height 36
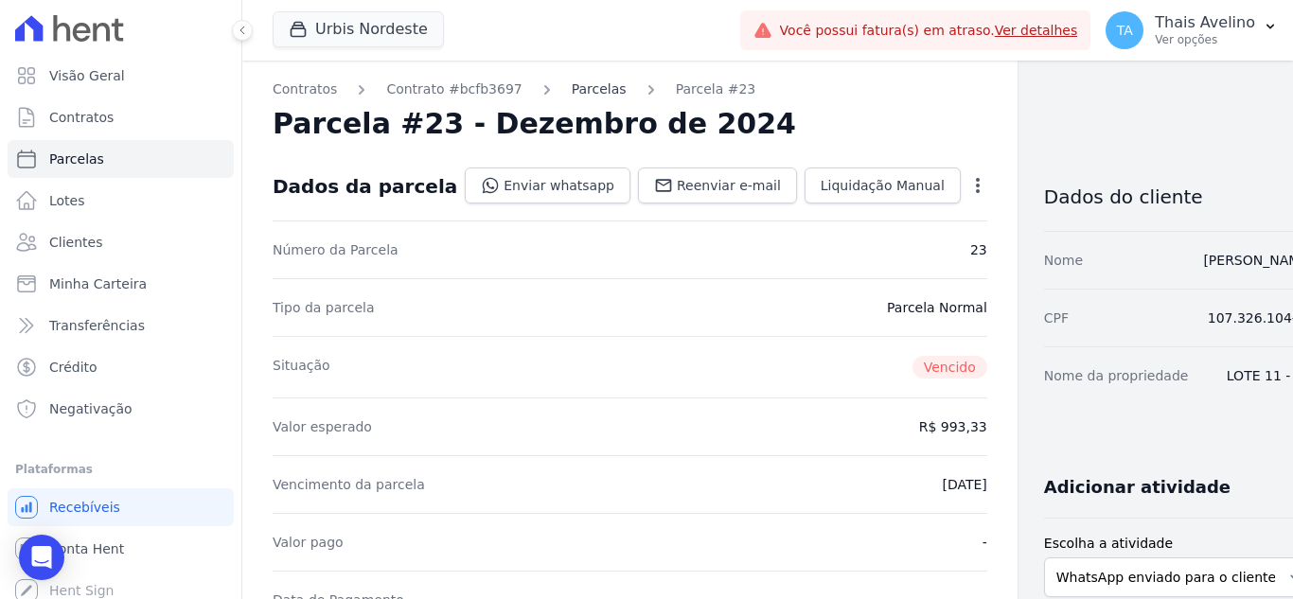
click at [591, 97] on link "Parcelas" at bounding box center [599, 90] width 55 height 20
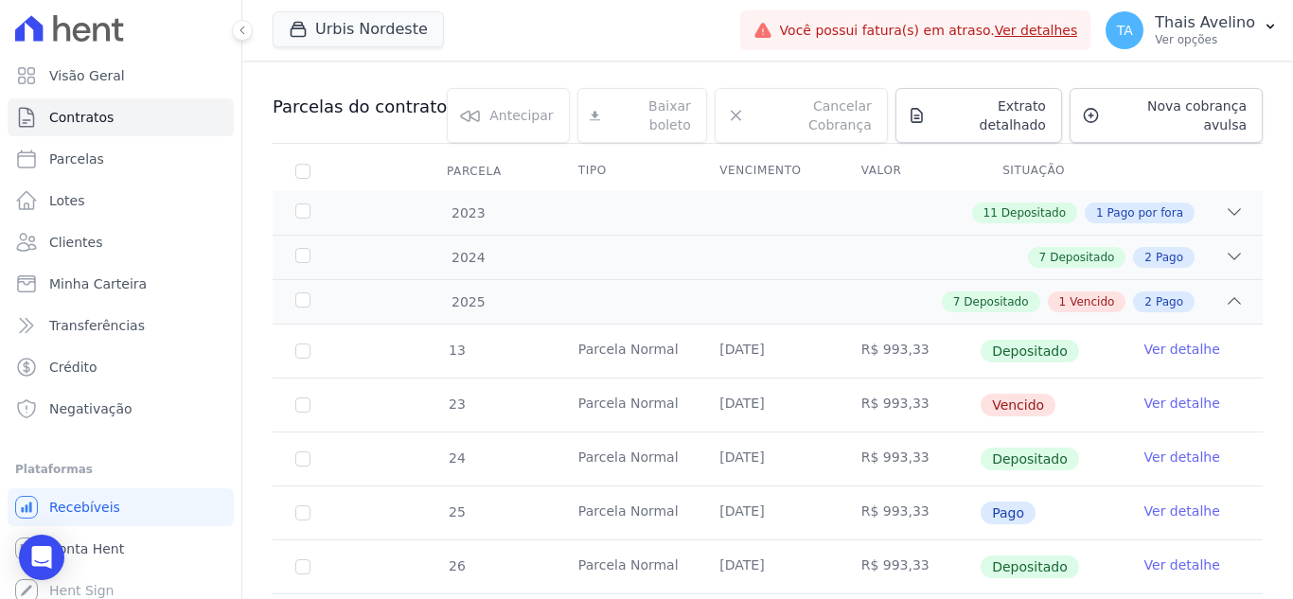
scroll to position [182, 0]
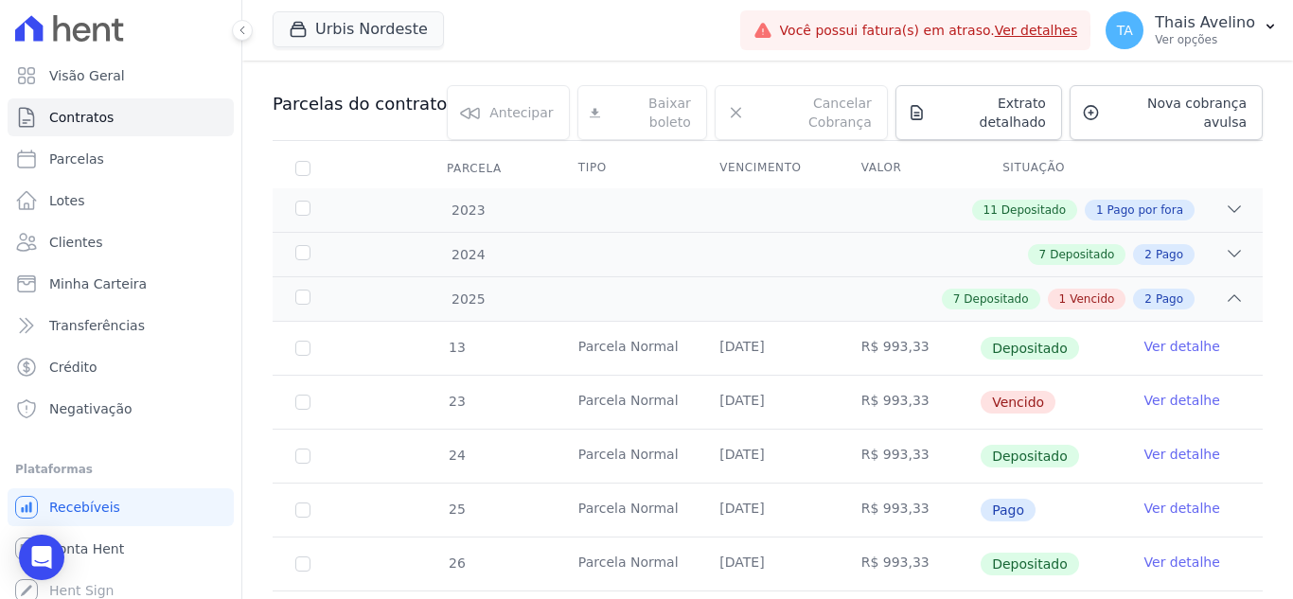
click at [294, 391] on td "23" at bounding box center [303, 402] width 61 height 53
click at [303, 395] on input "checkbox" at bounding box center [302, 402] width 15 height 15
checkbox input "true"
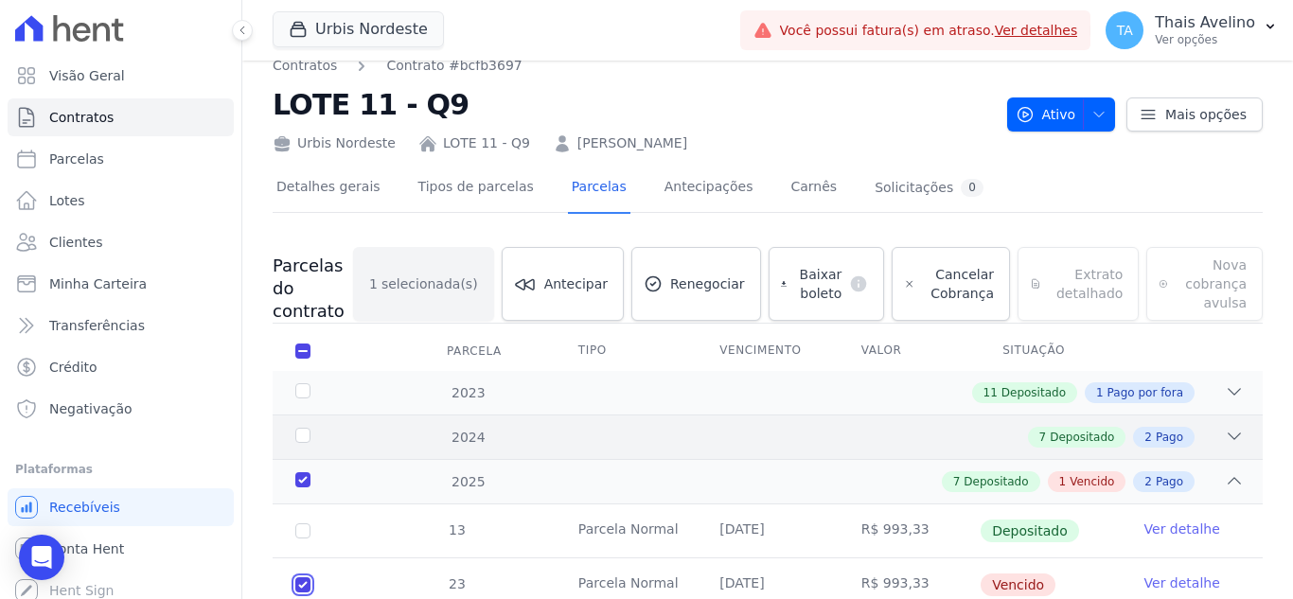
scroll to position [19, 0]
click at [937, 283] on span "Cancelar Cobrança" at bounding box center [958, 285] width 71 height 38
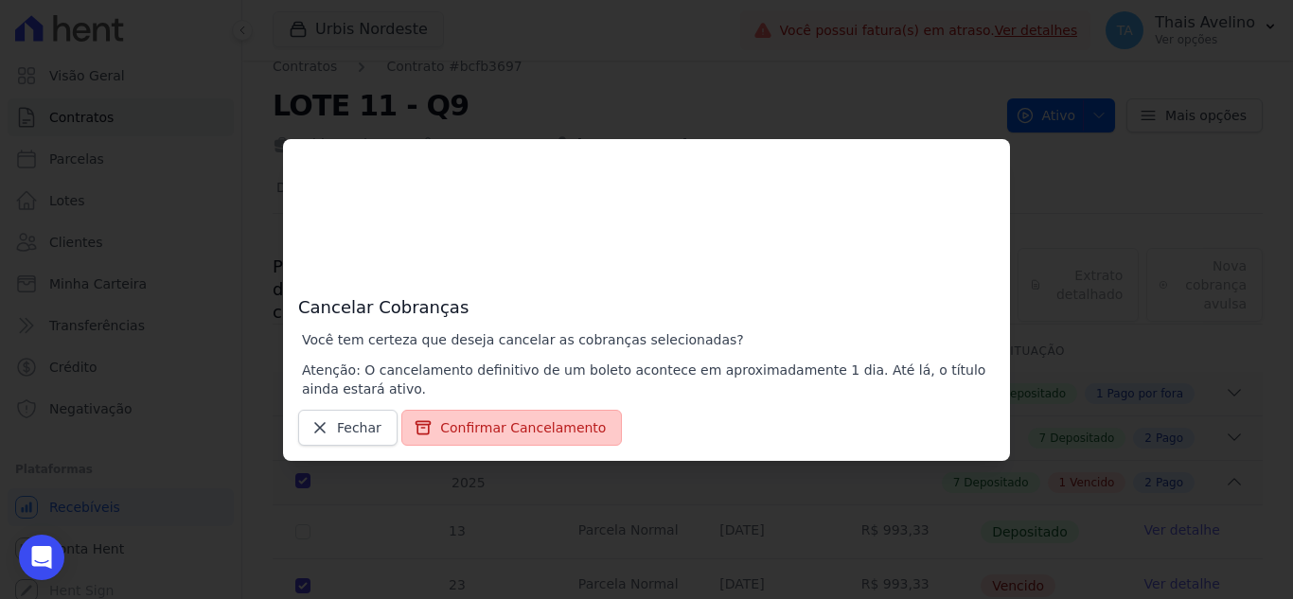
click at [490, 441] on button "Confirmar Cancelamento" at bounding box center [511, 428] width 221 height 36
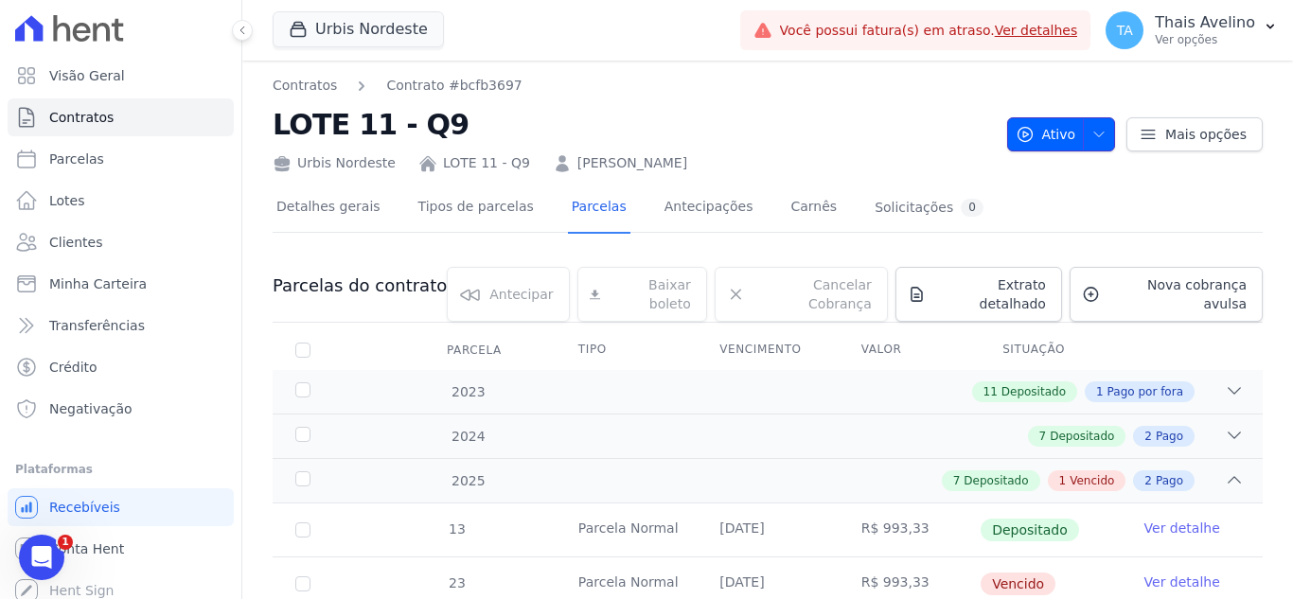
click at [1093, 129] on icon "button" at bounding box center [1098, 134] width 15 height 15
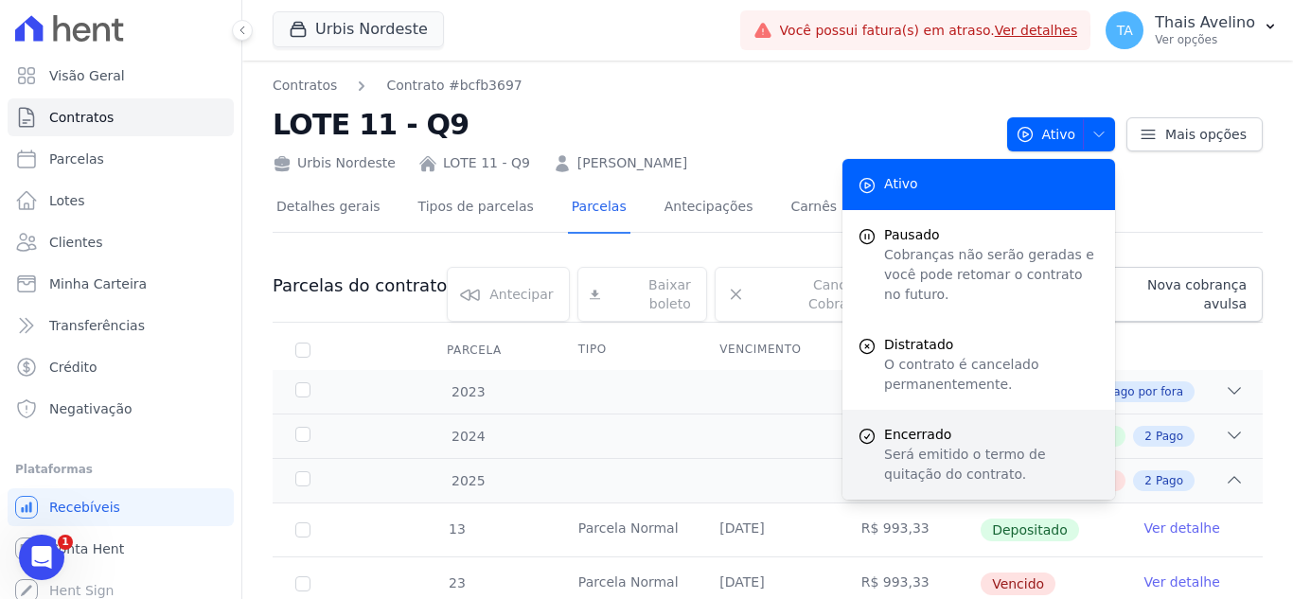
click at [941, 445] on p "Será emitido o termo de quitação do contrato." at bounding box center [992, 465] width 216 height 40
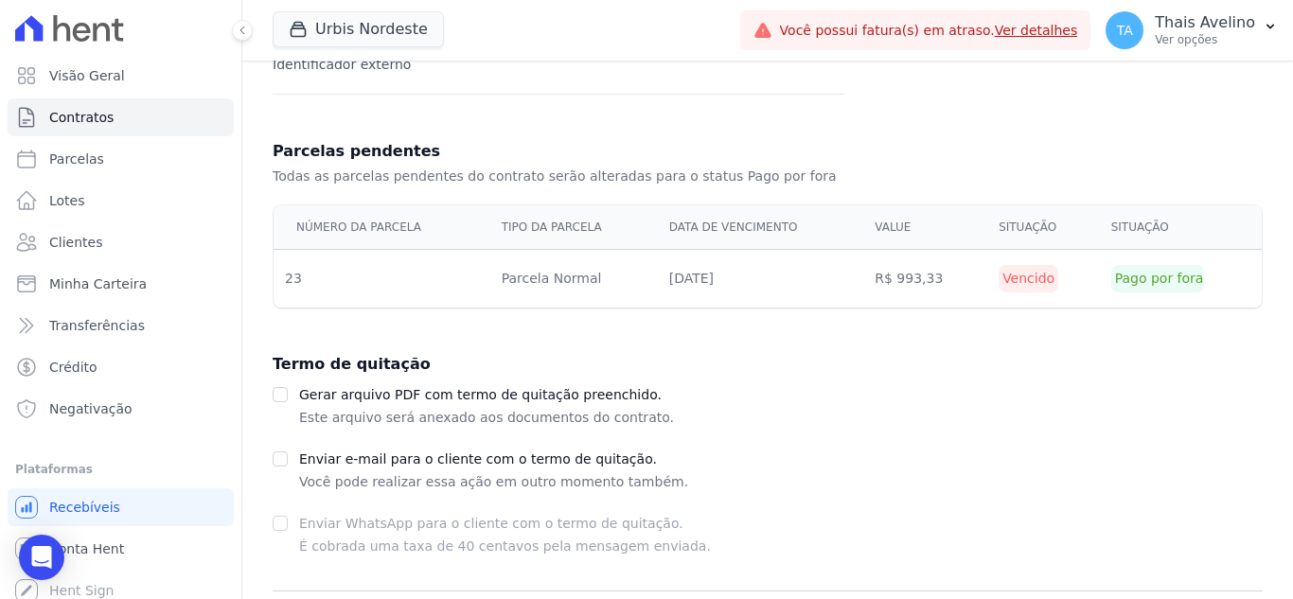
scroll to position [509, 0]
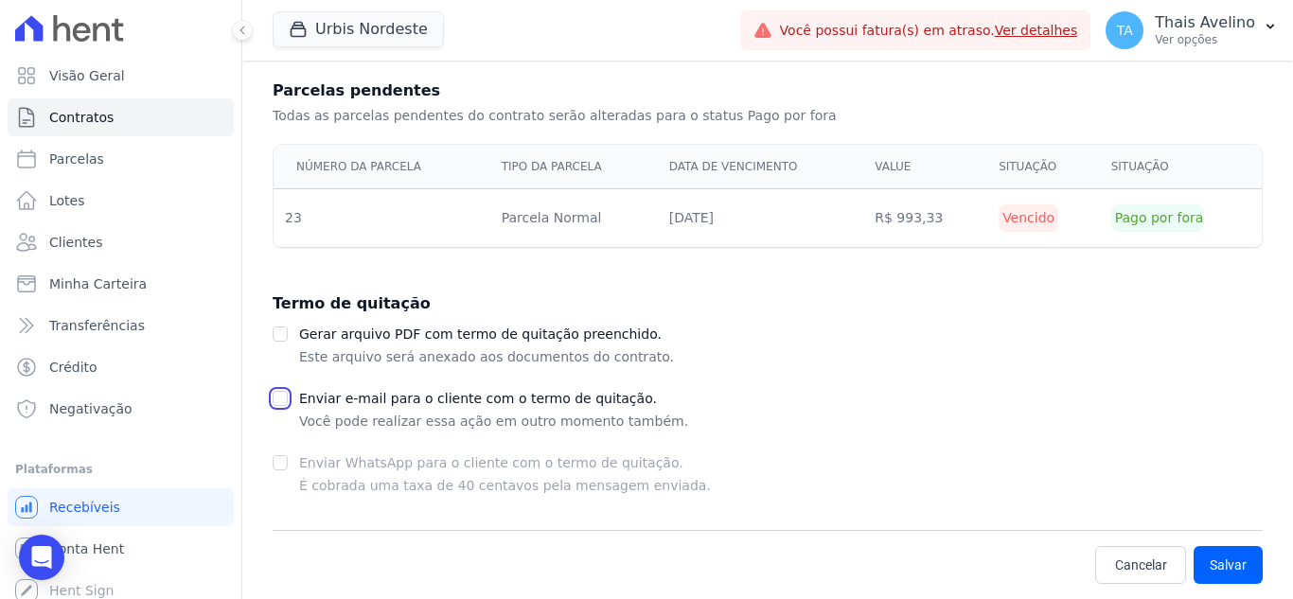
click at [284, 402] on input "checkbox" at bounding box center [280, 398] width 15 height 15
checkbox input "true"
click at [285, 337] on input "checkbox" at bounding box center [280, 334] width 15 height 15
checkbox input "true"
click at [1227, 563] on button "Salvar" at bounding box center [1228, 565] width 69 height 38
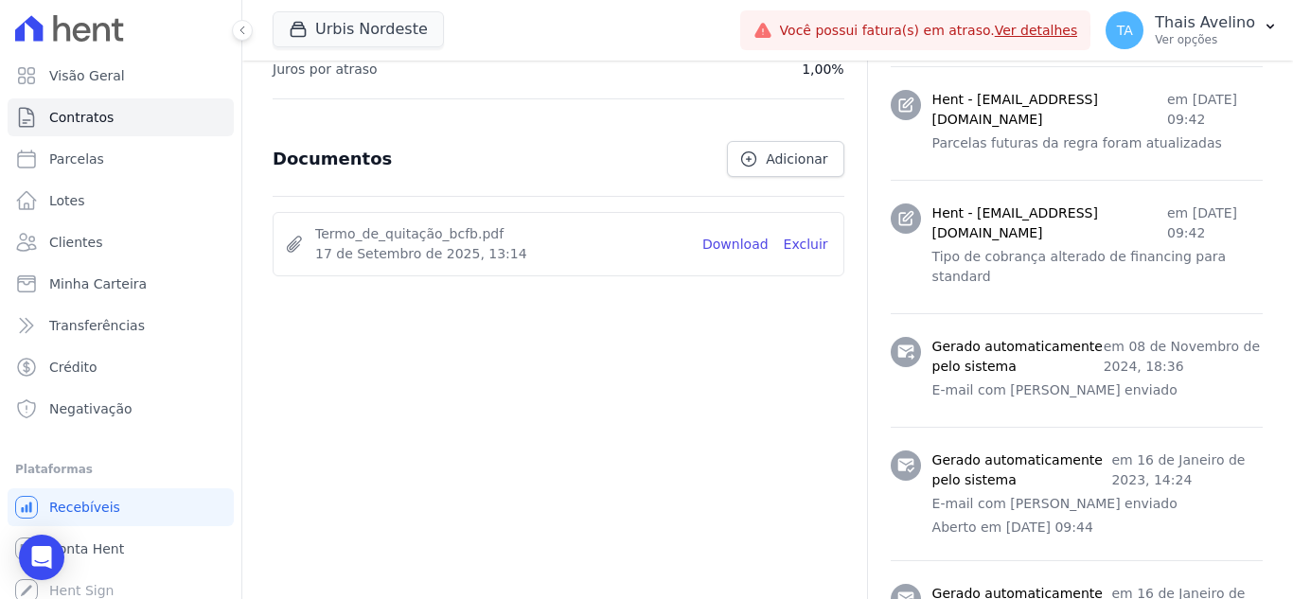
scroll to position [1046, 0]
click at [718, 243] on link "Download" at bounding box center [735, 247] width 66 height 20
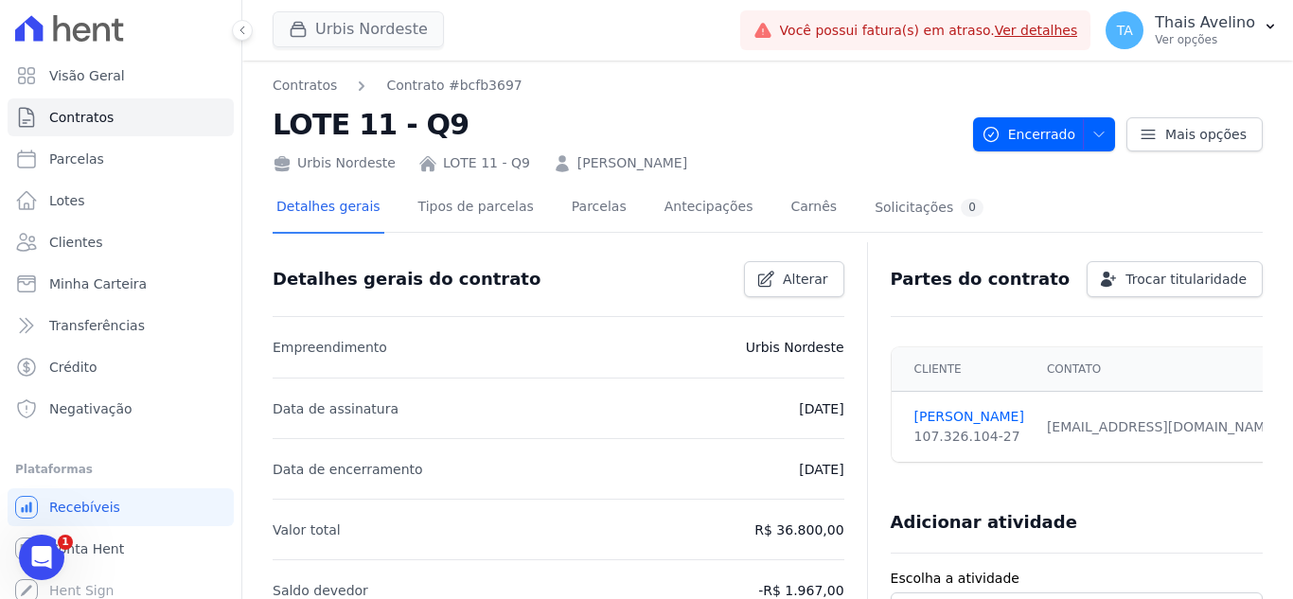
scroll to position [0, 0]
